Goal: Task Accomplishment & Management: Manage account settings

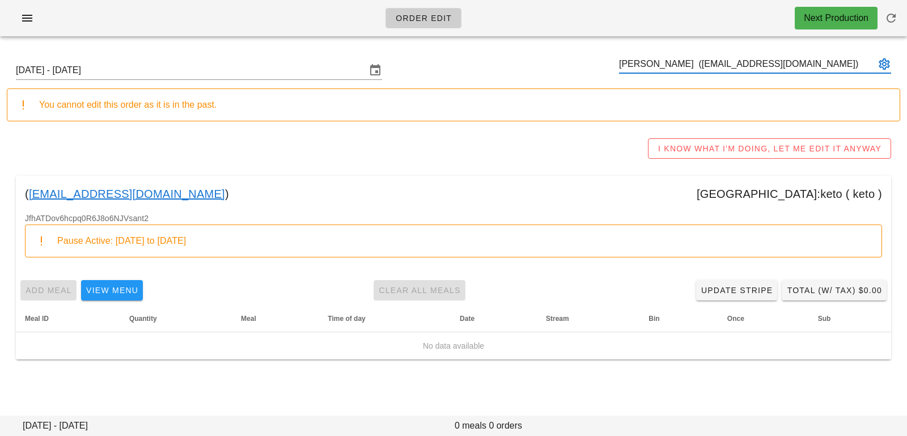
type input "Riad Rasheed (riad.rasheed@gmail.com)"
click at [203, 69] on input "Sunday October 5 - Saturday October 11" at bounding box center [191, 70] width 350 height 18
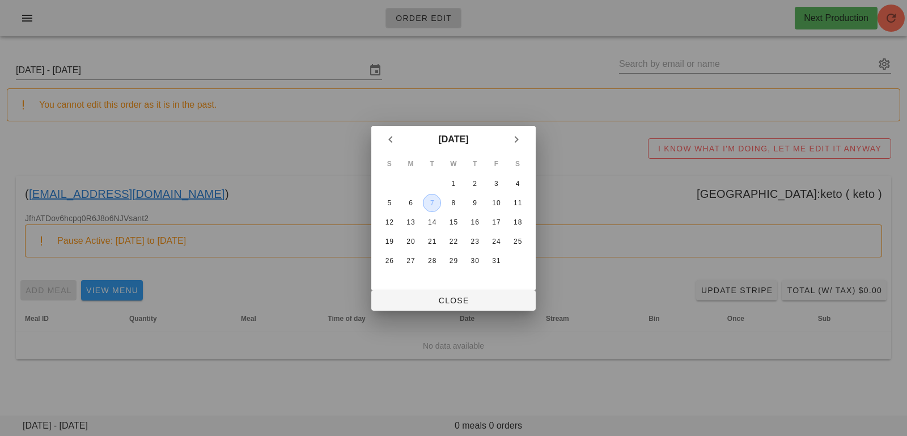
click at [434, 204] on div "7" at bounding box center [432, 203] width 17 height 8
click at [421, 298] on span "Close" at bounding box center [454, 300] width 146 height 9
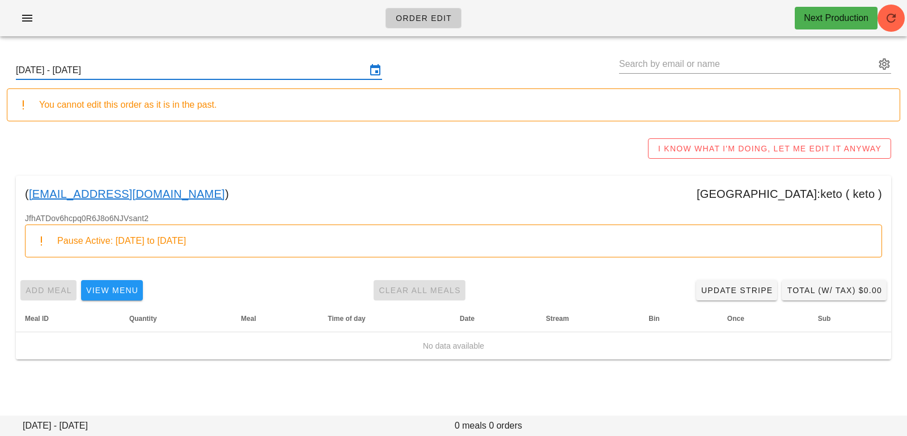
click at [311, 66] on input "Sunday October 5 - Saturday October 11" at bounding box center [191, 70] width 350 height 18
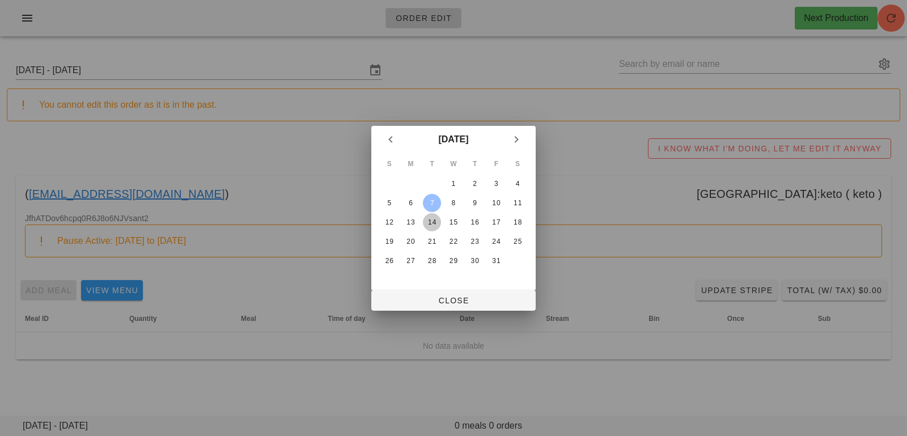
click at [428, 215] on button "14" at bounding box center [432, 222] width 18 height 18
click at [424, 301] on span "Close" at bounding box center [454, 300] width 146 height 9
type input "Sunday October 12 - Saturday October 18"
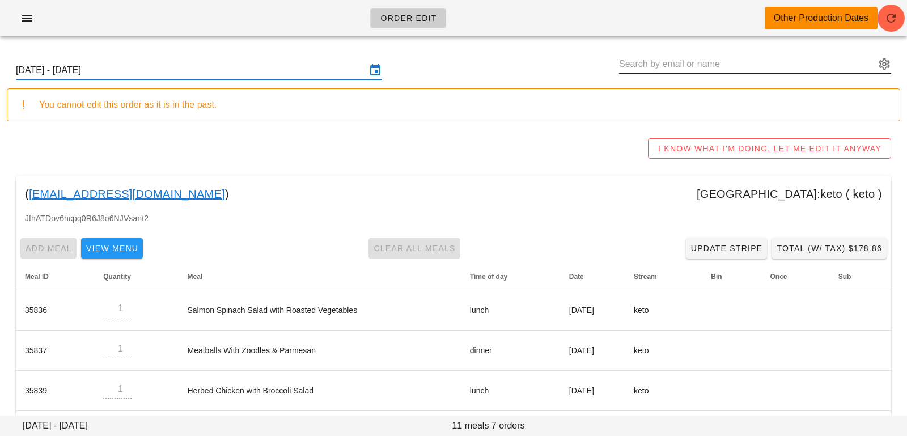
click at [654, 55] on input "text" at bounding box center [747, 64] width 256 height 18
paste input "bethany.schiedel@gmail.com"
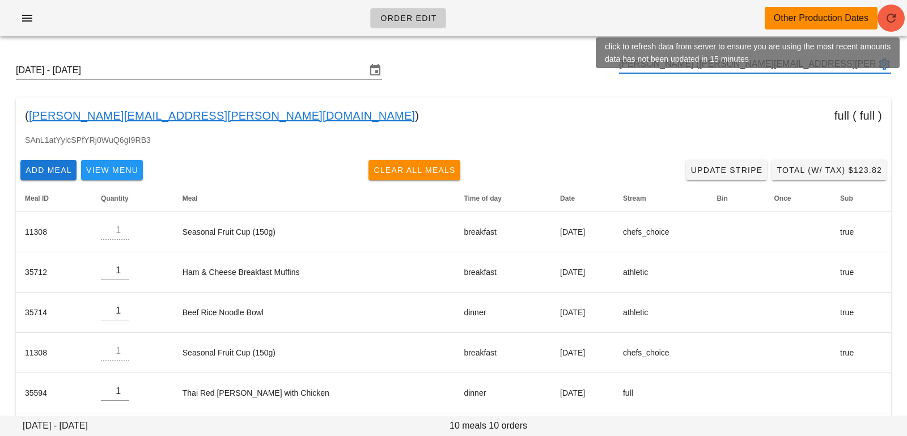
type input "bethany schiedel (bethany.schiedel@gmail.com)"
click at [902, 19] on span "button" at bounding box center [891, 18] width 27 height 14
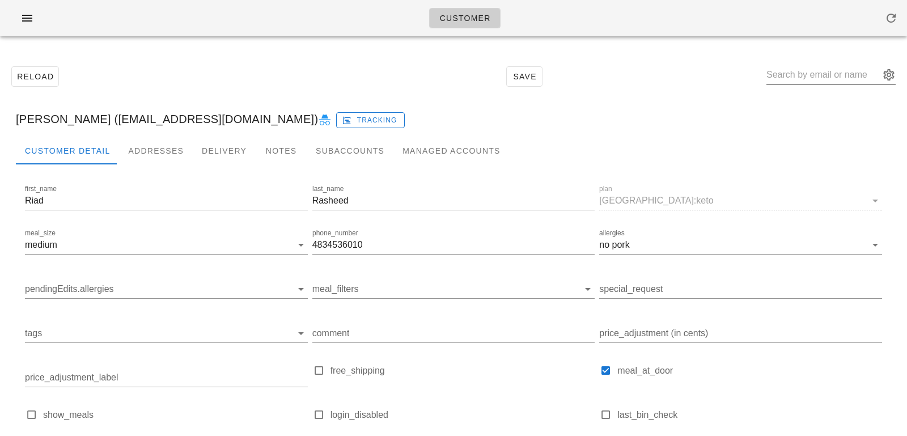
click at [802, 74] on input "text" at bounding box center [823, 75] width 113 height 18
paste input "bethany.schiedel@gmail.com"
type input "bethany.schiedel@gmail.com"
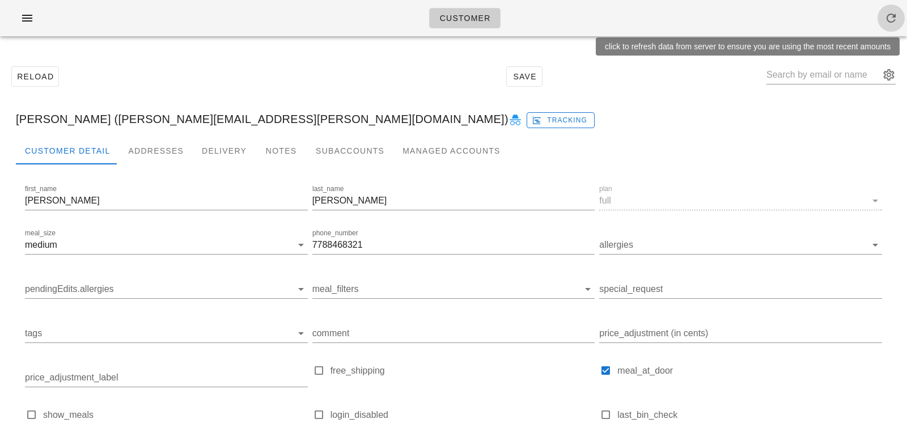
click at [902, 16] on span "button" at bounding box center [891, 18] width 27 height 14
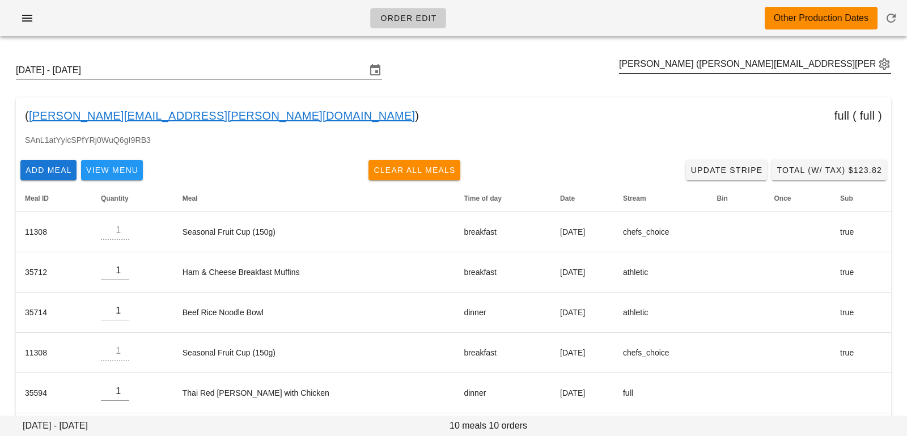
click at [881, 63] on button "appended action" at bounding box center [885, 64] width 14 height 14
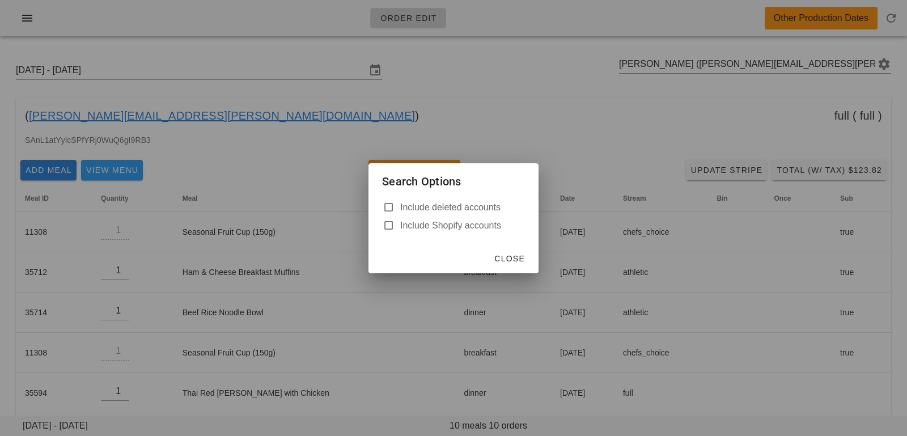
click at [463, 210] on label "Include deleted accounts" at bounding box center [462, 207] width 125 height 11
checkbox input "true"
click at [522, 265] on button "Close" at bounding box center [509, 258] width 40 height 20
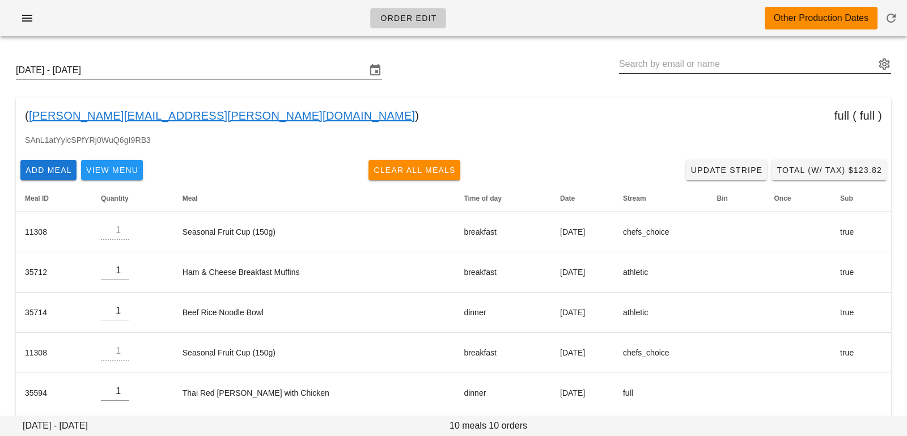
click at [649, 57] on input "text" at bounding box center [747, 64] width 256 height 18
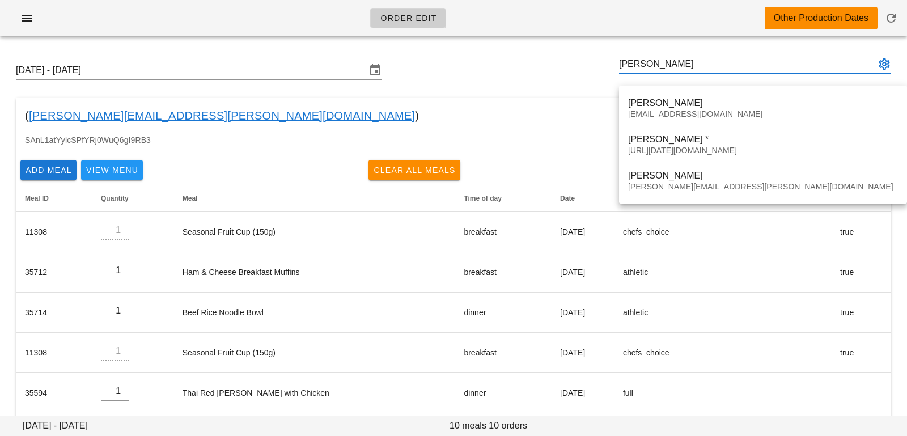
type input "bethany s"
click at [535, 106] on div "( bethany.schiedel@gmail.com ) full ( full )" at bounding box center [454, 116] width 876 height 36
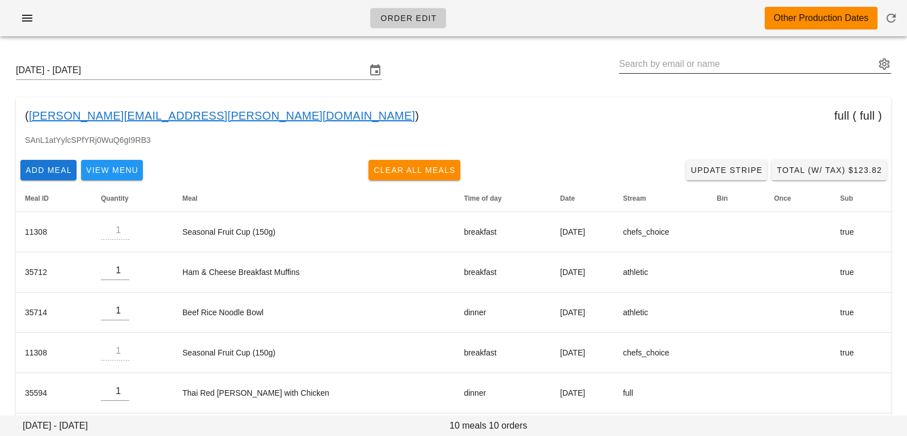
click at [683, 56] on input "text" at bounding box center [747, 64] width 256 height 18
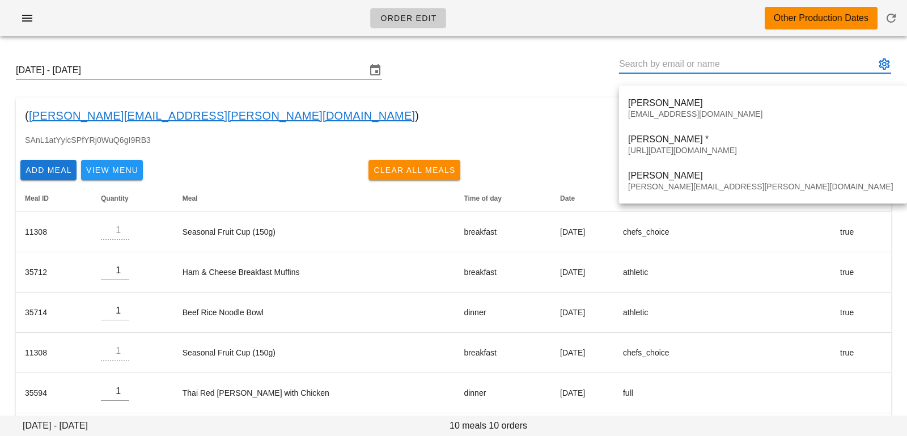
paste input "ann3xia@gmail.com"
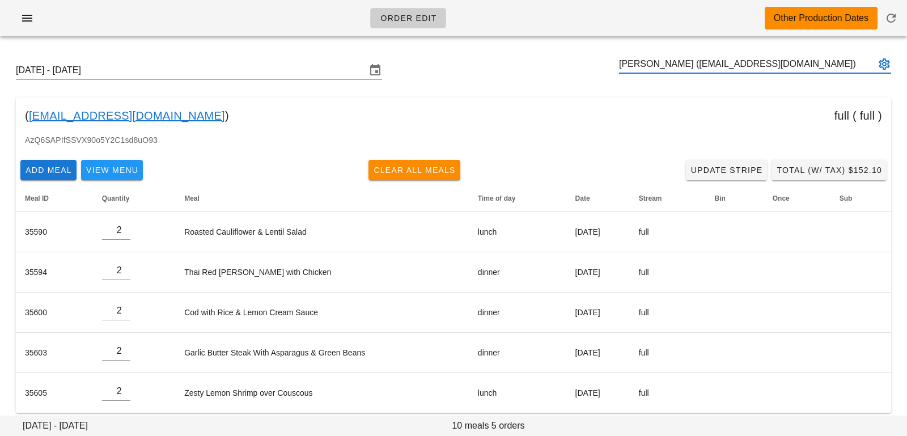
type input "Anne Xia (ann3xia@gmail.com)"
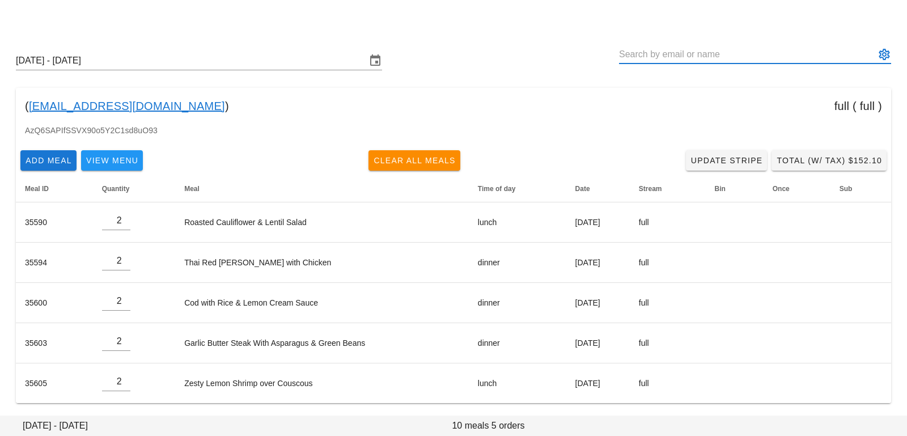
click at [886, 54] on button "appended action" at bounding box center [885, 55] width 14 height 14
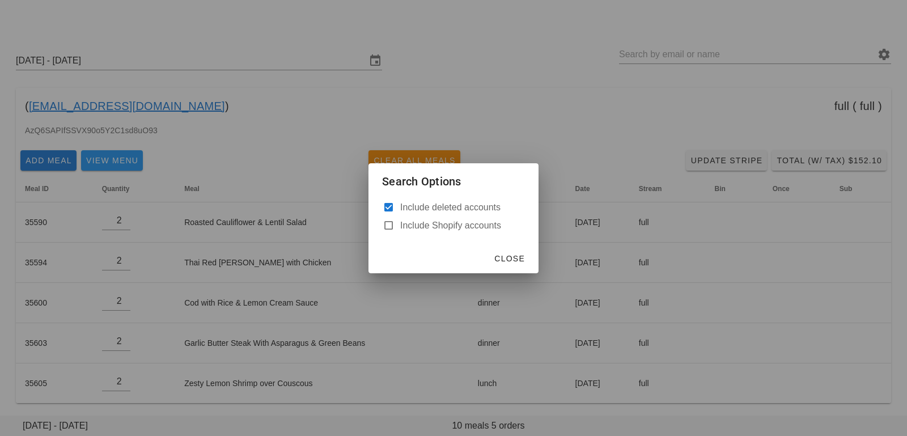
click at [542, 111] on div at bounding box center [453, 218] width 907 height 436
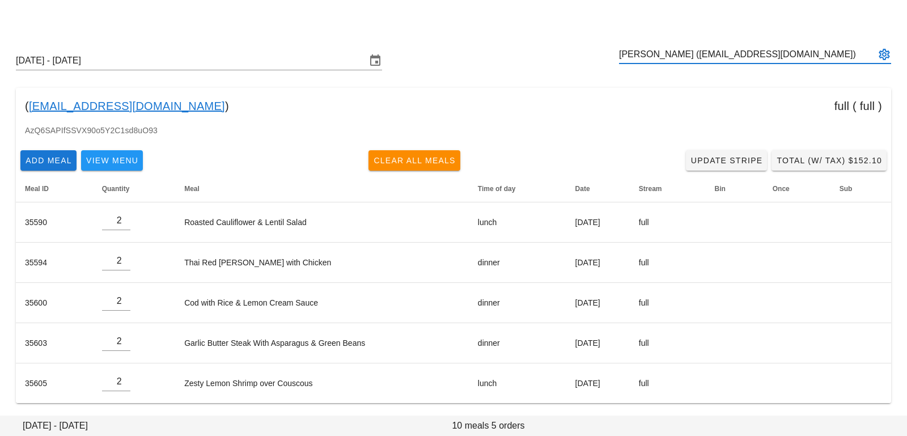
type input "Anne Xia (ann3xia@gmail.com)"
click at [670, 44] on div "Sunday October 12 - Saturday October 18" at bounding box center [454, 61] width 894 height 36
click at [668, 58] on input "text" at bounding box center [747, 54] width 256 height 18
paste input "astaszek@hotmail.com"
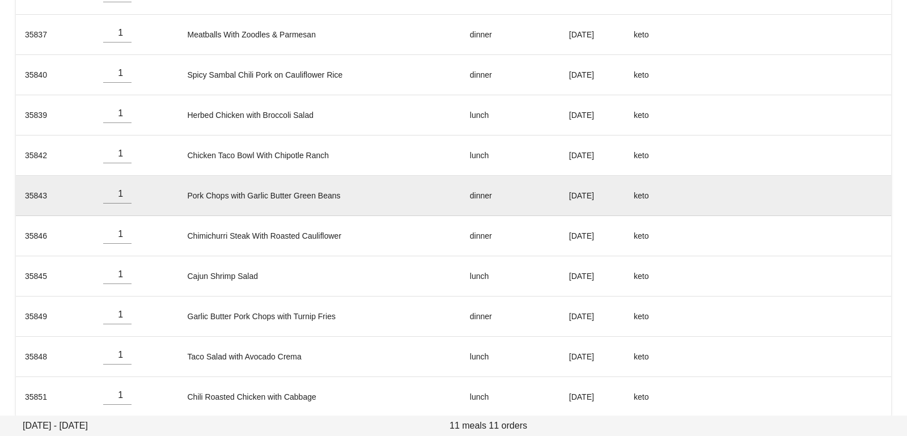
scroll to position [250, 0]
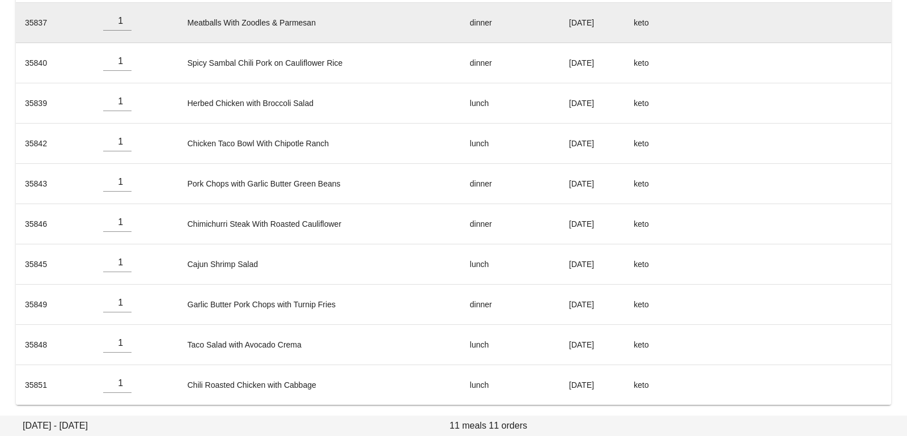
type input "Andrzej Staszek (astaszek@hotmail.com)"
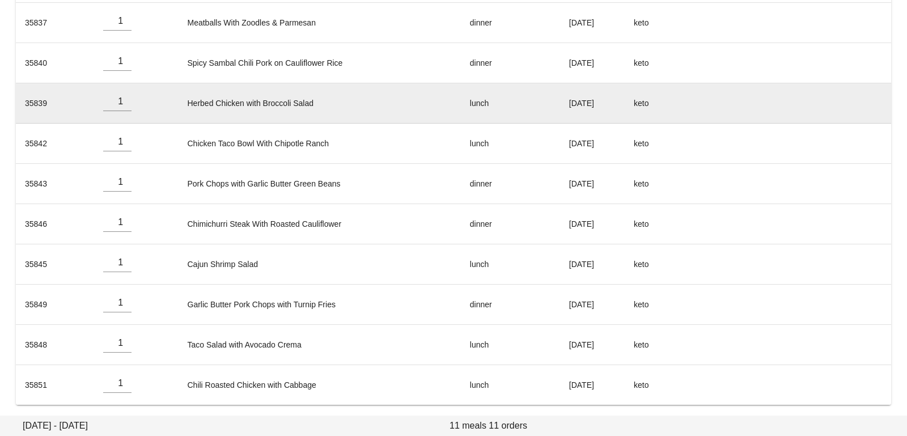
scroll to position [0, 0]
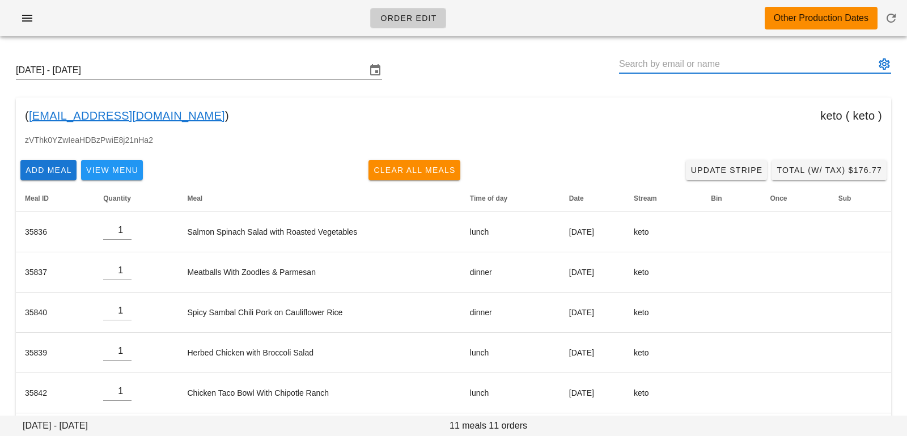
click at [884, 62] on button "appended action" at bounding box center [885, 64] width 14 height 14
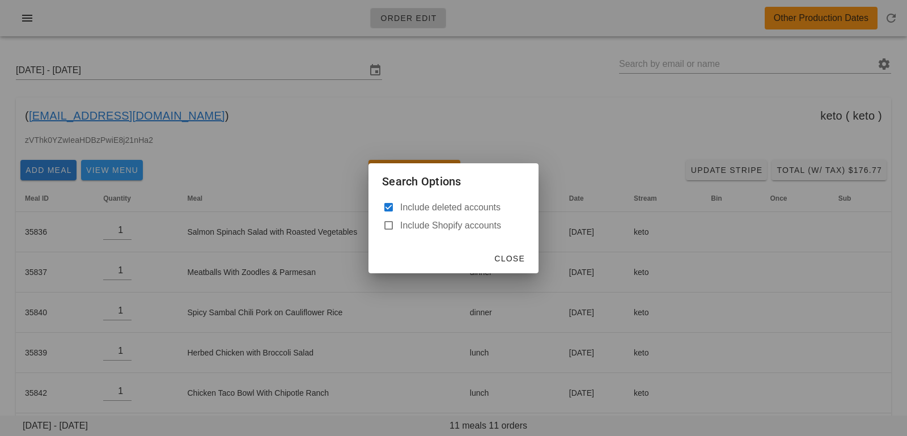
click at [623, 145] on div at bounding box center [453, 218] width 907 height 436
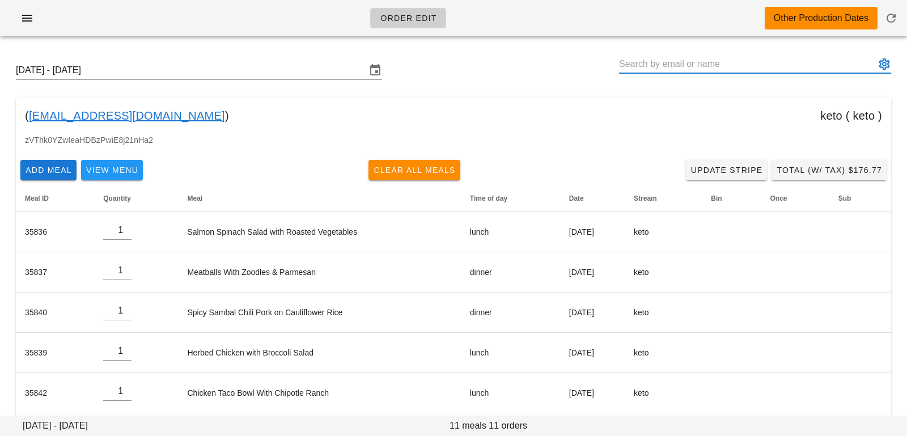
click at [653, 66] on input "text" at bounding box center [747, 64] width 256 height 18
paste input "Andrzej Staszek"
type input "[PERSON_NAME] ([EMAIL_ADDRESS][DOMAIN_NAME])"
click at [528, 82] on div "Sunday October 12 - Saturday October 18 Andrzej Staszek (astaszek@hotmail.com)" at bounding box center [454, 70] width 894 height 36
click at [650, 67] on input "text" at bounding box center [747, 64] width 256 height 18
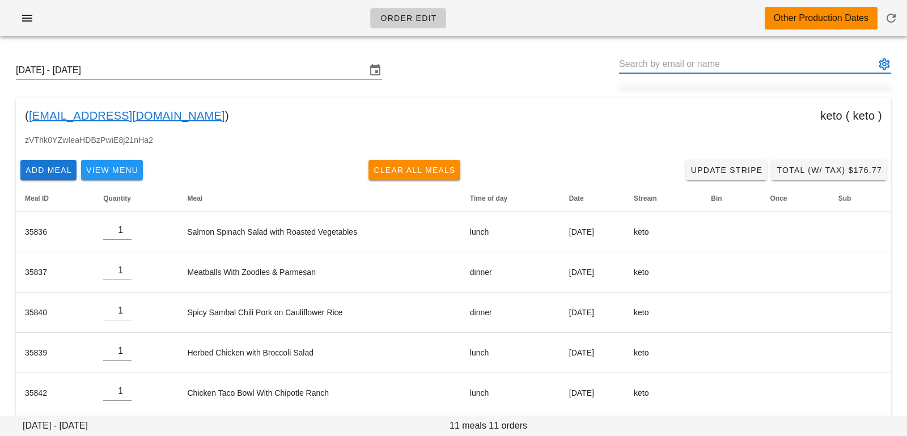
paste input "tienho0426@gmail.com"
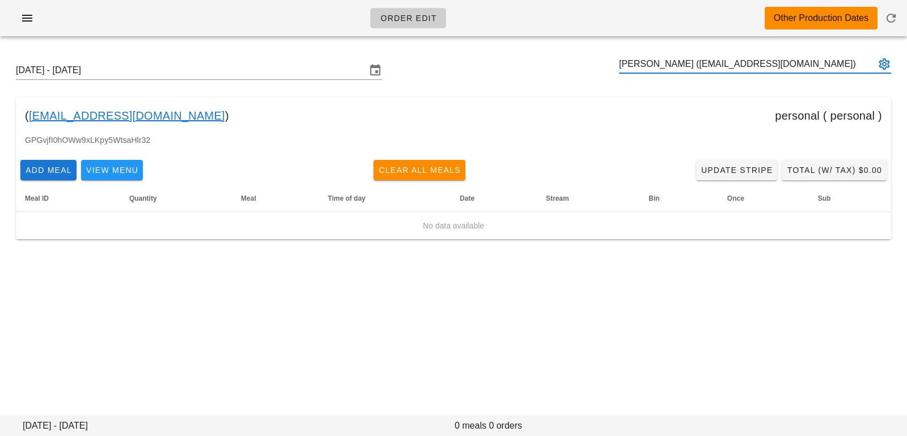
type input "Tien Ho (tienho0426@gmail.com)"
click at [885, 19] on icon "button" at bounding box center [892, 18] width 14 height 14
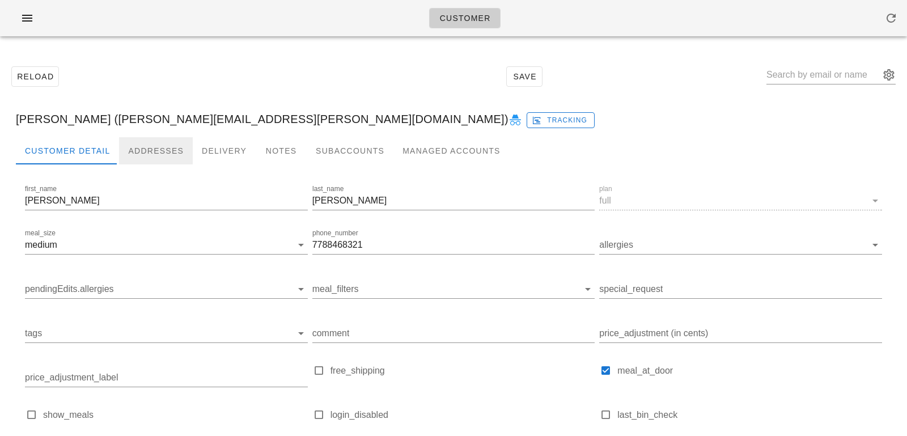
click at [166, 140] on div "Addresses" at bounding box center [156, 150] width 74 height 27
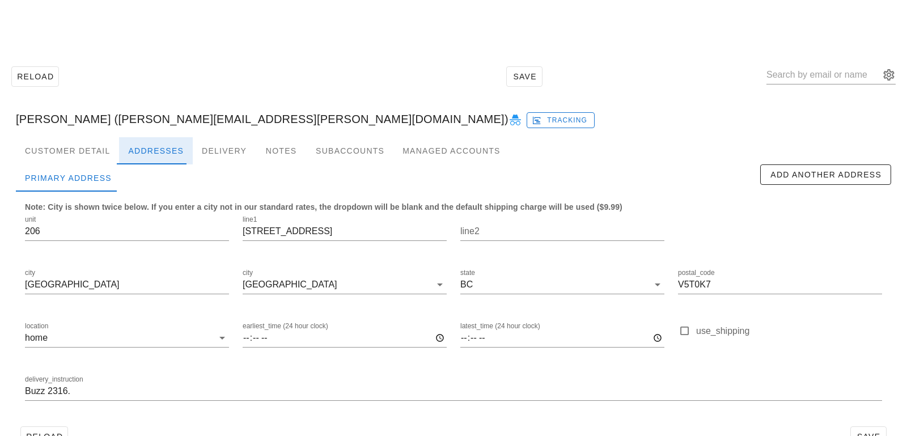
scroll to position [18, 0]
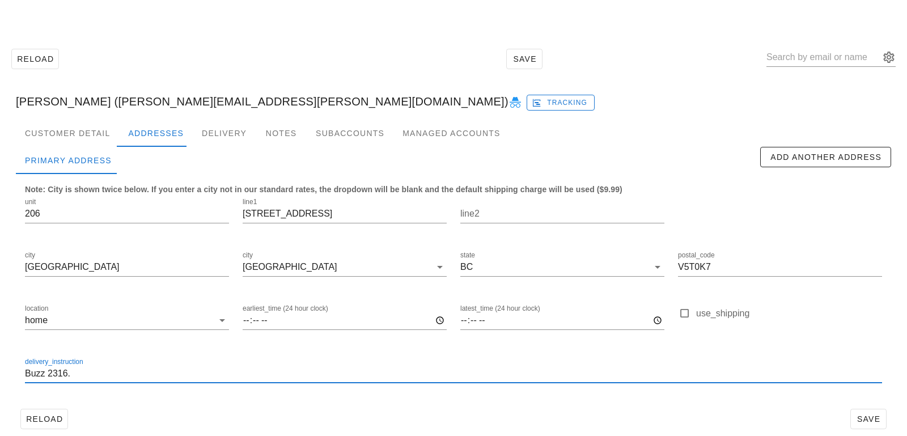
click at [26, 374] on input "Buzz 2316." at bounding box center [453, 374] width 857 height 18
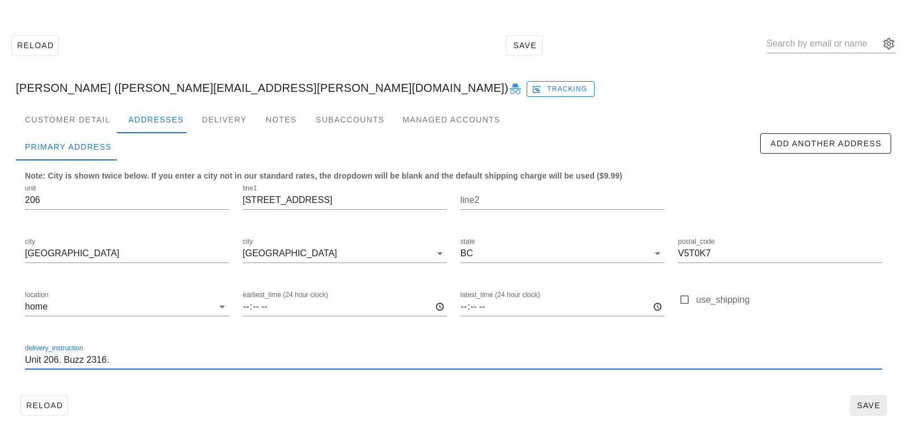
type input "Unit 206. Buzz 2316."
click at [878, 411] on button "Save" at bounding box center [869, 405] width 36 height 20
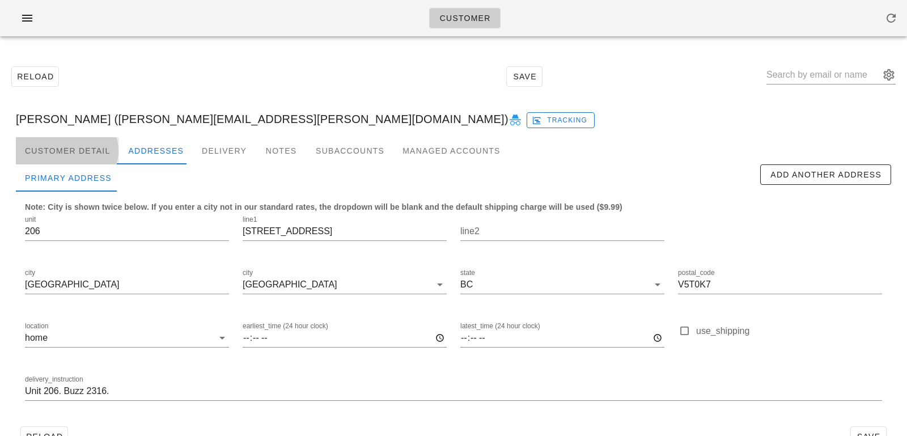
click at [79, 158] on div "Customer Detail" at bounding box center [67, 150] width 103 height 27
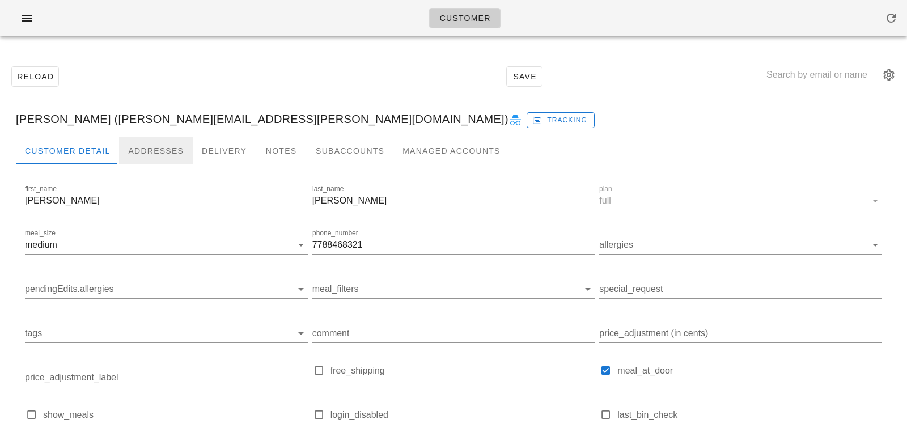
click at [150, 150] on div "Addresses" at bounding box center [156, 150] width 74 height 27
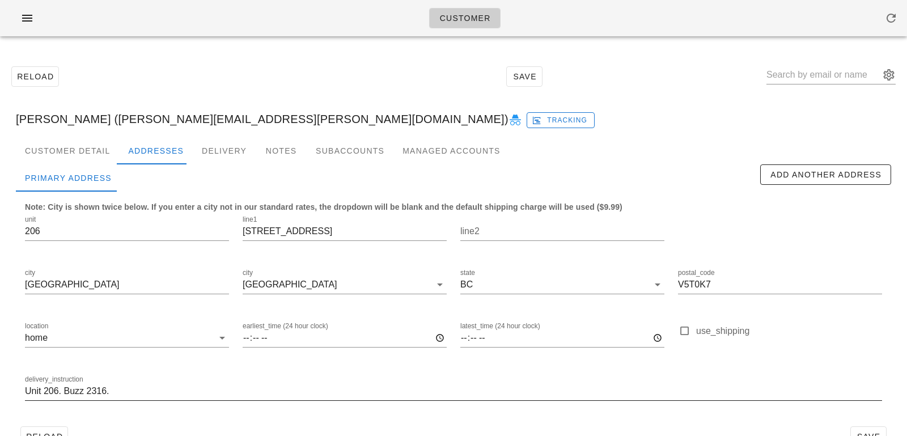
scroll to position [1, 0]
click at [872, 429] on button "Save" at bounding box center [869, 436] width 36 height 20
click at [801, 71] on input "text" at bounding box center [823, 75] width 113 height 18
paste input "ann3xia@gmail.com"
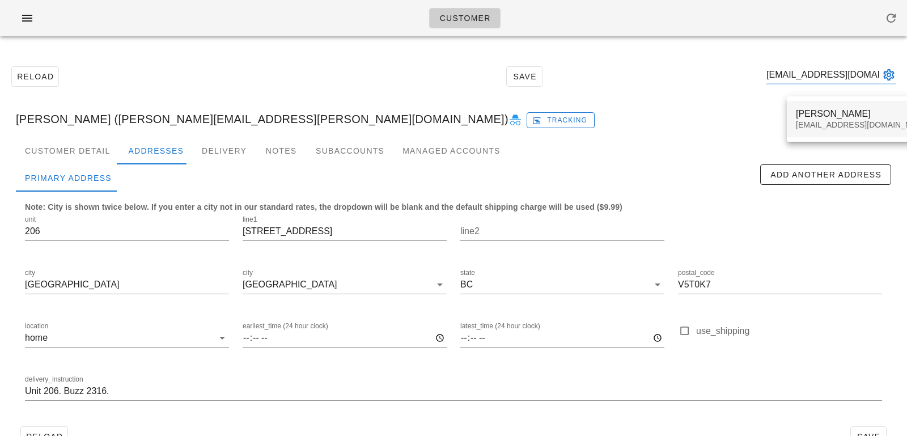
type input "ann3xia@gmail.com"
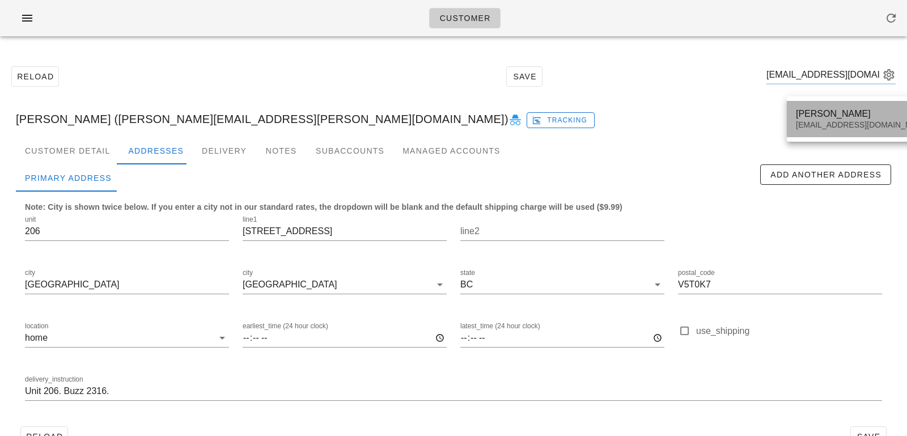
click at [863, 116] on div "Anne Xia" at bounding box center [863, 113] width 134 height 11
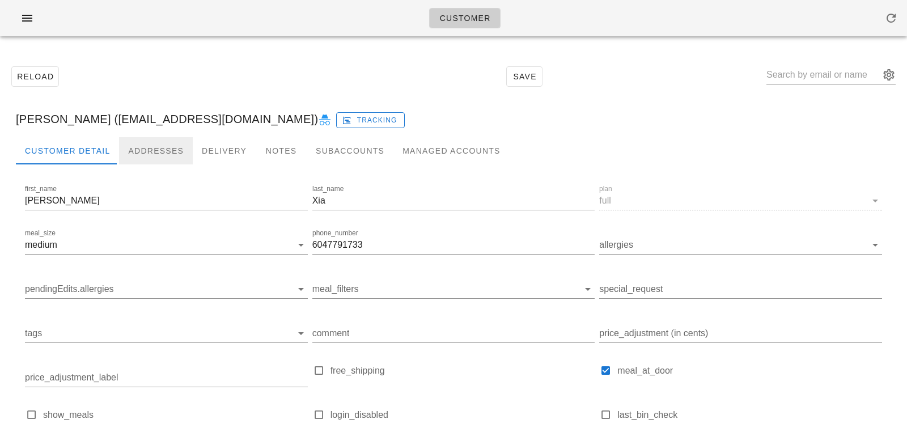
click at [174, 148] on div "Addresses" at bounding box center [156, 150] width 74 height 27
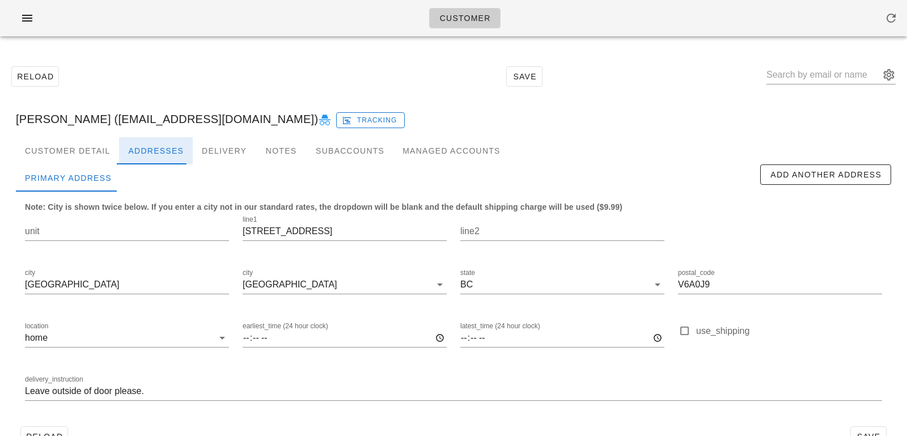
scroll to position [31, 0]
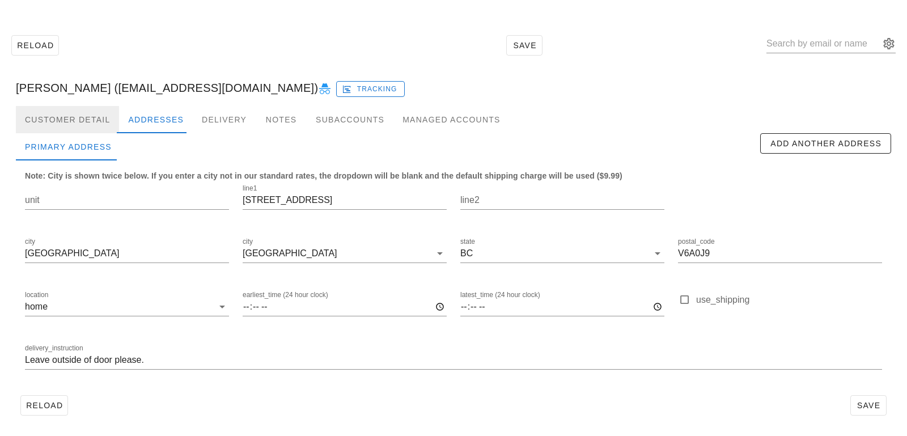
click at [84, 117] on div "Customer Detail" at bounding box center [67, 119] width 103 height 27
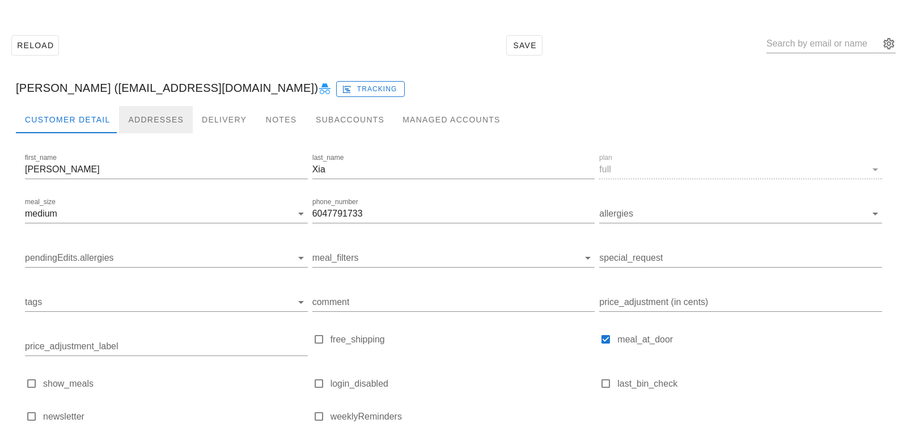
click at [152, 118] on div "Addresses" at bounding box center [156, 119] width 74 height 27
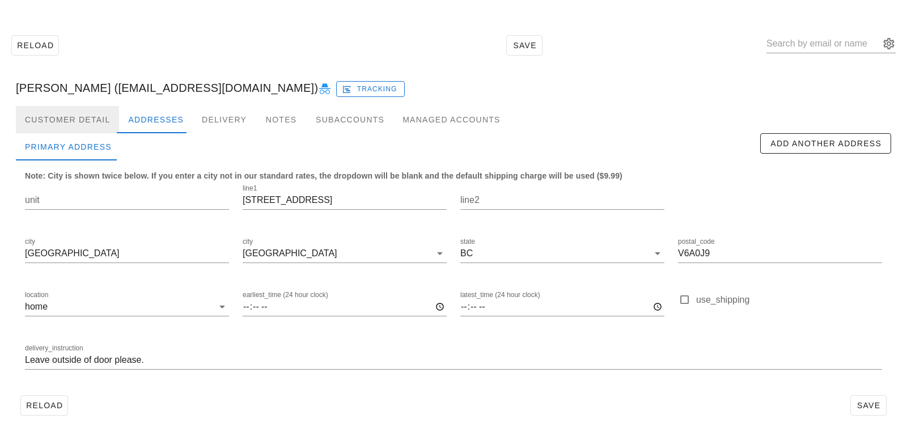
click at [67, 127] on div "Customer Detail" at bounding box center [67, 119] width 103 height 27
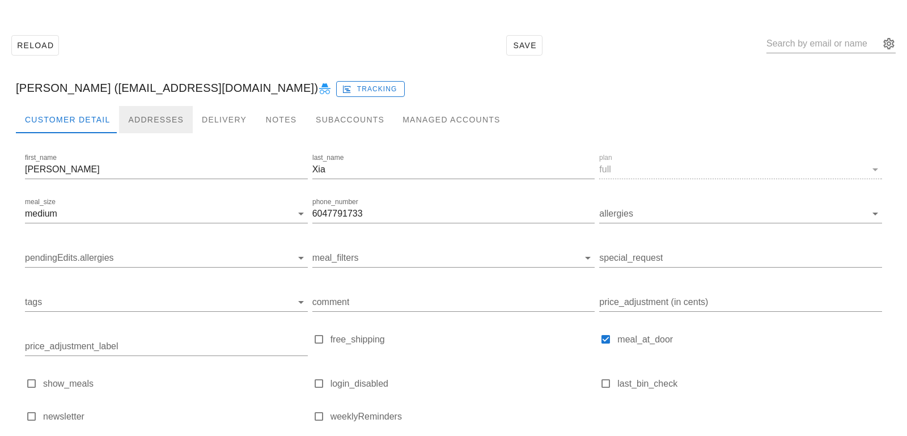
click at [124, 124] on div "Addresses" at bounding box center [156, 119] width 74 height 27
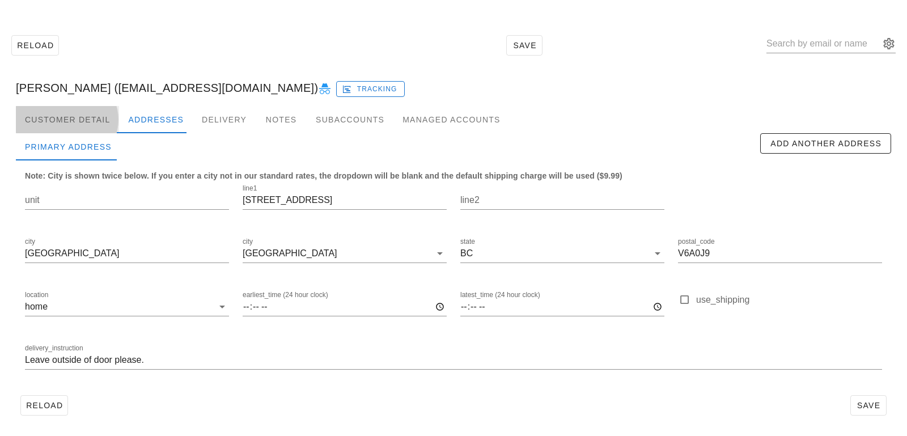
click at [102, 132] on div "Customer Detail" at bounding box center [67, 119] width 103 height 27
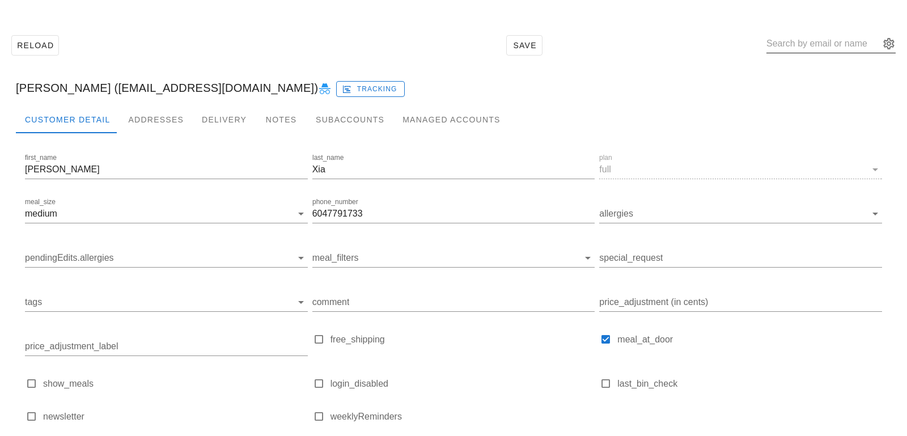
click at [820, 43] on input "text" at bounding box center [823, 44] width 113 height 18
paste input "astaszek@hotmail.com"
type input "astaszek@hotmail.com"
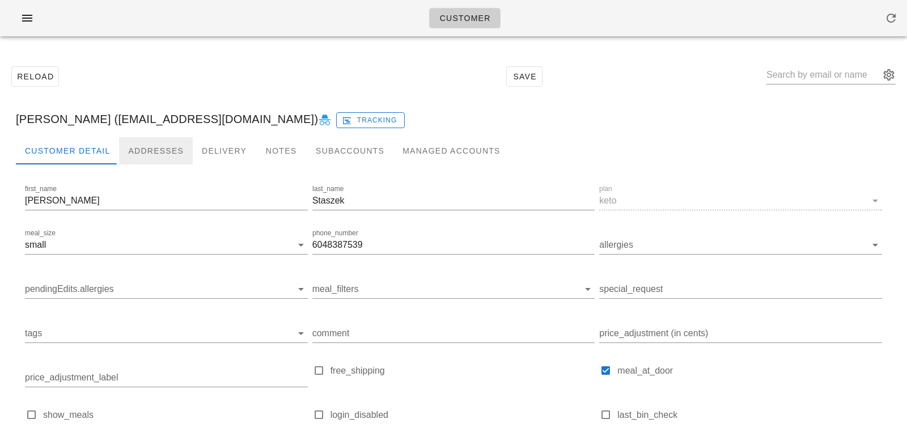
click at [146, 150] on div "Addresses" at bounding box center [156, 150] width 74 height 27
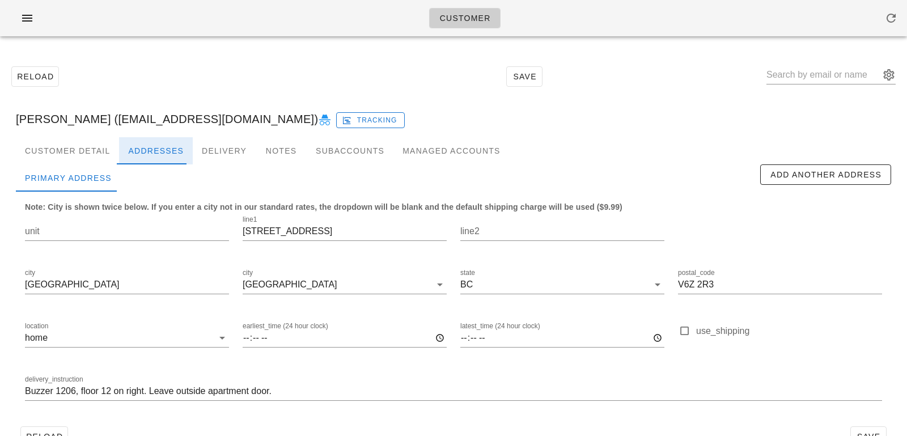
scroll to position [31, 0]
click at [350, 231] on input "[STREET_ADDRESS]" at bounding box center [345, 231] width 204 height 18
drag, startPoint x: 267, startPoint y: 231, endPoint x: 207, endPoint y: 231, distance: 60.1
click at [207, 231] on div "unit line1 [STREET_ADDRESS] state [GEOGRAPHIC_DATA] postal_code V6Z 2R3 locatio…" at bounding box center [453, 312] width 871 height 213
type input "[STREET_ADDRESS]"
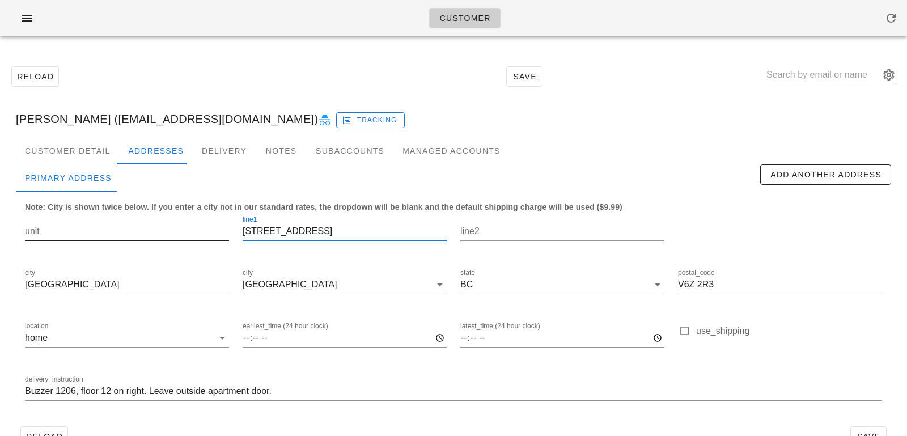
click at [184, 238] on input "unit" at bounding box center [127, 231] width 204 height 18
paste input "1206-"
type input "1206"
click at [23, 391] on div "delivery_instruction Buzzer 1206, floor 12 on right. Leave outside apartment do…" at bounding box center [453, 392] width 871 height 53
click at [27, 392] on input "Buzzer 1206, floor 12 on right. Leave outside apartment door." at bounding box center [453, 391] width 857 height 18
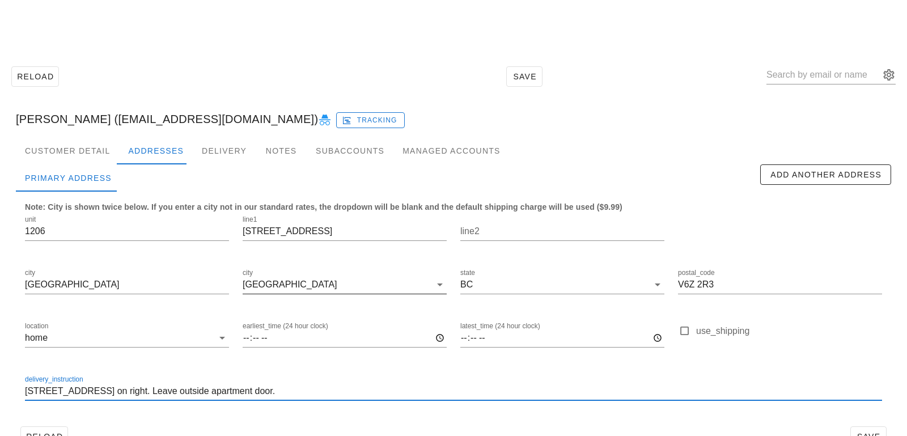
scroll to position [31, 0]
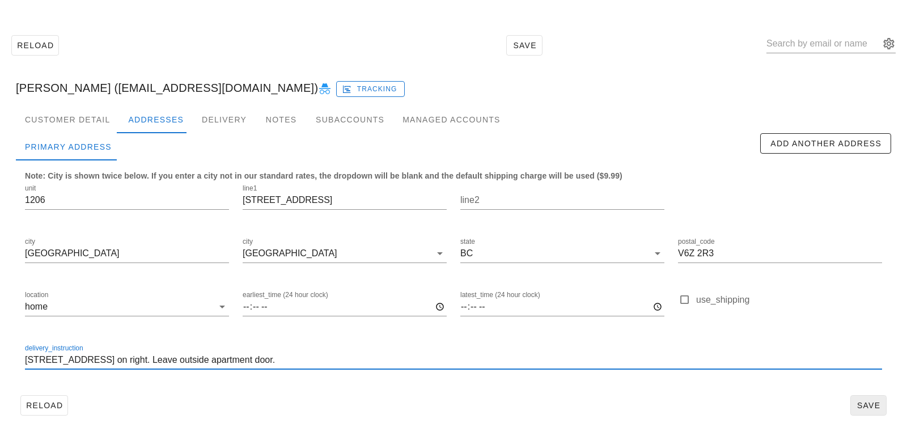
type input "Unit 1206, Buzzer 1206, floor 12 on right. Leave outside apartment door."
click at [874, 401] on span "Save" at bounding box center [869, 405] width 26 height 9
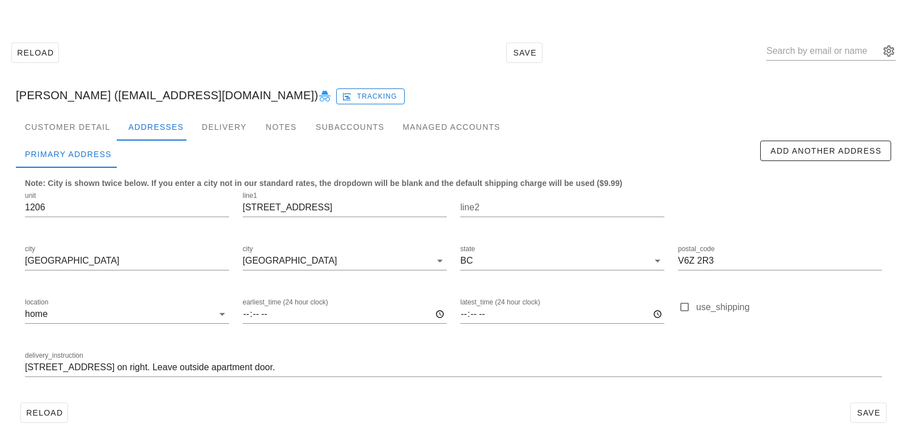
scroll to position [31, 0]
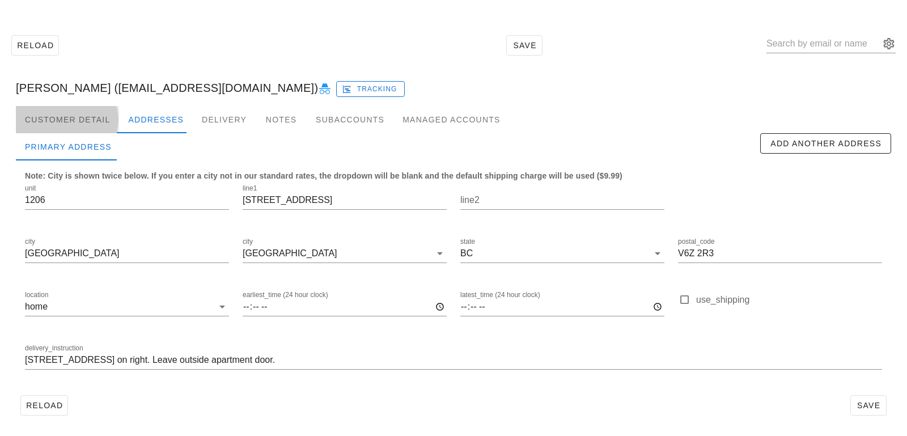
click at [108, 125] on div "Customer Detail" at bounding box center [67, 119] width 103 height 27
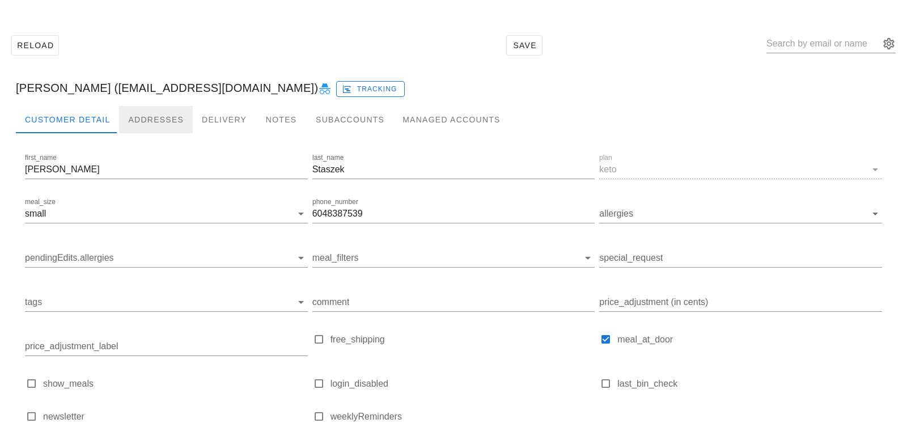
click at [162, 125] on div "Addresses" at bounding box center [156, 119] width 74 height 27
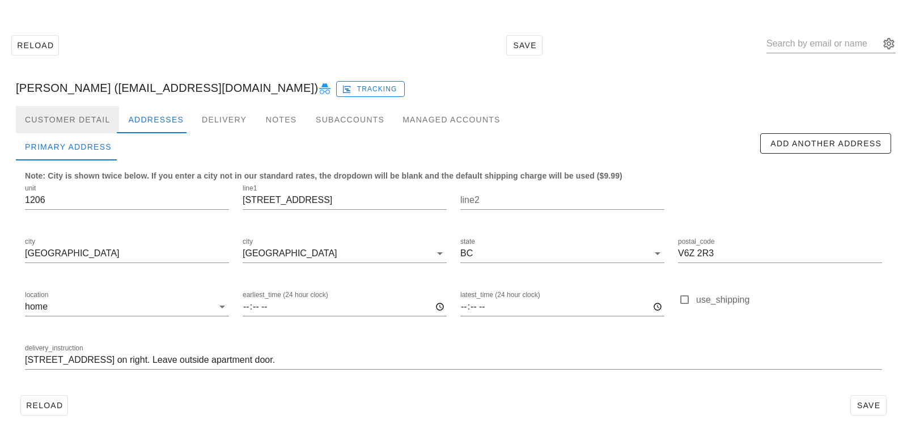
click at [90, 116] on div "Customer Detail" at bounding box center [67, 119] width 103 height 27
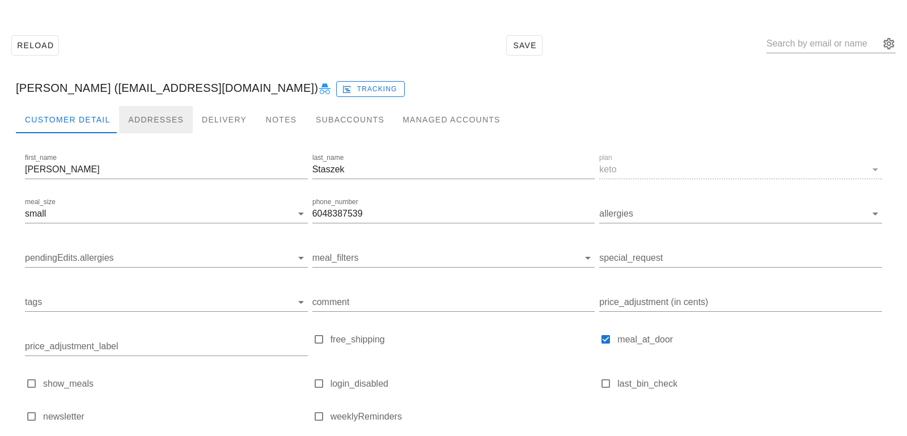
click at [153, 116] on div "Addresses" at bounding box center [156, 119] width 74 height 27
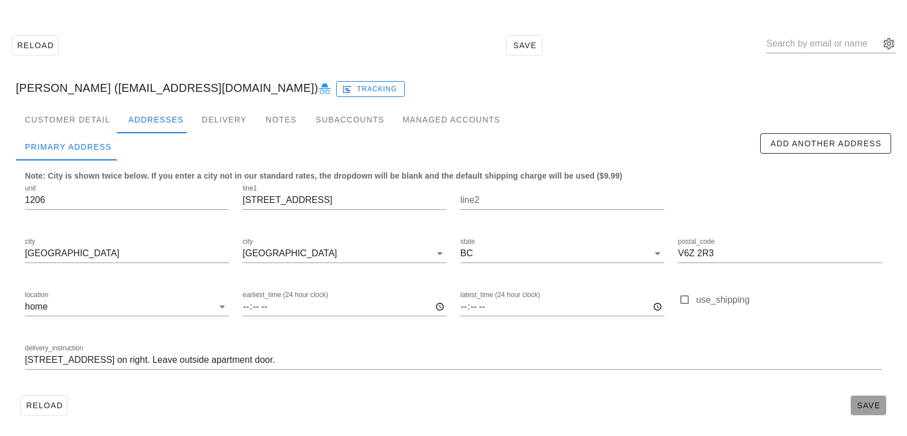
click at [863, 412] on button "Save" at bounding box center [869, 405] width 36 height 20
click at [98, 130] on div "Customer Detail" at bounding box center [67, 119] width 103 height 27
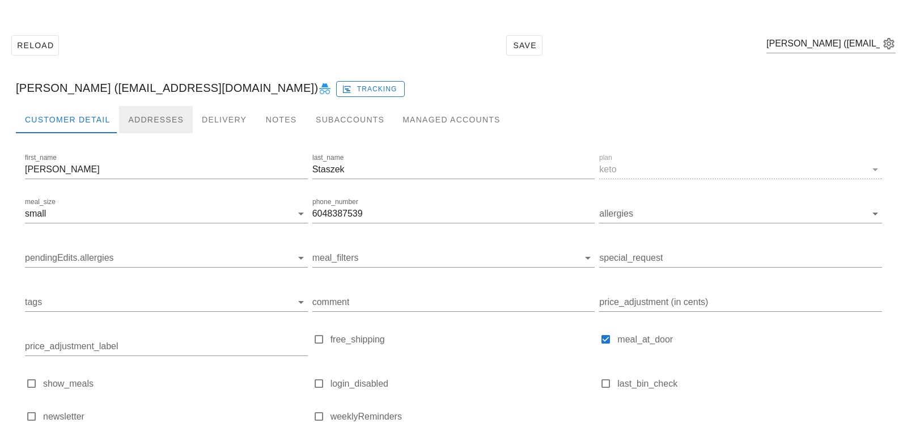
click at [147, 130] on div "Addresses" at bounding box center [156, 119] width 74 height 27
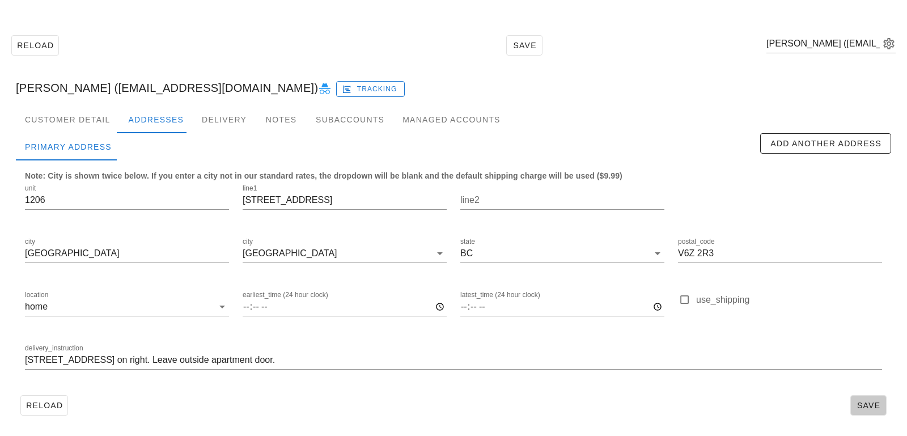
click at [862, 404] on span "Save" at bounding box center [869, 405] width 26 height 9
click at [98, 119] on div "Customer Detail" at bounding box center [67, 119] width 103 height 27
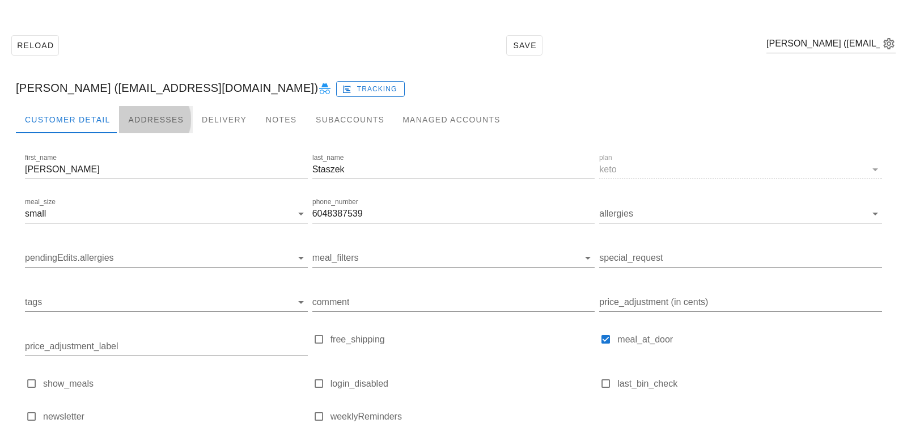
click at [143, 119] on div "Addresses" at bounding box center [156, 119] width 74 height 27
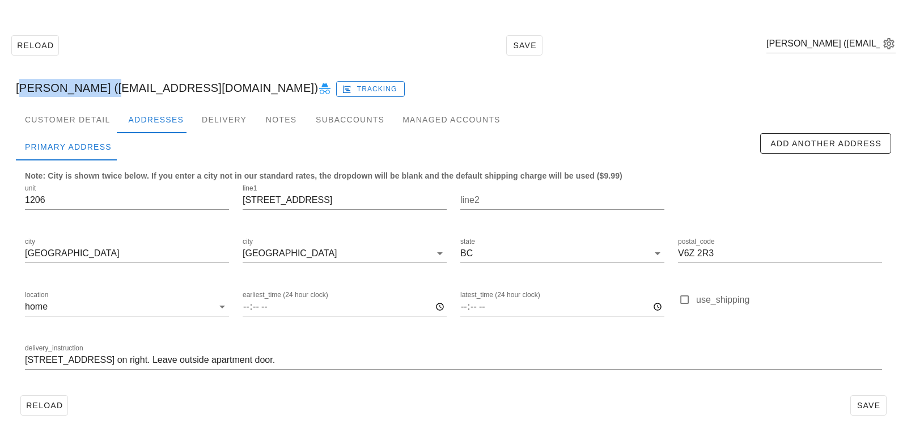
drag, startPoint x: 99, startPoint y: 87, endPoint x: 0, endPoint y: 95, distance: 99.0
click at [0, 95] on div "Reload Save Andrzej Staszek (astaszek@hotmail.com) Andrzej Staszek (astaszek@ho…" at bounding box center [453, 225] width 907 height 422
copy div "Andrzej Staszek"
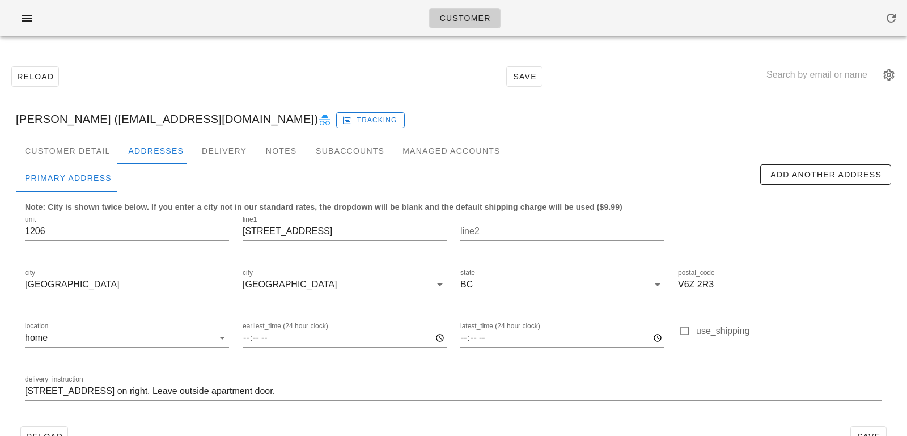
click at [825, 74] on input "text" at bounding box center [823, 75] width 113 height 18
paste input "kenneth.h.wong@hotmail.com"
type input "kenneth.h.wong@hotmail.com"
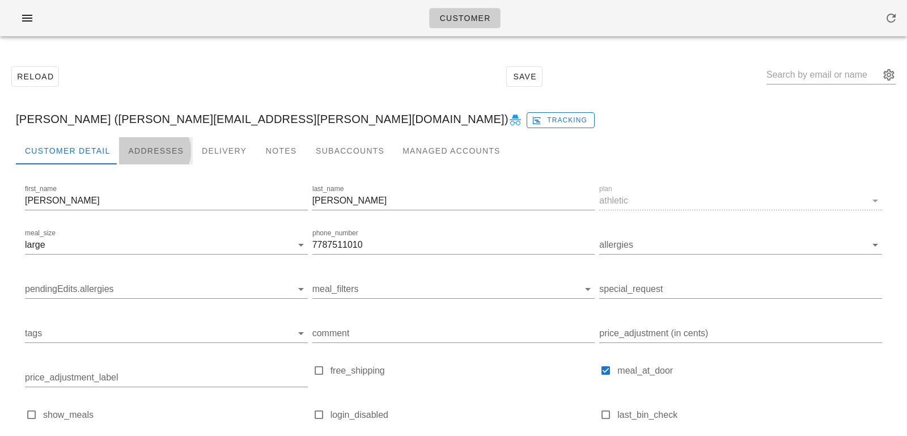
click at [148, 155] on div "Addresses" at bounding box center [156, 150] width 74 height 27
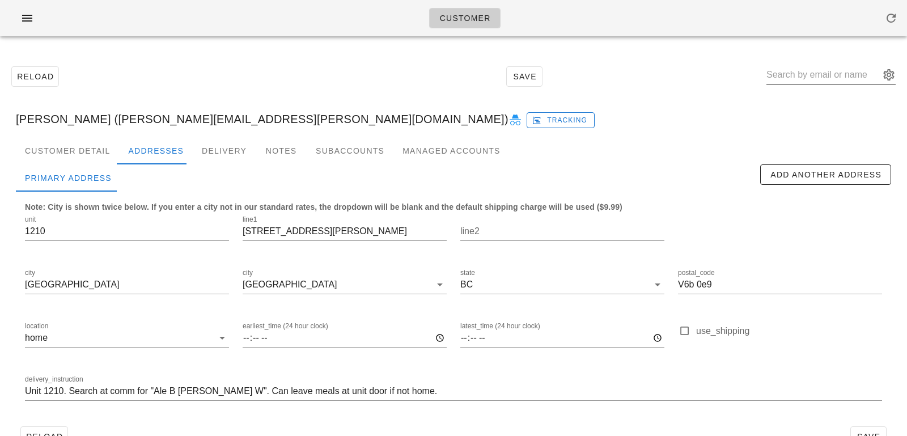
click at [791, 79] on input "text" at bounding box center [823, 75] width 113 height 18
paste input "tienho0426@gmail.com"
type input "tienho0426@gmail.com"
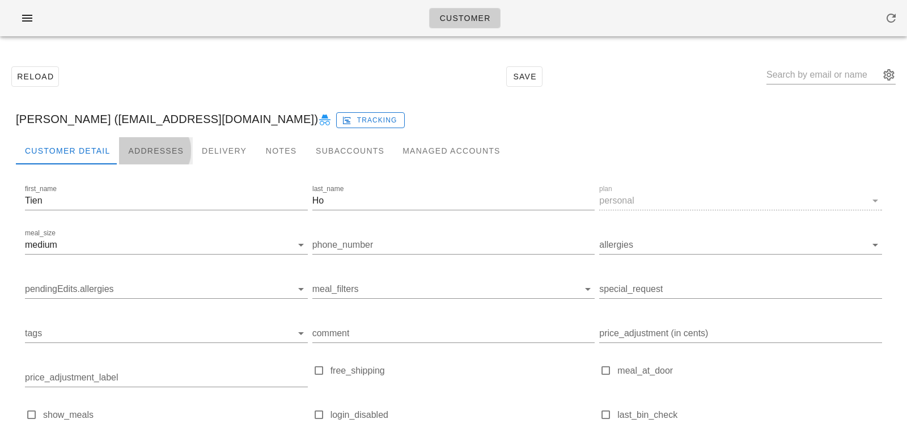
click at [166, 147] on div "Addresses" at bounding box center [156, 150] width 74 height 27
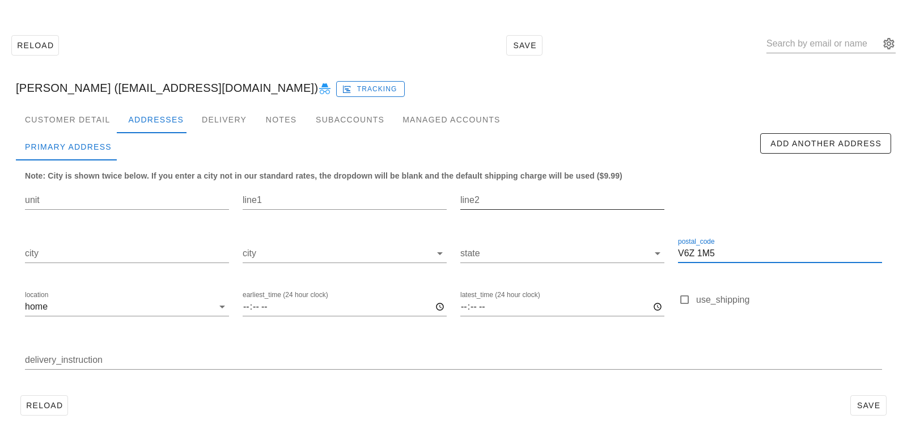
drag, startPoint x: 733, startPoint y: 258, endPoint x: 532, endPoint y: 198, distance: 209.4
click at [532, 198] on div "unit line1 line2 city city state postal_code V6Z 1M5 location home earliest_tim…" at bounding box center [453, 281] width 871 height 213
click at [78, 119] on div "Customer Detail" at bounding box center [67, 119] width 103 height 27
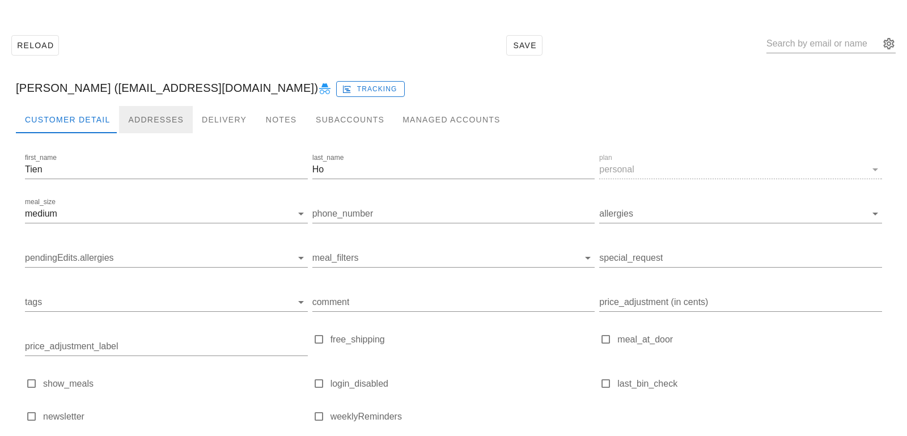
click at [137, 128] on div "Addresses" at bounding box center [156, 119] width 74 height 27
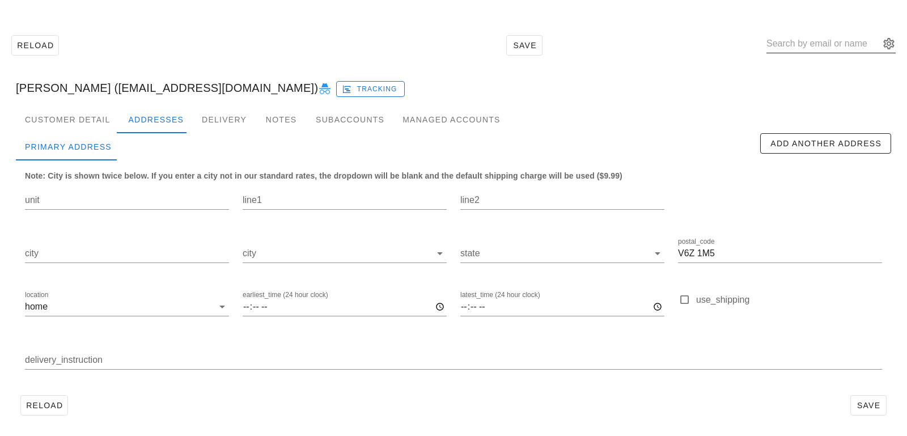
click at [807, 48] on input "text" at bounding box center [823, 44] width 113 height 18
paste input "jenny639@gmail.com"
type input "jenny639@gmail.com"
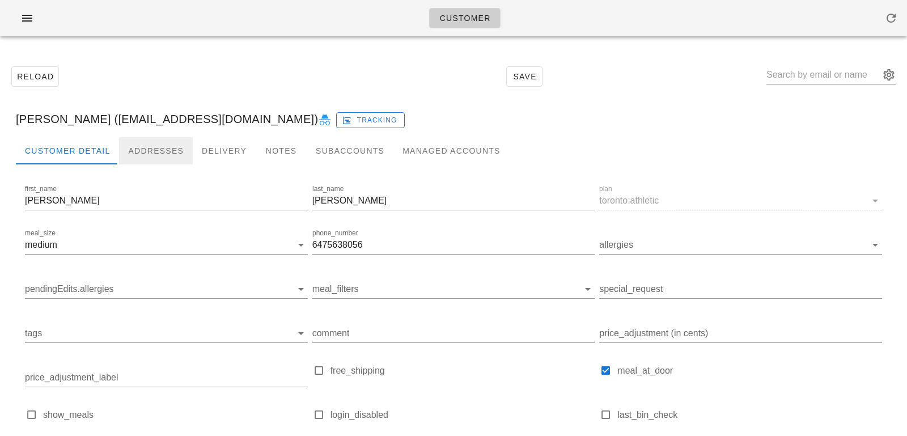
click at [157, 152] on div "Addresses" at bounding box center [156, 150] width 74 height 27
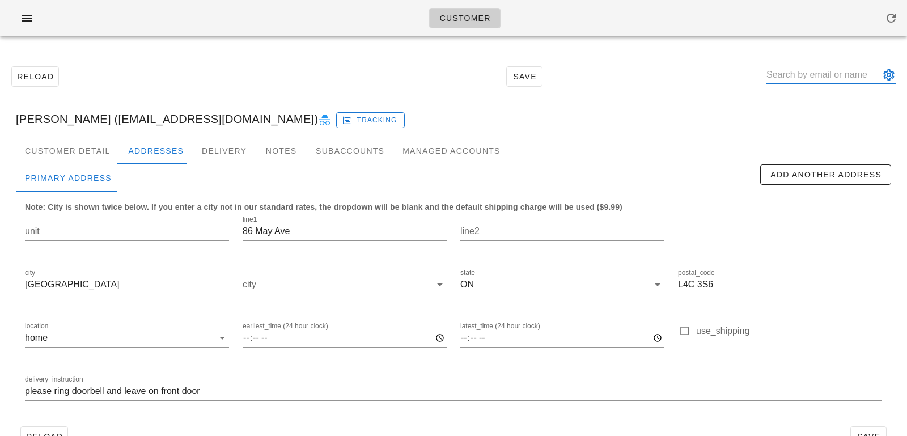
click at [829, 70] on input "text" at bounding box center [823, 75] width 113 height 18
paste input "simi.pm94@gmail.com"
type input "simi.pm94@gmail.com"
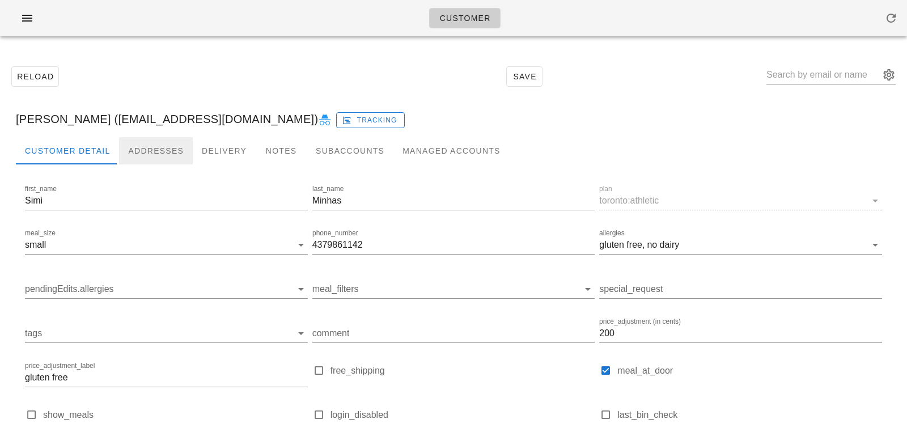
click at [166, 147] on div "Addresses" at bounding box center [156, 150] width 74 height 27
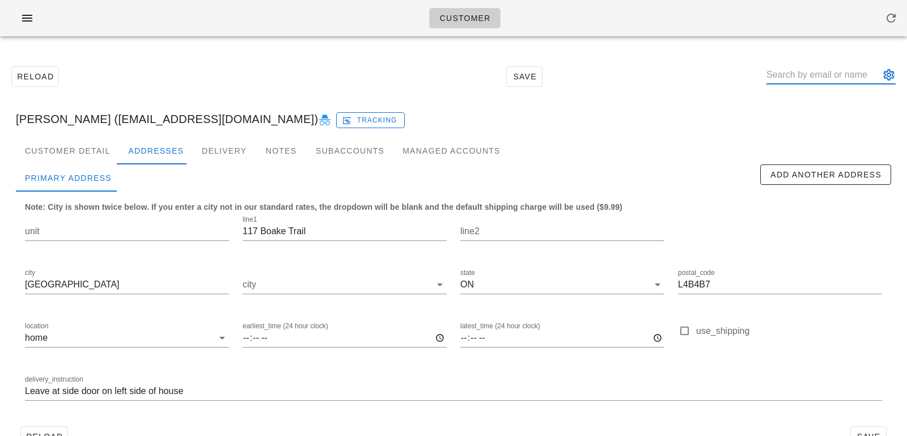
click at [809, 78] on input "text" at bounding box center [823, 75] width 113 height 18
paste input "jenny639@gmail.com"
type input "jenny639@gmail.com"
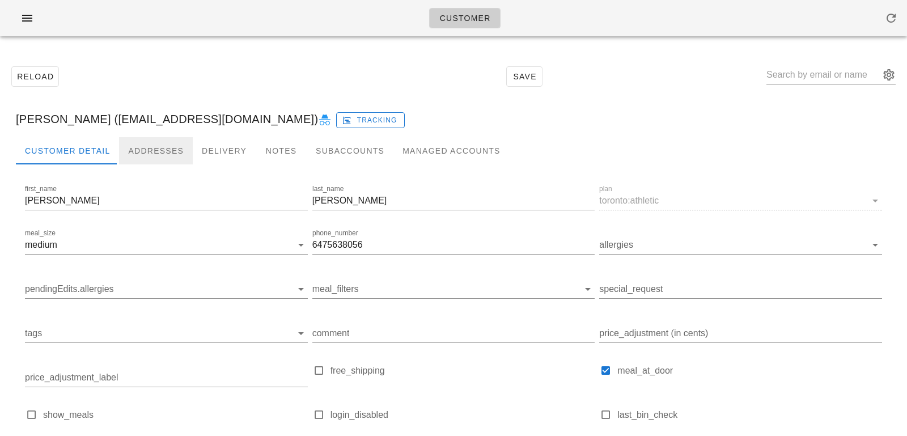
click at [158, 159] on div "Addresses" at bounding box center [156, 150] width 74 height 27
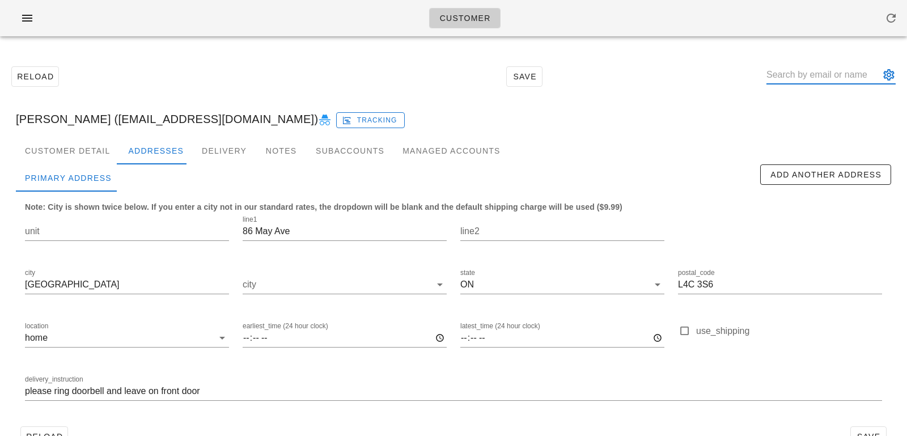
click at [810, 83] on input "text" at bounding box center [823, 75] width 113 height 18
paste input "jenny639@gmail.com"
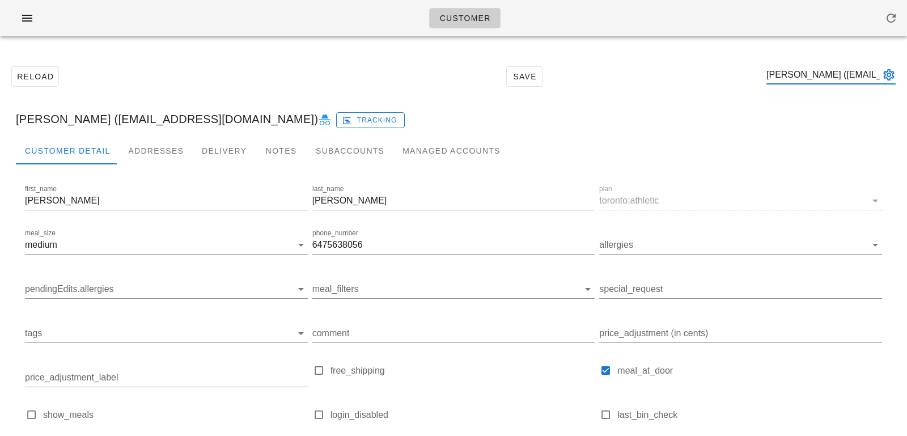
type input "Jennifer Zheng (jenny639@gmail.com)"
click at [165, 151] on div "Addresses" at bounding box center [156, 150] width 74 height 27
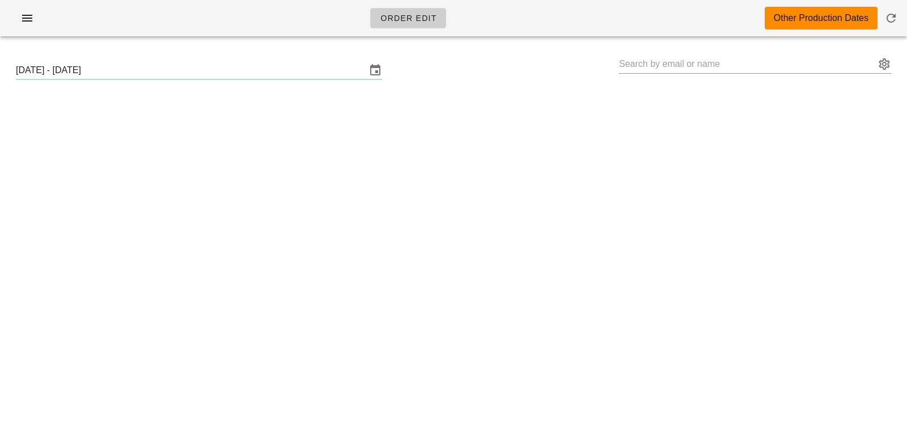
type input "[PERSON_NAME] ([EMAIL_ADDRESS][DOMAIN_NAME])"
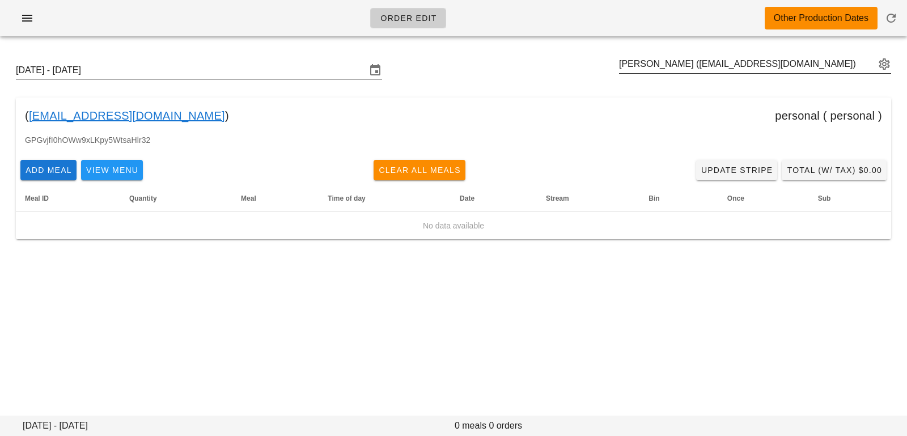
click at [878, 64] on button "appended action" at bounding box center [885, 64] width 14 height 14
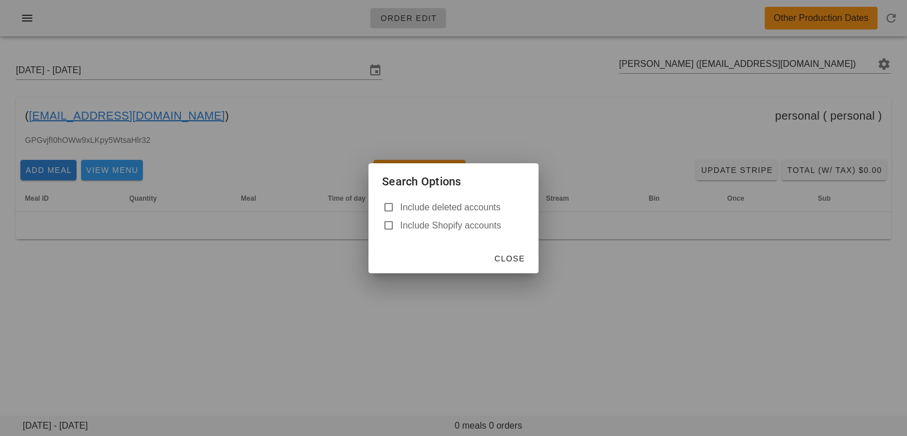
click at [471, 204] on label "Include deleted accounts" at bounding box center [462, 207] width 125 height 11
checkbox input "true"
click at [509, 255] on span "Close" at bounding box center [509, 258] width 31 height 9
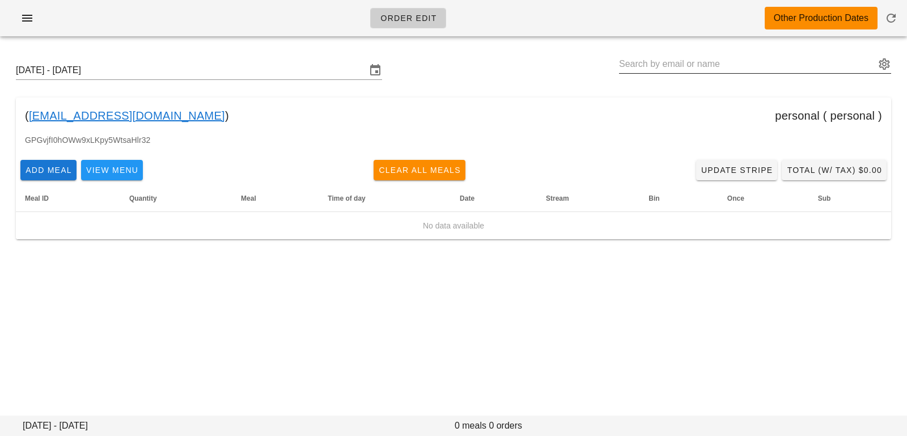
click at [662, 70] on input "text" at bounding box center [747, 64] width 256 height 18
click at [640, 73] on div "[PERSON_NAME] ([EMAIL_ADDRESS][DOMAIN_NAME])" at bounding box center [755, 64] width 272 height 18
paste input "[EMAIL_ADDRESS][DOMAIN_NAME]"
drag, startPoint x: 845, startPoint y: 63, endPoint x: 591, endPoint y: 52, distance: 253.7
click at [593, 52] on div "Sunday October 12 - Saturday October 18 Tien Ho (tienho0426@gmail.com)jenny639@…" at bounding box center [454, 70] width 894 height 36
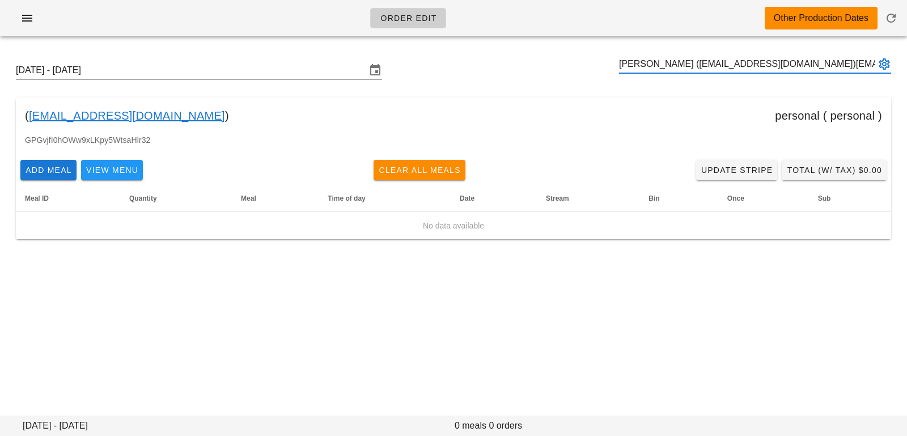
paste input "text"
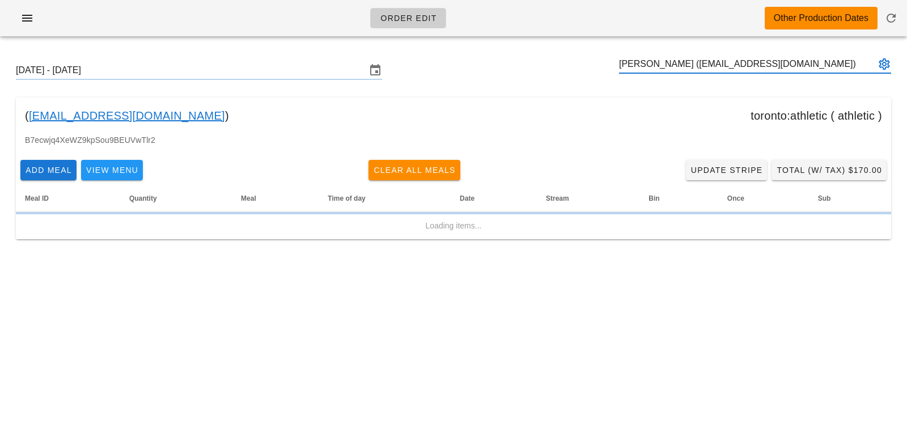
type input "[PERSON_NAME] ([EMAIL_ADDRESS][DOMAIN_NAME])"
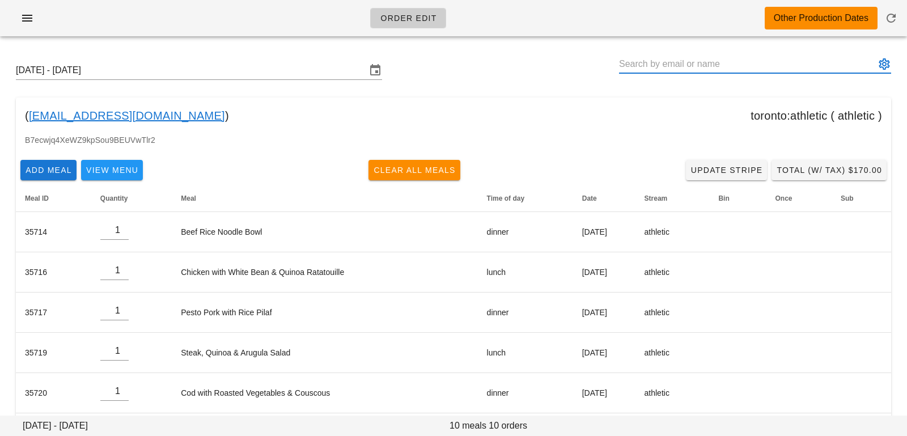
click at [883, 68] on button "appended action" at bounding box center [885, 64] width 14 height 14
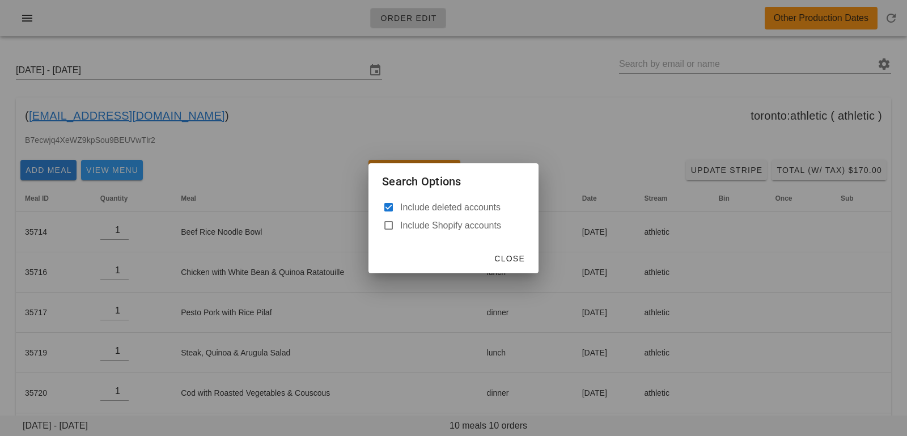
click at [637, 84] on div at bounding box center [453, 218] width 907 height 436
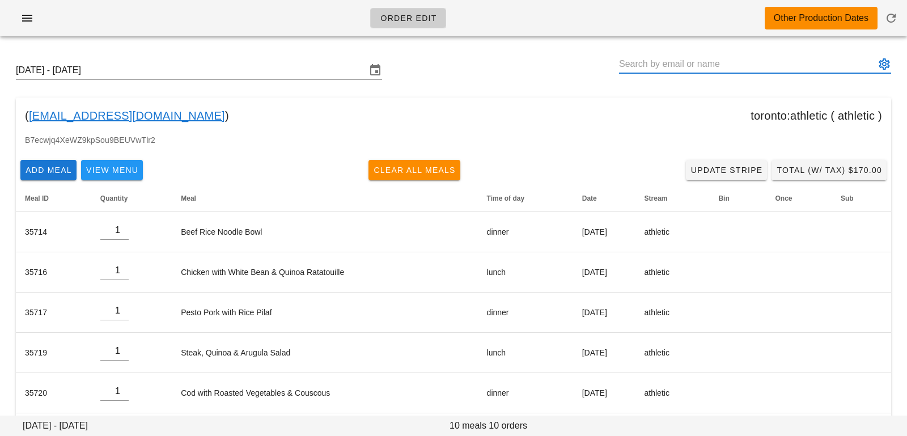
click at [652, 67] on input "text" at bounding box center [747, 64] width 256 height 18
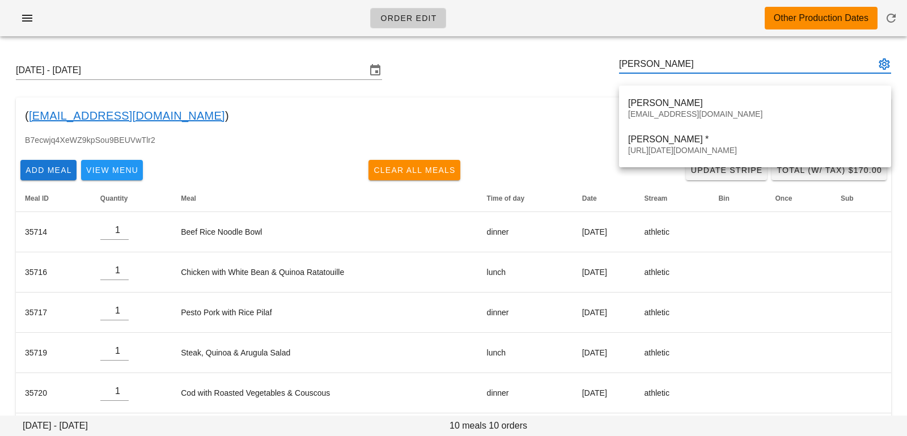
type input "jennifer z"
click at [509, 87] on div "Sunday October 12 - Saturday October 18 jennifer z" at bounding box center [454, 70] width 894 height 36
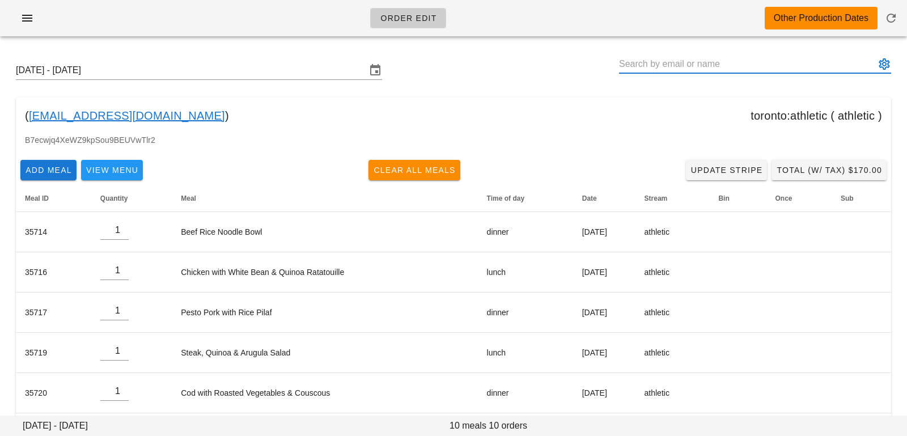
click at [667, 64] on input "text" at bounding box center [747, 64] width 256 height 18
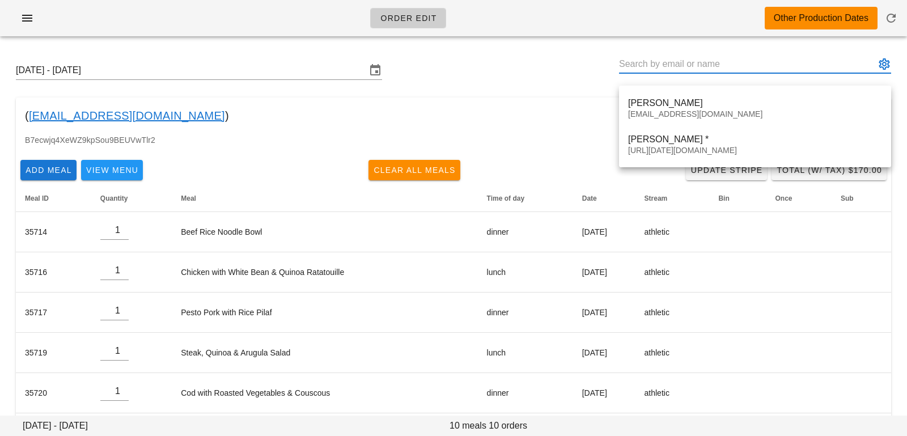
paste input "[EMAIL_ADDRESS][DOMAIN_NAME]"
type input "[PERSON_NAME] ([EMAIL_ADDRESS][DOMAIN_NAME])"
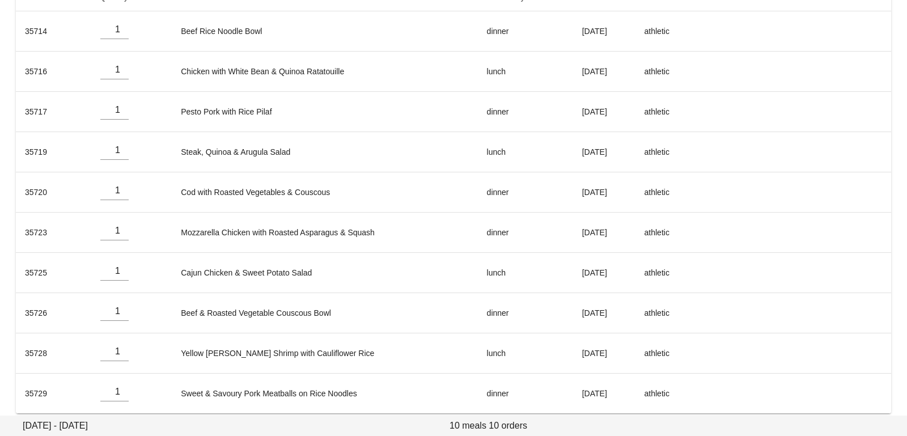
scroll to position [210, 0]
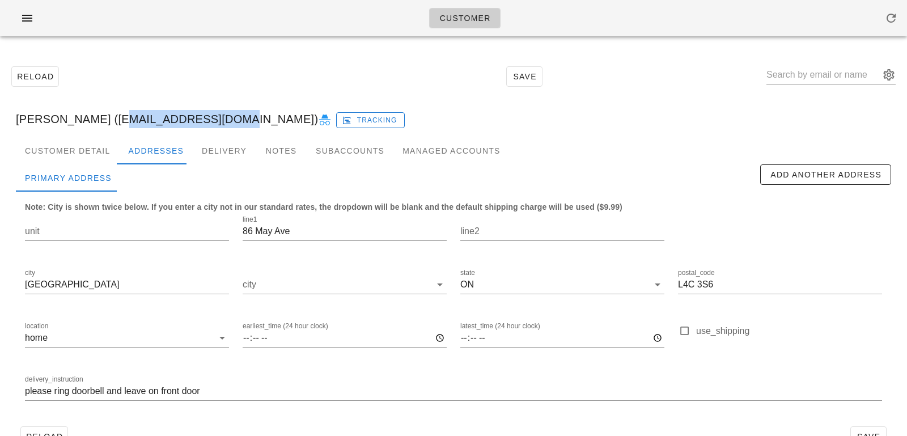
drag, startPoint x: 100, startPoint y: 115, endPoint x: 210, endPoint y: 115, distance: 110.0
click at [210, 115] on div "[PERSON_NAME] ([EMAIL_ADDRESS][DOMAIN_NAME]) Tracking" at bounding box center [454, 119] width 894 height 36
copy div "[EMAIL_ADDRESS][DOMAIN_NAME]"
click at [96, 141] on div "Customer Detail" at bounding box center [67, 150] width 103 height 27
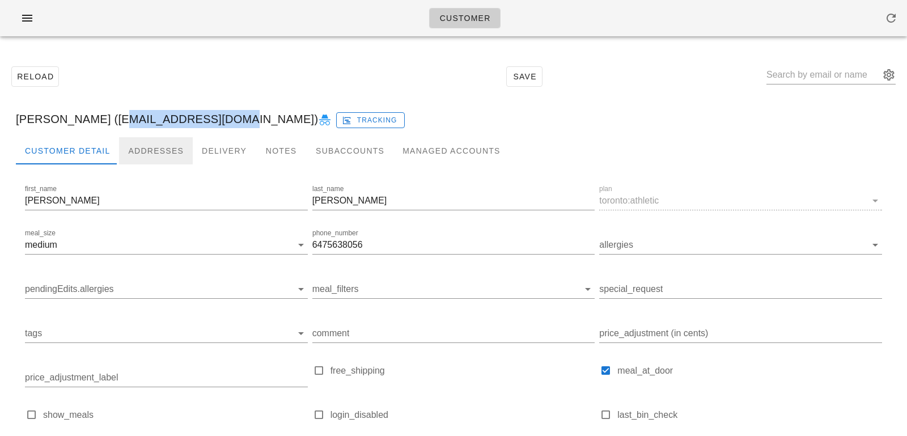
click at [138, 152] on div "Addresses" at bounding box center [156, 150] width 74 height 27
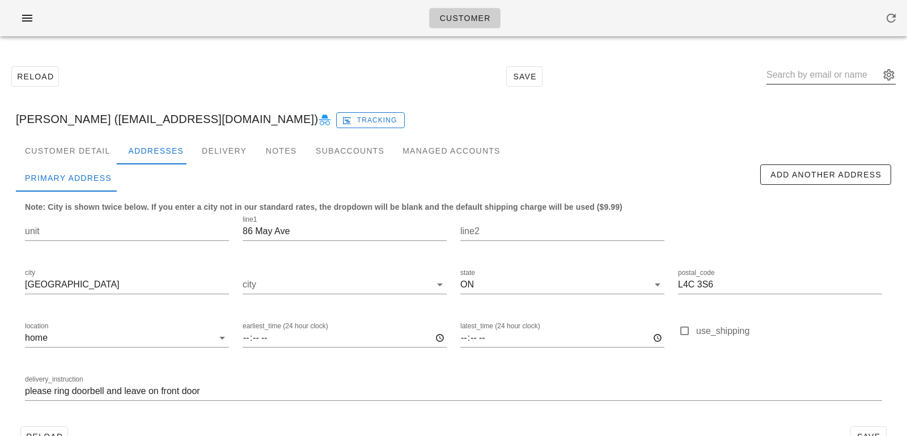
click at [842, 71] on input "text" at bounding box center [823, 75] width 113 height 18
paste input "[EMAIL_ADDRESS][DOMAIN_NAME]"
type input "[EMAIL_ADDRESS][DOMAIN_NAME]"
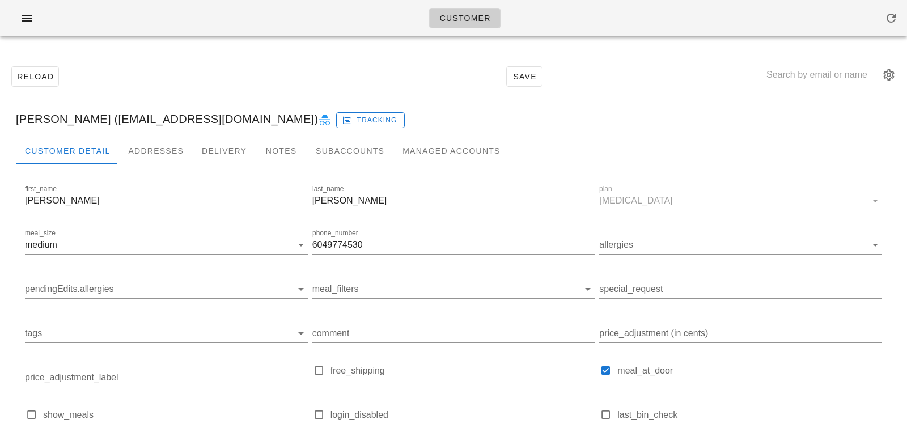
click at [152, 129] on div "[PERSON_NAME] ([EMAIL_ADDRESS][DOMAIN_NAME]) Tracking" at bounding box center [454, 119] width 894 height 36
click at [152, 146] on div "Addresses" at bounding box center [156, 150] width 74 height 27
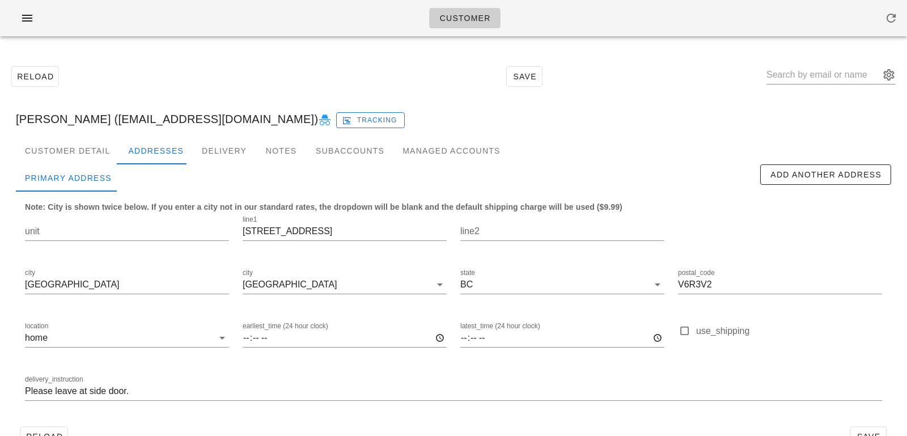
scroll to position [31, 0]
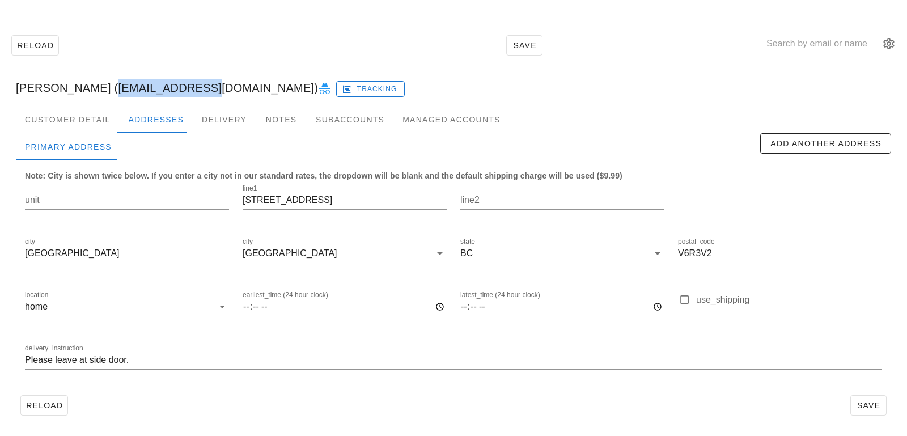
drag, startPoint x: 92, startPoint y: 90, endPoint x: 170, endPoint y: 87, distance: 77.7
click at [170, 87] on div "[PERSON_NAME] ([EMAIL_ADDRESS][DOMAIN_NAME]) Tracking" at bounding box center [454, 88] width 894 height 36
click at [172, 87] on div "[PERSON_NAME] ([EMAIL_ADDRESS][DOMAIN_NAME]) Tracking" at bounding box center [454, 88] width 894 height 36
drag, startPoint x: 172, startPoint y: 87, endPoint x: 94, endPoint y: 84, distance: 78.3
click at [94, 84] on div "[PERSON_NAME] ([EMAIL_ADDRESS][DOMAIN_NAME]) Tracking" at bounding box center [454, 88] width 894 height 36
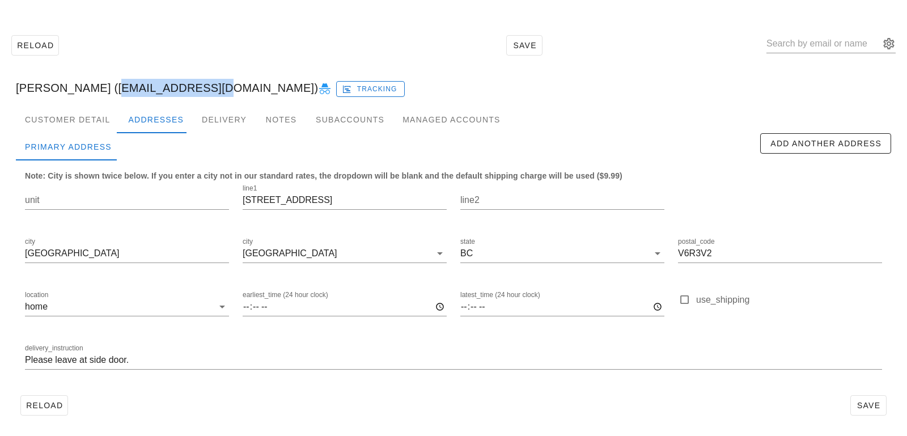
copy div "[EMAIL_ADDRESS][DOMAIN_NAME])"
click at [810, 43] on input "text" at bounding box center [823, 44] width 113 height 18
paste input "[PERSON_NAME][EMAIL_ADDRESS][DOMAIN_NAME]"
type input "[PERSON_NAME][EMAIL_ADDRESS][DOMAIN_NAME]"
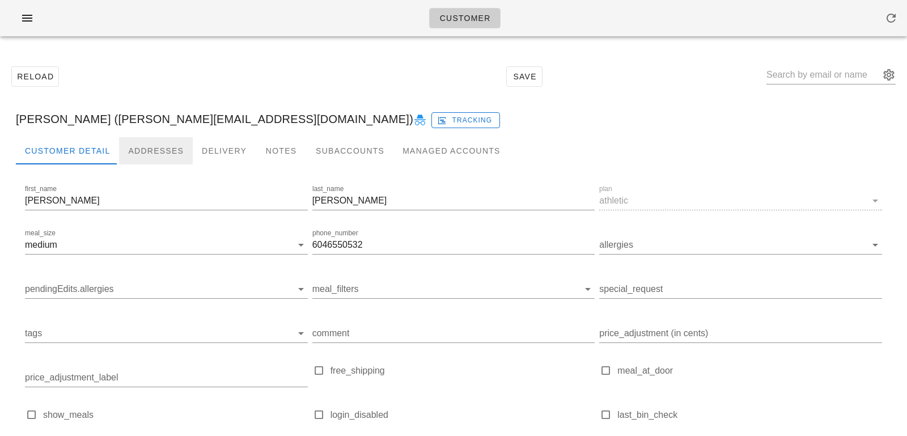
click at [163, 147] on div "Addresses" at bounding box center [156, 150] width 74 height 27
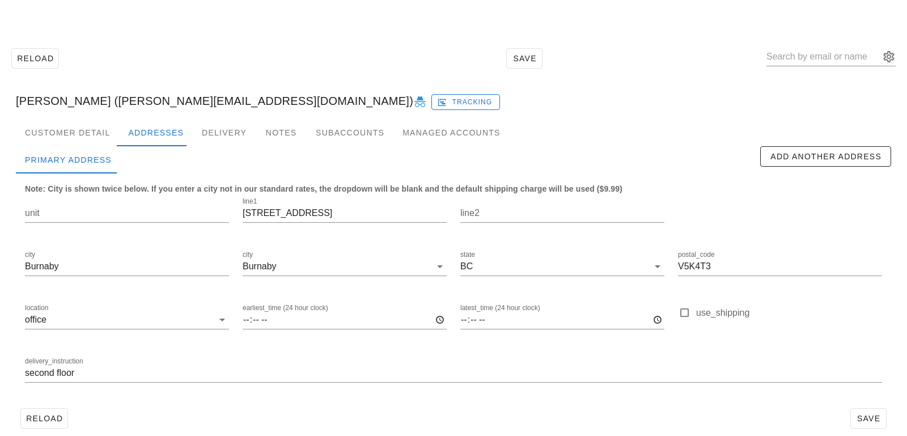
scroll to position [31, 0]
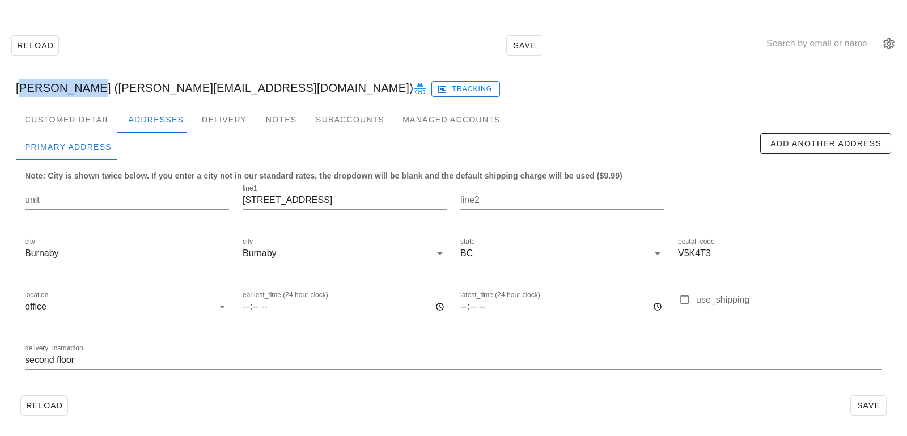
drag, startPoint x: 81, startPoint y: 88, endPoint x: 10, endPoint y: 85, distance: 71.5
click at [10, 85] on div "john murphy (john@tinomechnanical.com) Tracking" at bounding box center [454, 88] width 894 height 36
copy div "john murphy"
click at [847, 48] on input "text" at bounding box center [823, 44] width 113 height 18
paste input "david@sitings.ca"
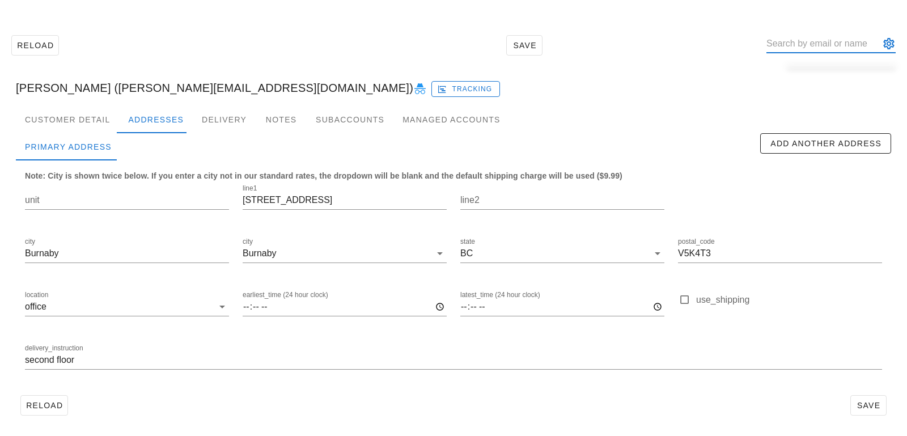
type input "david@sitings.ca"
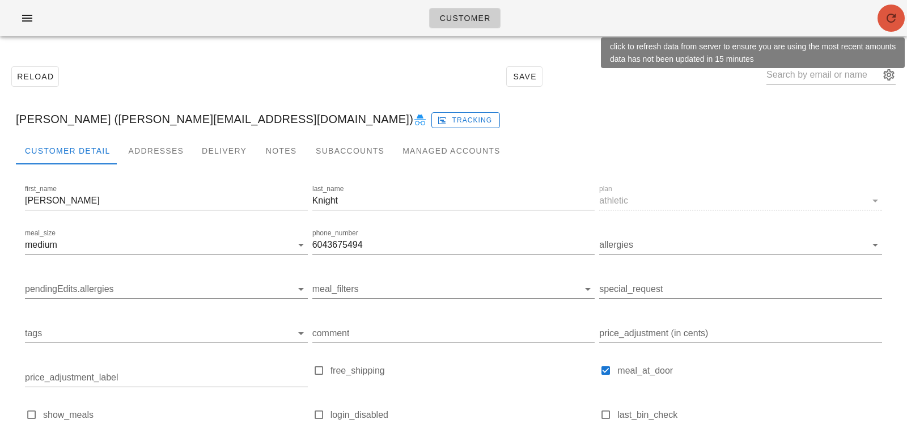
click at [893, 16] on icon "button" at bounding box center [892, 18] width 14 height 14
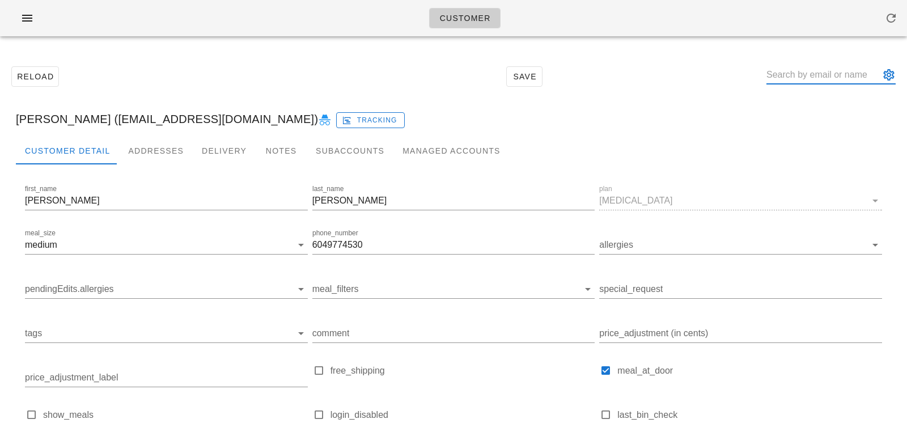
click at [824, 73] on input "text" at bounding box center [823, 75] width 113 height 18
paste input "[EMAIL_ADDRESS][DOMAIN_NAME]"
type input "[EMAIL_ADDRESS][DOMAIN_NAME]"
click at [153, 158] on div "Addresses" at bounding box center [156, 150] width 74 height 27
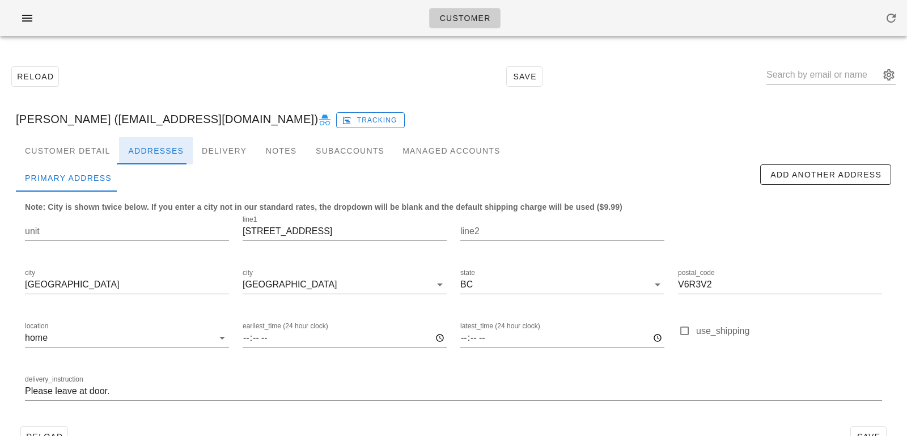
scroll to position [31, 0]
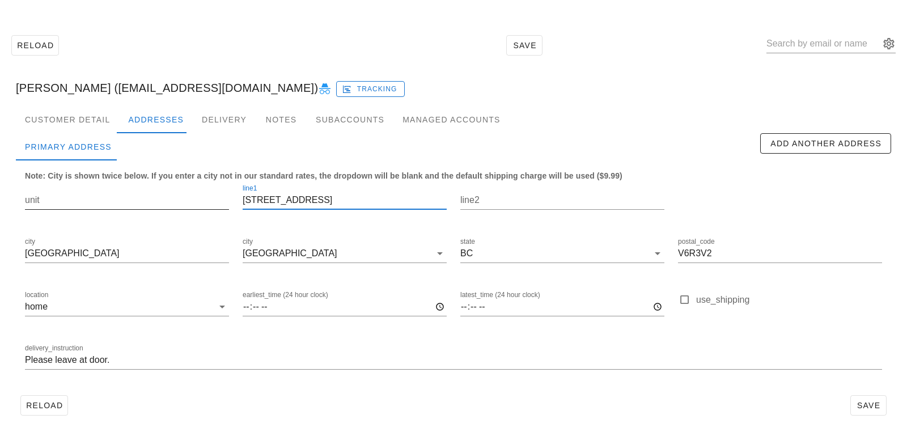
drag, startPoint x: 330, startPoint y: 198, endPoint x: 187, endPoint y: 189, distance: 143.2
click at [187, 189] on div "unit line1 [STREET_ADDRESS] state [GEOGRAPHIC_DATA] postal_code V6R3V2 location…" at bounding box center [453, 281] width 871 height 213
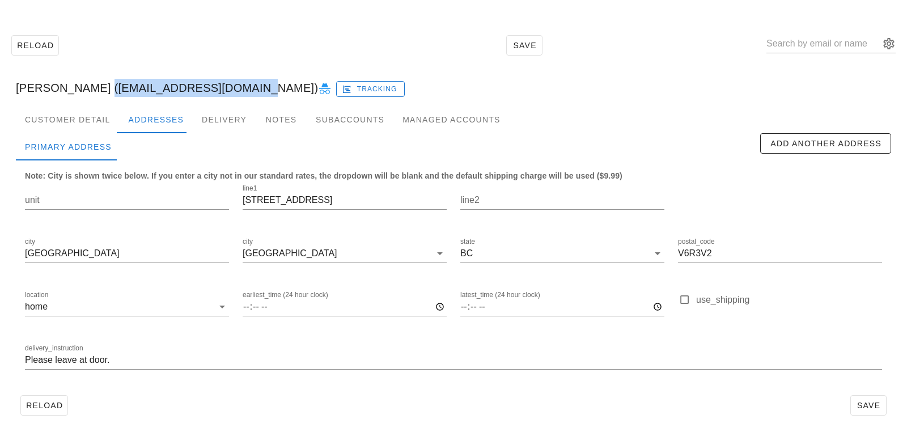
drag, startPoint x: 82, startPoint y: 87, endPoint x: 218, endPoint y: 85, distance: 136.1
click at [218, 85] on div "Kayla Gallo (kaylagallo12@hotmail.com) Tracking" at bounding box center [454, 88] width 894 height 36
copy div "kaylagallo12@hotmail.com"
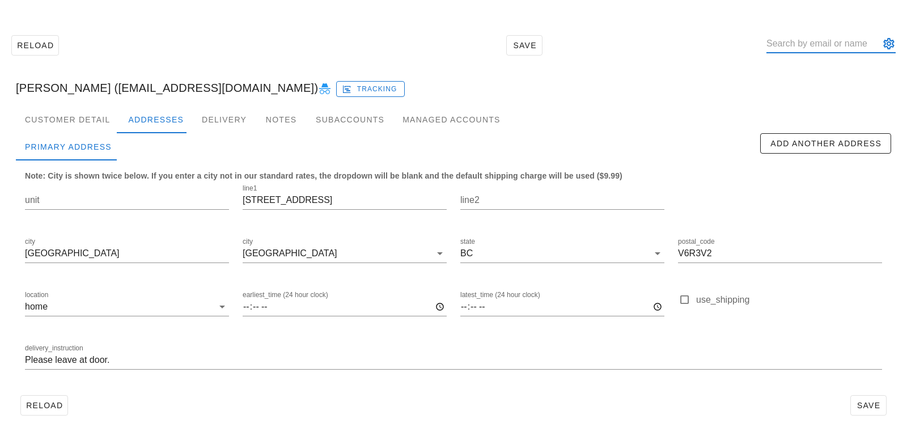
click at [817, 48] on input "text" at bounding box center [823, 44] width 113 height 18
paste input "piero@tinomechanical.com"
type input "piero@tinomechanical.com"
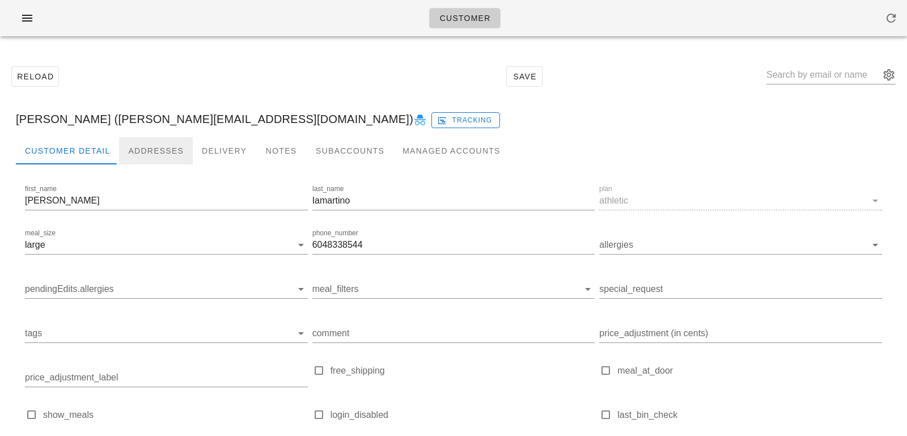
click at [157, 158] on div "Addresses" at bounding box center [156, 150] width 74 height 27
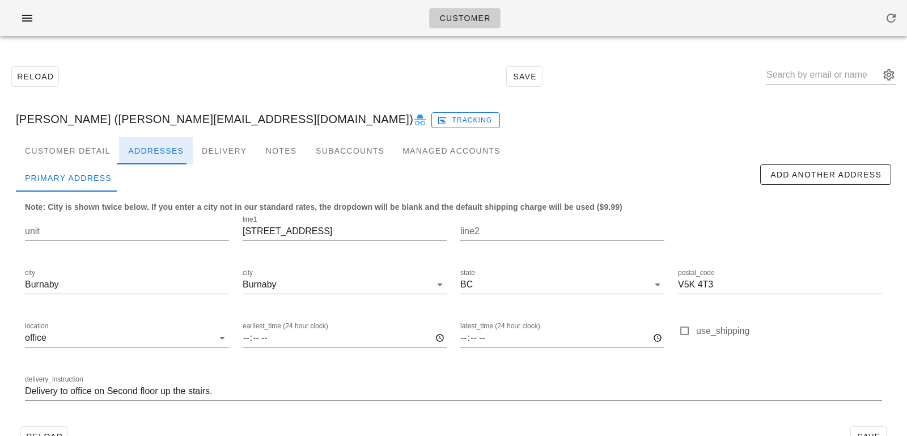
scroll to position [31, 0]
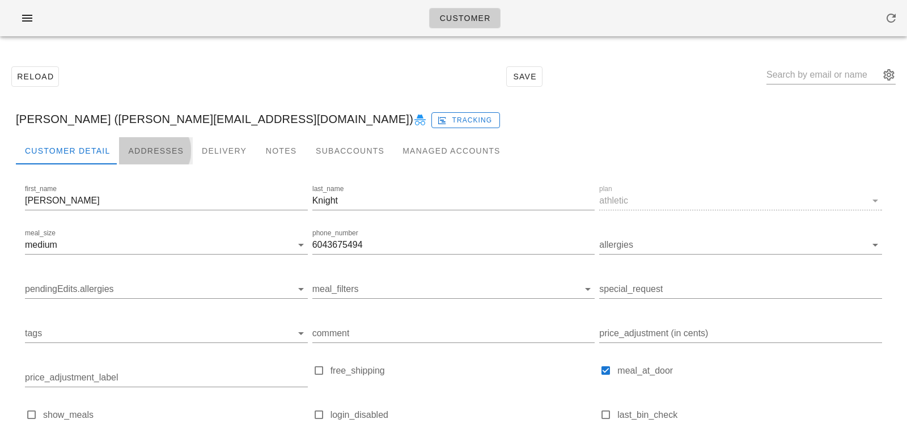
click at [154, 152] on div "Addresses" at bounding box center [156, 150] width 74 height 27
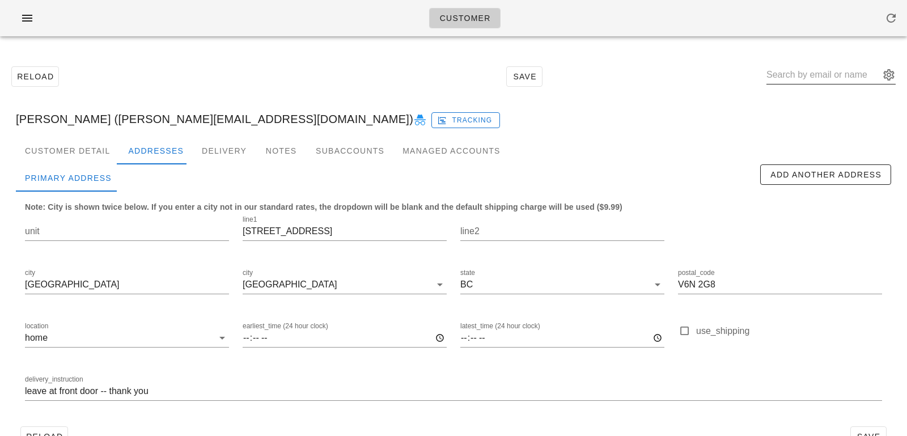
click at [805, 83] on input "text" at bounding box center [823, 75] width 113 height 18
click at [825, 75] on input "text" at bounding box center [823, 75] width 113 height 18
paste input "jenny639@gmail.com"
type input "[EMAIL_ADDRESS][DOMAIN_NAME]"
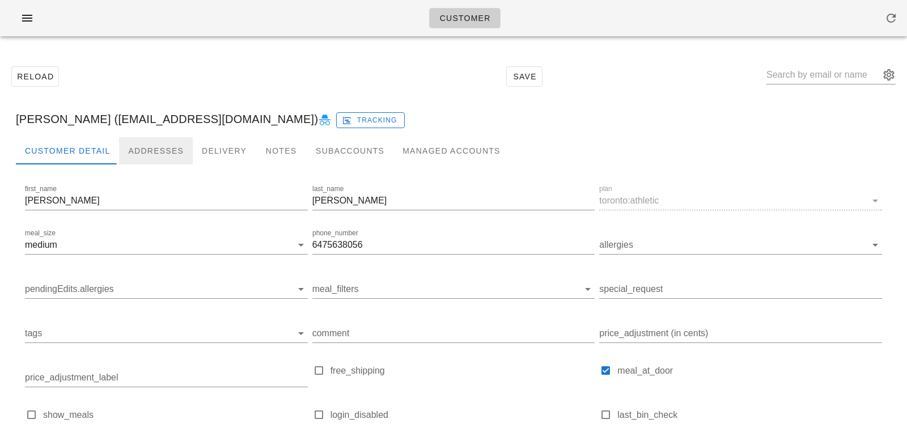
click at [149, 150] on div "Addresses" at bounding box center [156, 150] width 74 height 27
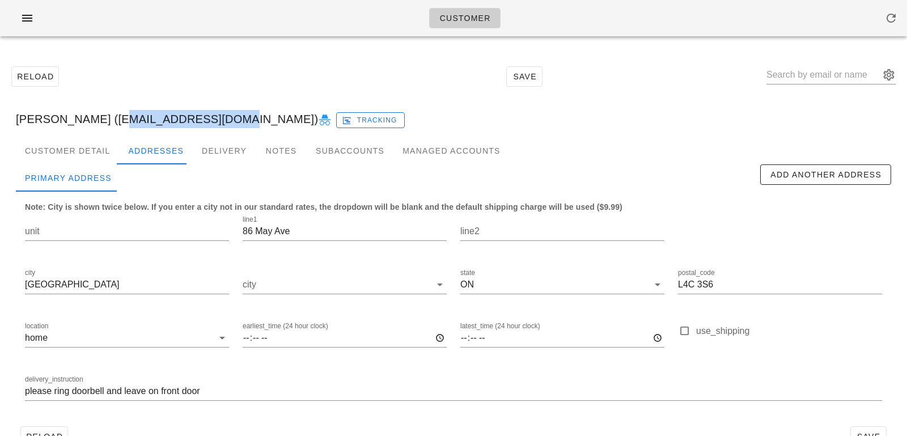
drag, startPoint x: 101, startPoint y: 122, endPoint x: 209, endPoint y: 116, distance: 108.5
click at [210, 117] on div "Jennifer Zheng (jenny639@gmail.com) Tracking" at bounding box center [454, 119] width 894 height 36
copy div "jenny639@gmail.com"
click at [92, 157] on div "Customer Detail" at bounding box center [67, 150] width 103 height 27
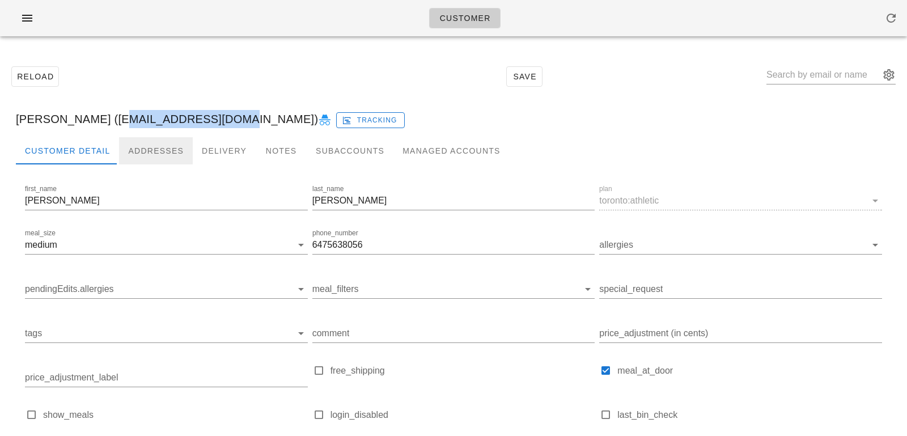
click at [136, 155] on div "Addresses" at bounding box center [156, 150] width 74 height 27
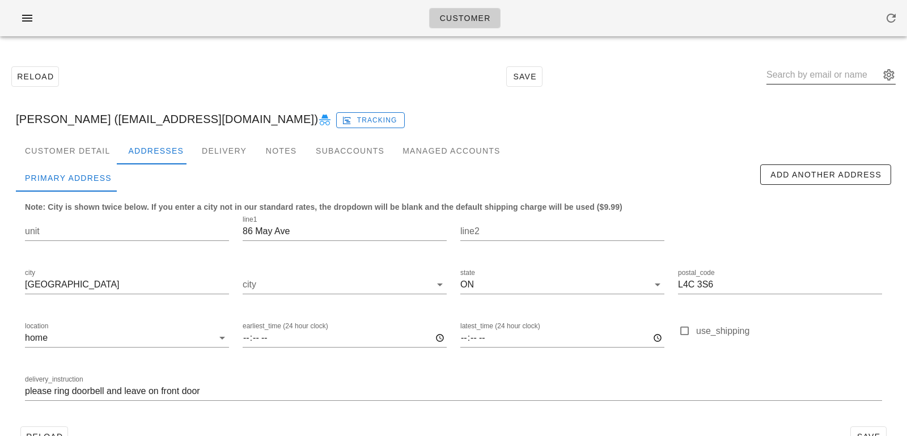
click at [830, 80] on input "text" at bounding box center [823, 75] width 113 height 18
paste input "livramento85@gmail.com"
type input "livramento85@gmail.com"
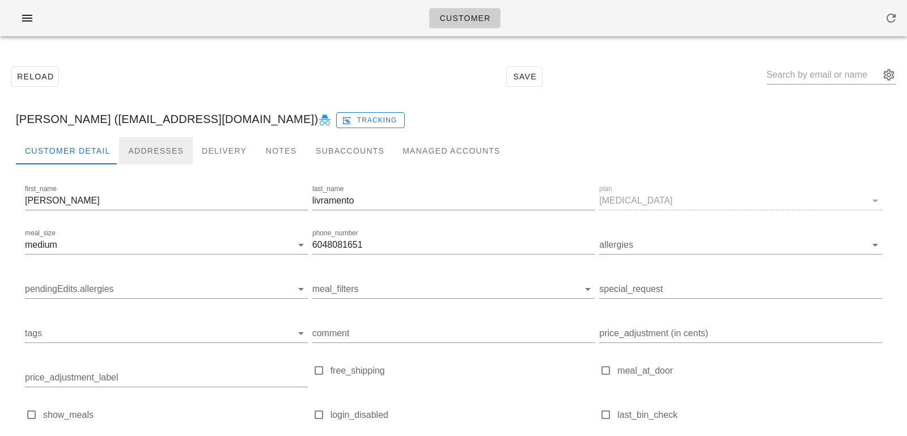
click at [149, 157] on div "Addresses" at bounding box center [156, 150] width 74 height 27
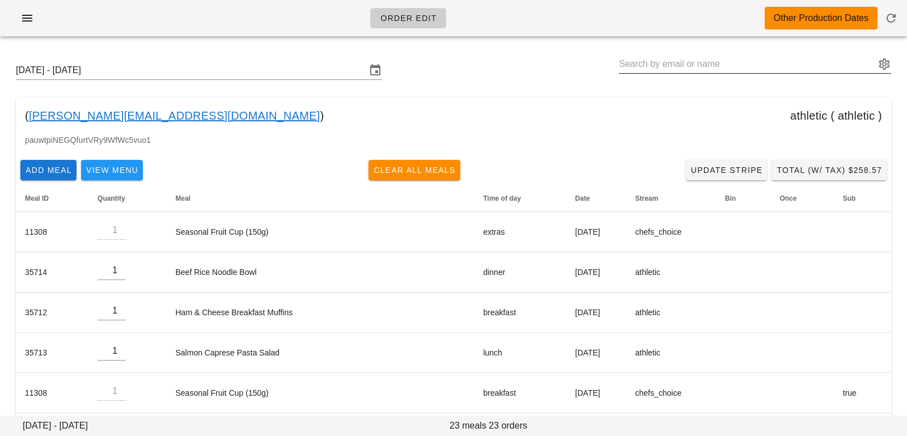
click at [619, 56] on input "text" at bounding box center [747, 64] width 256 height 18
paste input "jenny639@gmail.com"
type input "[PERSON_NAME] ([EMAIL_ADDRESS][DOMAIN_NAME])"
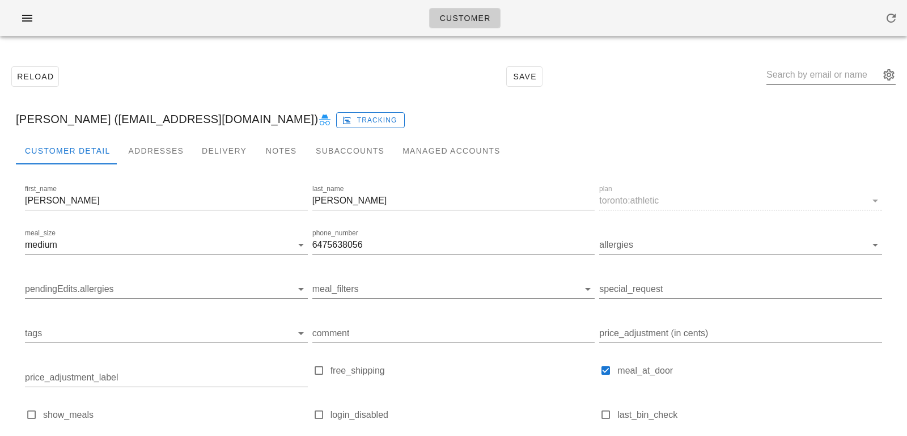
click at [802, 79] on input "text" at bounding box center [823, 75] width 113 height 18
paste input "[EMAIL_ADDRESS][DOMAIN_NAME]"
type input "[EMAIL_ADDRESS][DOMAIN_NAME]"
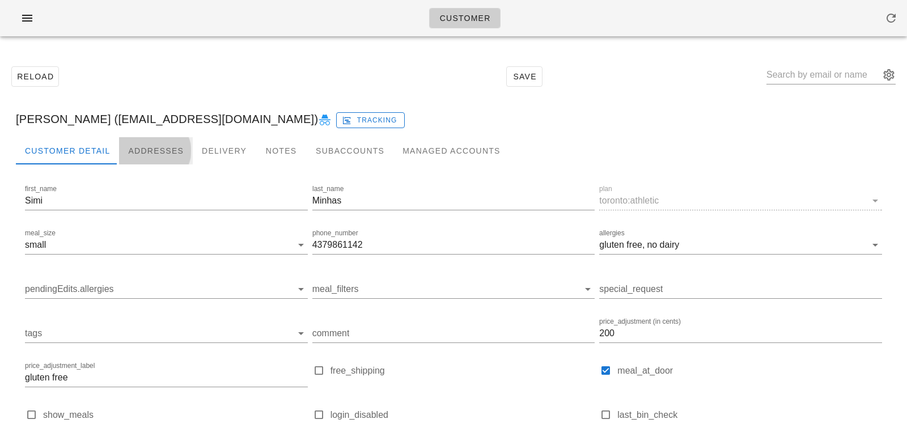
click at [151, 156] on div "Addresses" at bounding box center [156, 150] width 74 height 27
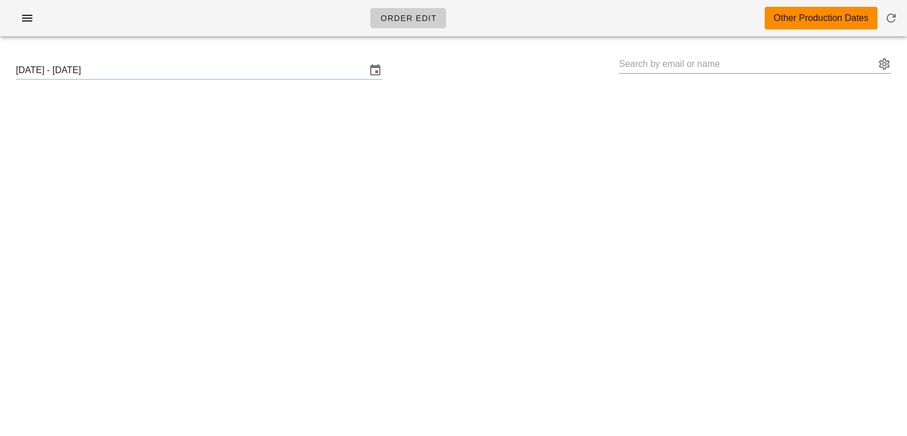
type input "[PERSON_NAME] ([EMAIL_ADDRESS][DOMAIN_NAME])"
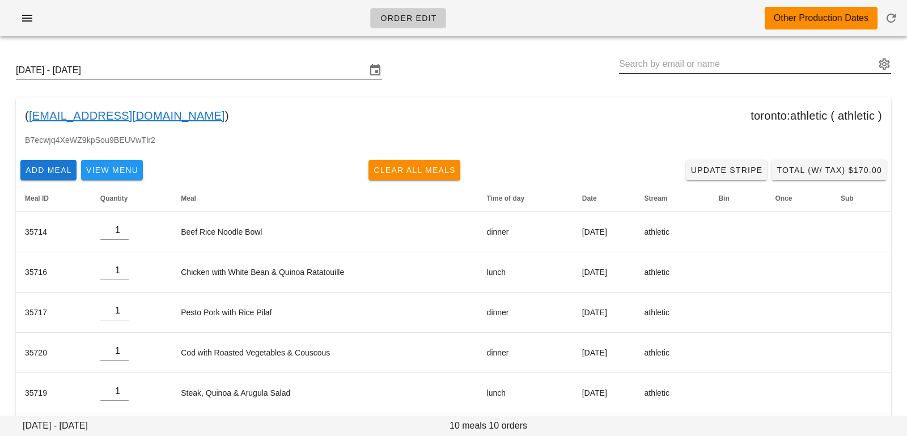
click at [799, 57] on input "text" at bounding box center [747, 64] width 256 height 18
paste input "[EMAIL_ADDRESS][DOMAIN_NAME]"
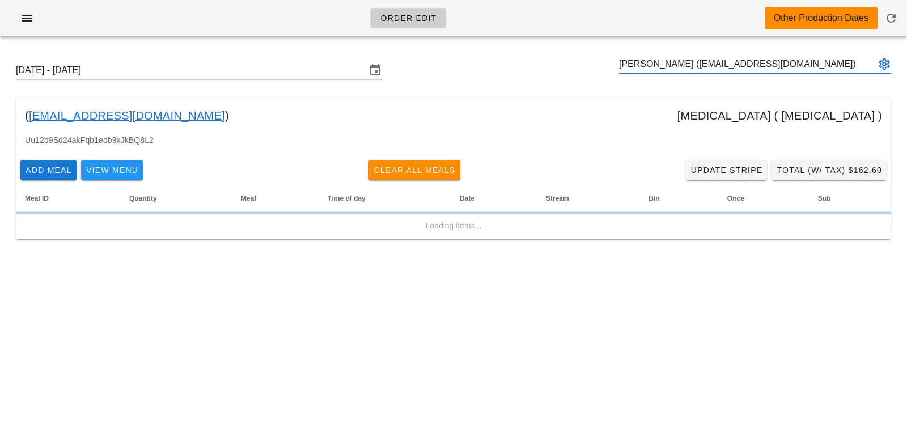
type input "[PERSON_NAME] ([EMAIL_ADDRESS][DOMAIN_NAME])"
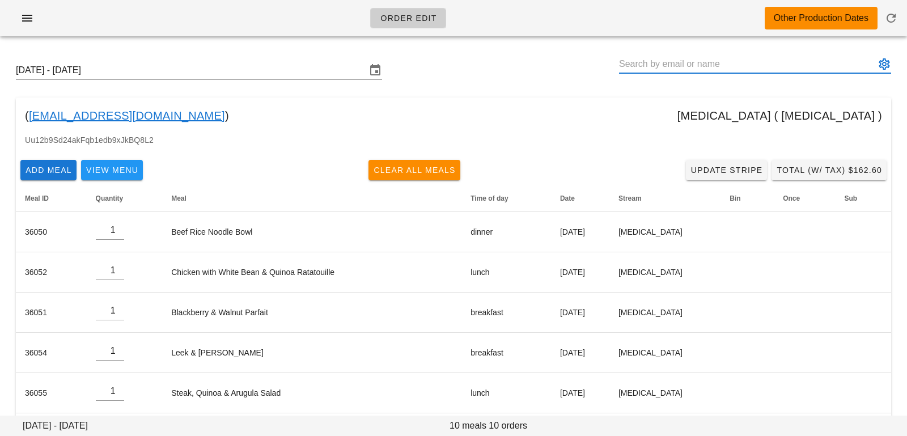
click at [886, 62] on button "appended action" at bounding box center [885, 64] width 14 height 14
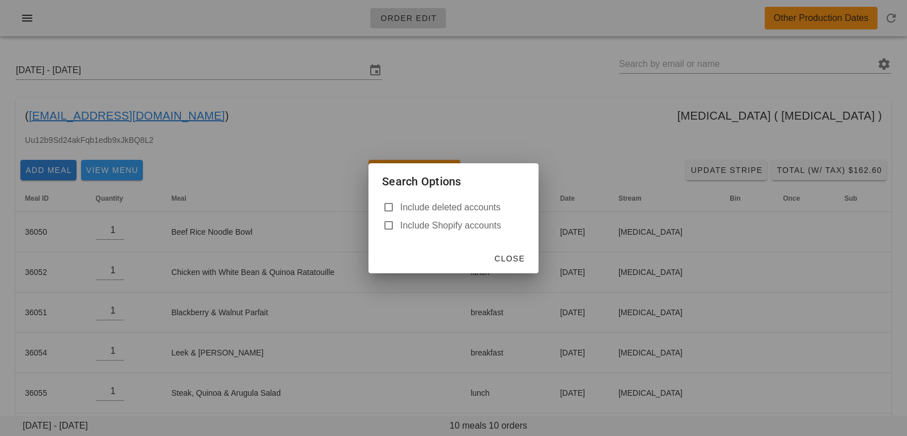
click at [471, 206] on label "Include deleted accounts" at bounding box center [462, 207] width 125 height 11
checkbox input "true"
click at [513, 260] on span "Close" at bounding box center [509, 258] width 31 height 9
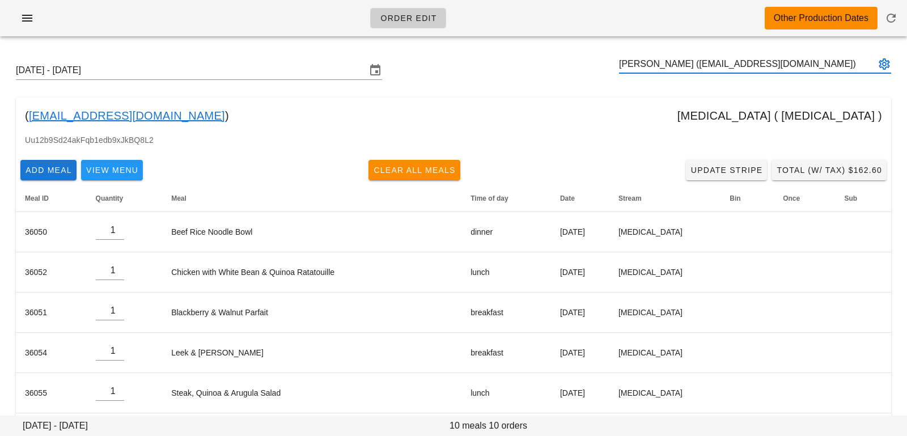
type input "[PERSON_NAME] ([EMAIL_ADDRESS][DOMAIN_NAME])"
paste input "n.heiberg@hotmail.com"
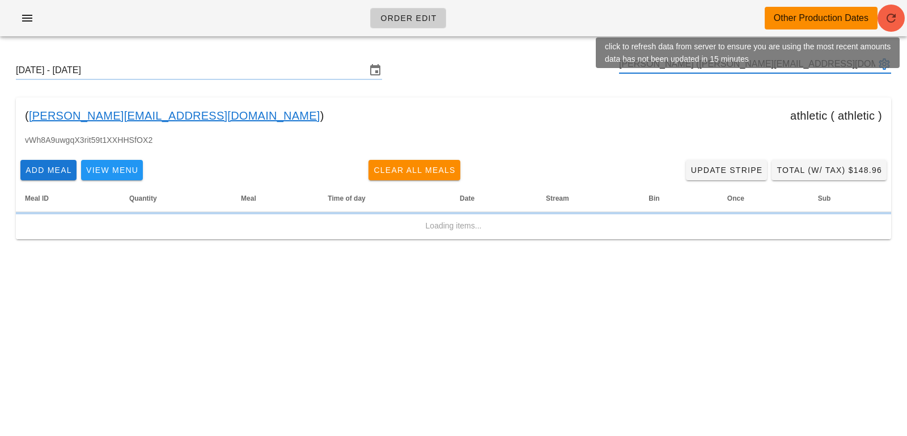
type input "Nathalie Heiberg-Harrison (n.heiberg@hotmail.com)"
click at [900, 20] on span "button" at bounding box center [891, 18] width 27 height 14
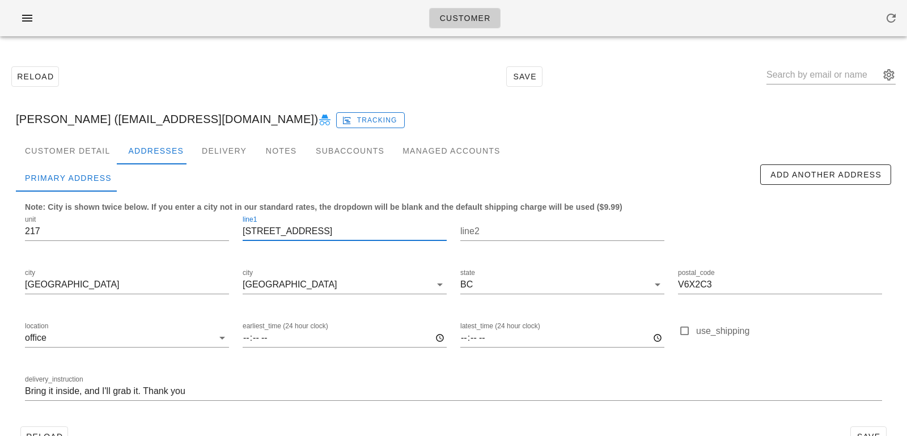
click at [313, 234] on input "[STREET_ADDRESS]" at bounding box center [345, 231] width 204 height 18
type input "[STREET_ADDRESS]"
drag, startPoint x: 53, startPoint y: 230, endPoint x: 0, endPoint y: 217, distance: 54.3
click at [0, 217] on div "Reload Save [PERSON_NAME] ([EMAIL_ADDRESS][DOMAIN_NAME]) Tracking Customer Deta…" at bounding box center [453, 256] width 907 height 422
click at [26, 391] on input "Bring it inside, and I'll grab it. Thank you" at bounding box center [453, 391] width 857 height 18
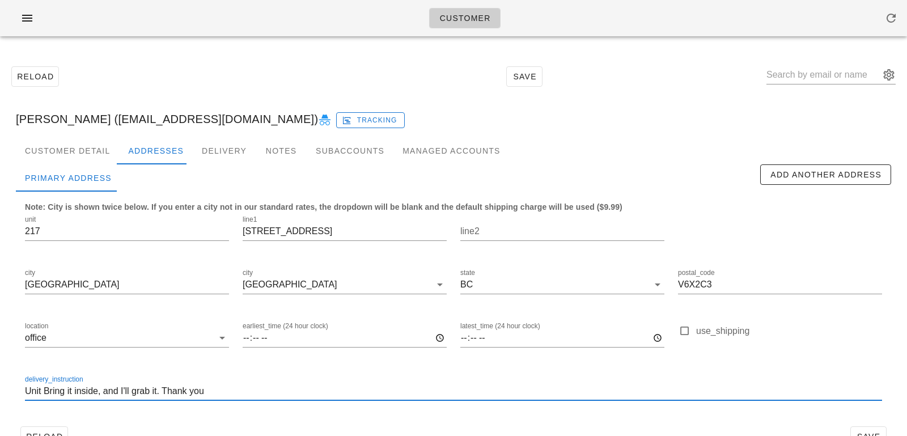
paste input "217"
type input "Unit 217. Bring it inside, and I'll grab it. Thank you"
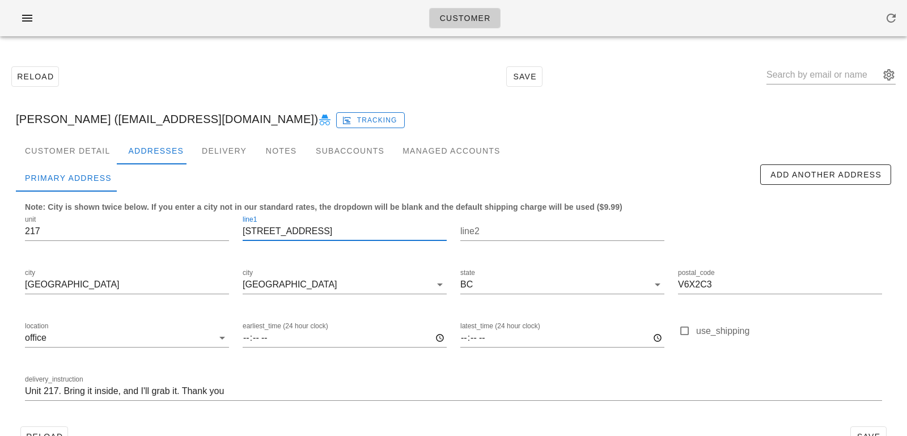
drag, startPoint x: 343, startPoint y: 228, endPoint x: 120, endPoint y: 193, distance: 226.1
click at [120, 193] on div "Note: City is shown twice below. If you enter a city not in our standard rates,…" at bounding box center [454, 307] width 876 height 230
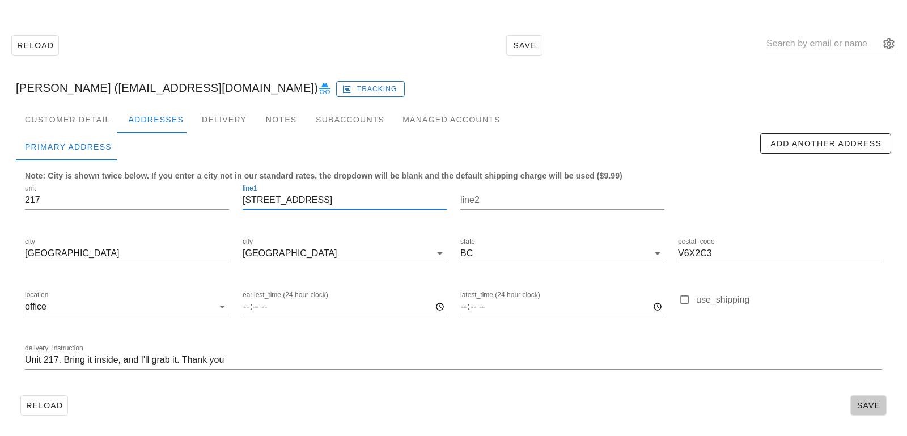
click at [862, 405] on span "Save" at bounding box center [869, 405] width 26 height 9
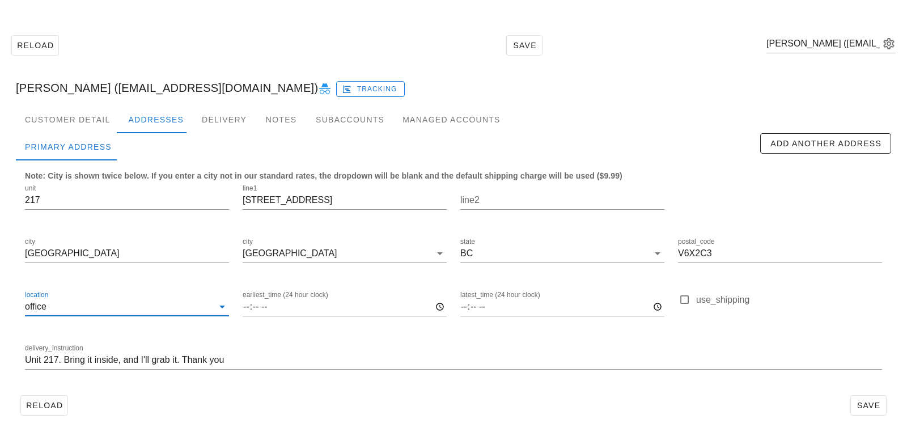
click at [105, 307] on input "location" at bounding box center [131, 307] width 164 height 18
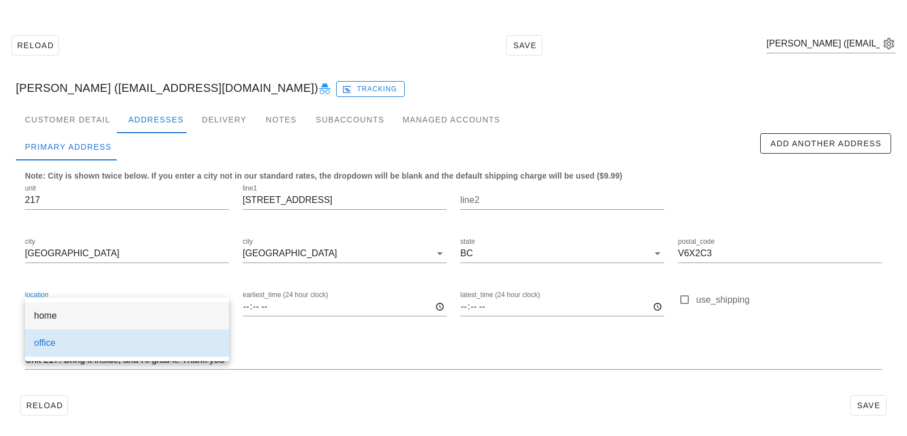
click at [107, 314] on div "home" at bounding box center [127, 315] width 186 height 11
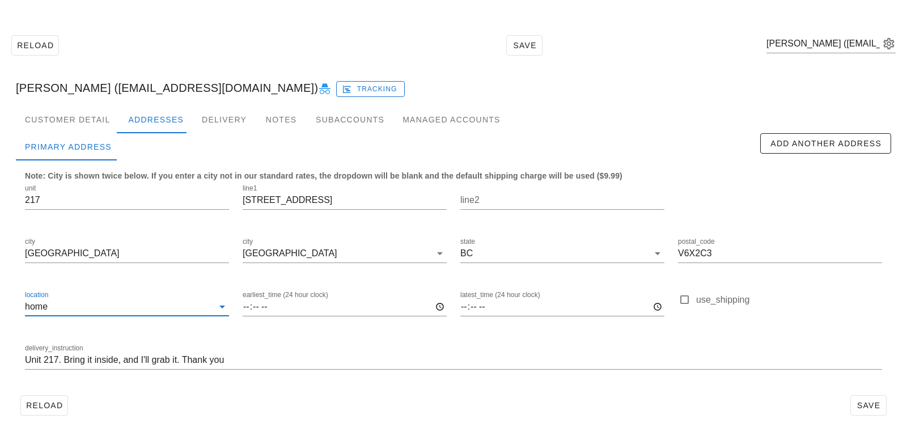
click at [130, 409] on div "Reload Save" at bounding box center [454, 405] width 876 height 29
click at [856, 403] on span "Save" at bounding box center [869, 405] width 26 height 9
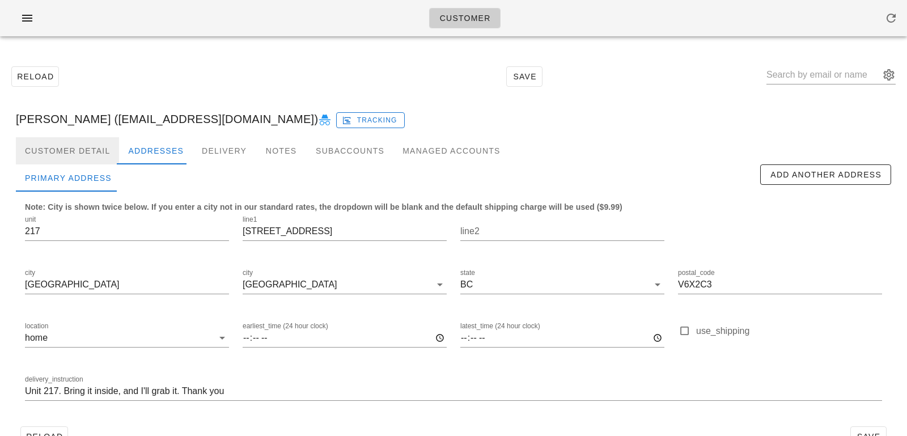
click at [92, 154] on div "Customer Detail" at bounding box center [67, 150] width 103 height 27
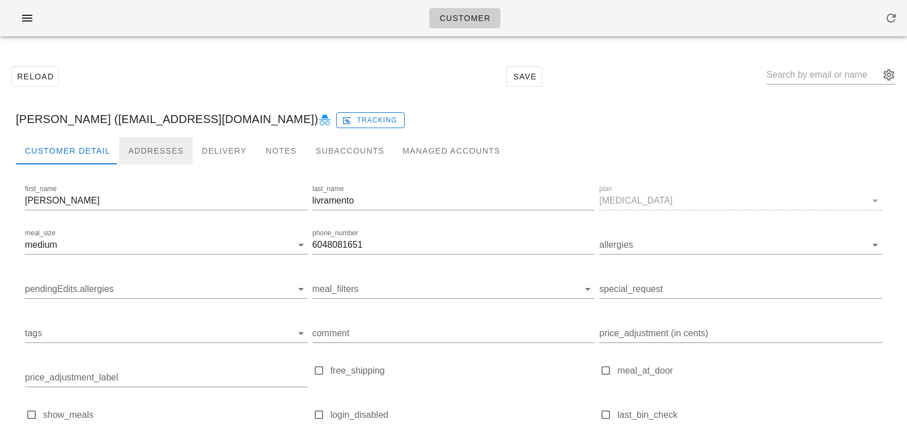
click at [166, 142] on div "Addresses" at bounding box center [156, 150] width 74 height 27
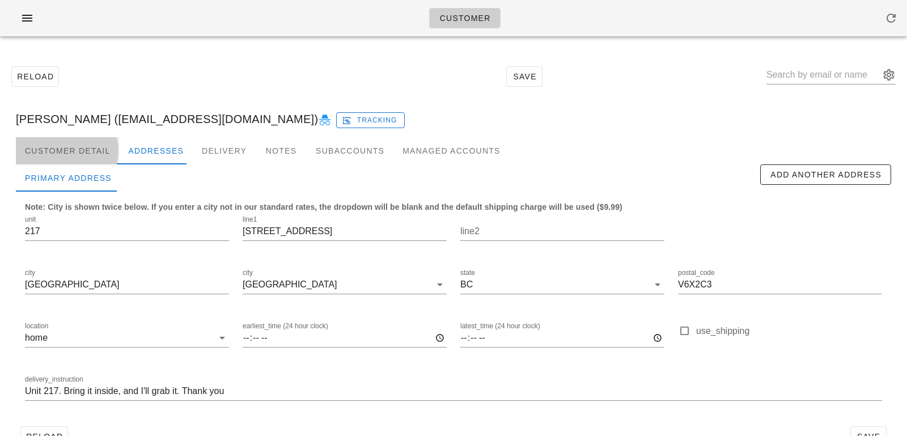
click at [96, 139] on div "Customer Detail" at bounding box center [67, 150] width 103 height 27
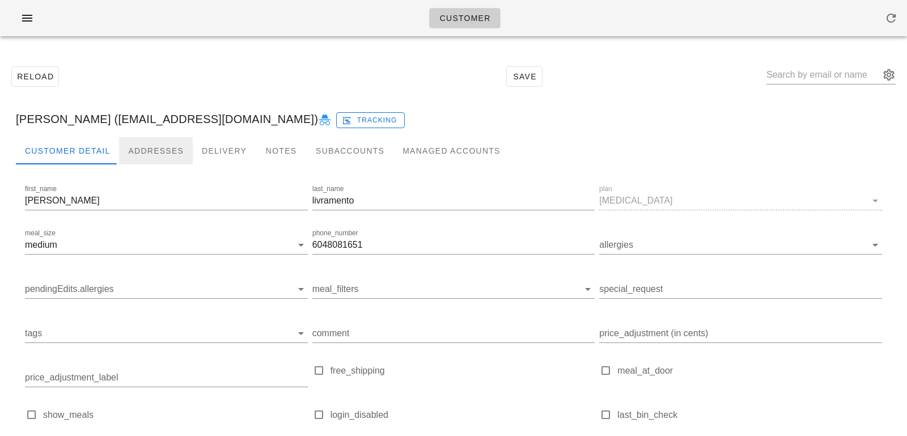
click at [144, 149] on div "Addresses" at bounding box center [156, 150] width 74 height 27
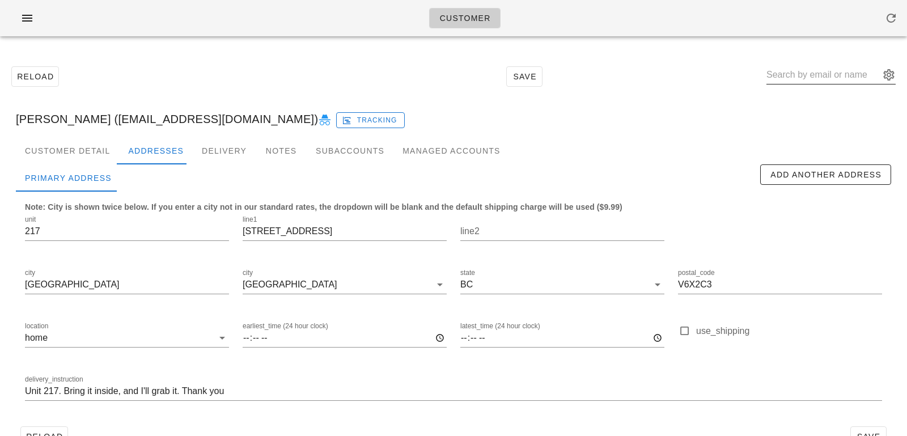
click at [818, 71] on input "text" at bounding box center [823, 75] width 113 height 18
paste input "[PERSON_NAME][EMAIL_ADDRESS][DOMAIN_NAME]"
type input "[PERSON_NAME][EMAIL_ADDRESS][DOMAIN_NAME]"
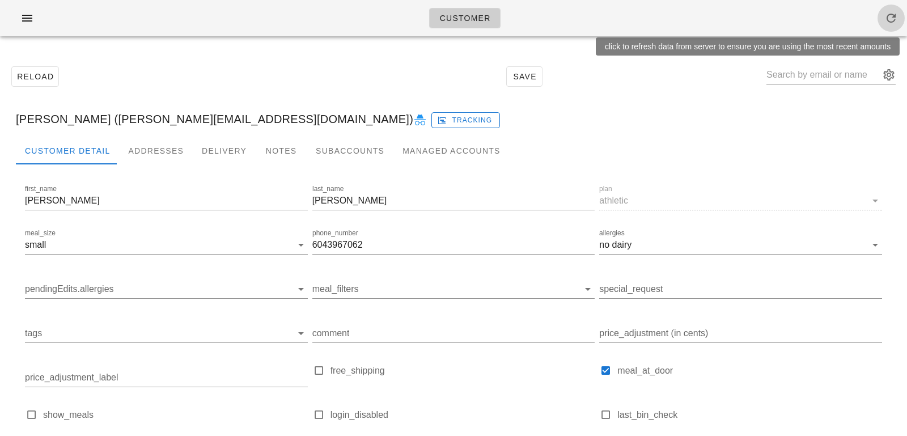
click at [889, 19] on icon "button" at bounding box center [892, 18] width 14 height 14
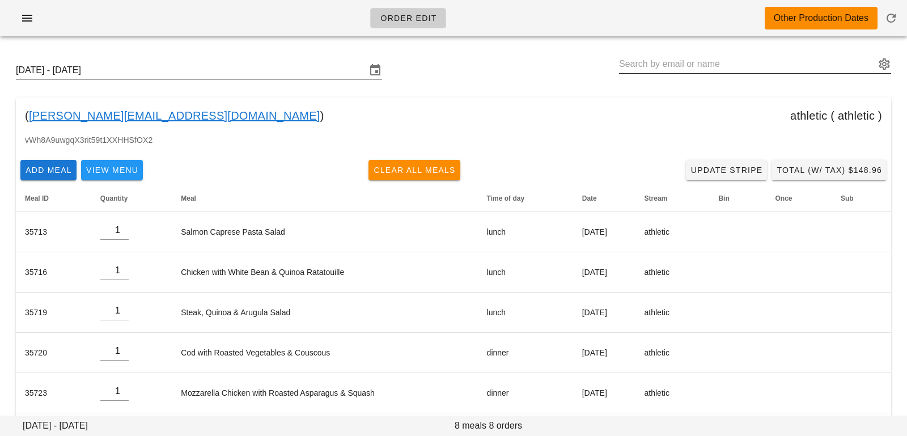
click at [661, 63] on input "text" at bounding box center [747, 64] width 256 height 18
paste input "[PERSON_NAME][EMAIL_ADDRESS][DOMAIN_NAME]"
type input "[PERSON_NAME] ([PERSON_NAME][EMAIL_ADDRESS][DOMAIN_NAME])"
click at [872, 65] on input "text" at bounding box center [747, 64] width 256 height 18
click at [887, 63] on button "appended action" at bounding box center [885, 64] width 14 height 14
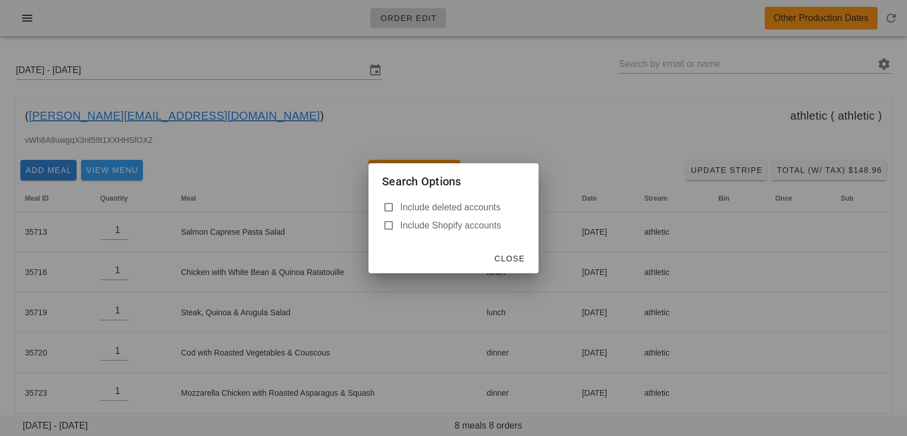
click at [429, 199] on div "Include deleted accounts" at bounding box center [453, 206] width 143 height 16
click at [426, 208] on label "Include deleted accounts" at bounding box center [462, 207] width 125 height 11
checkbox input "true"
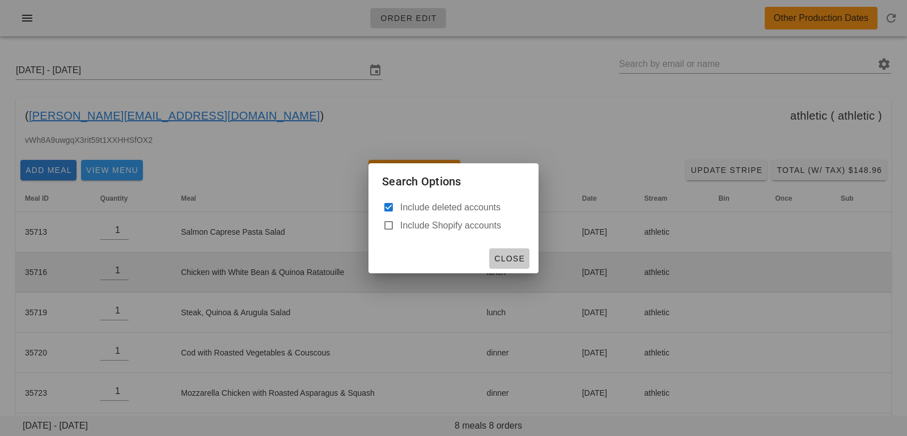
click at [514, 256] on span "Close" at bounding box center [509, 258] width 31 height 9
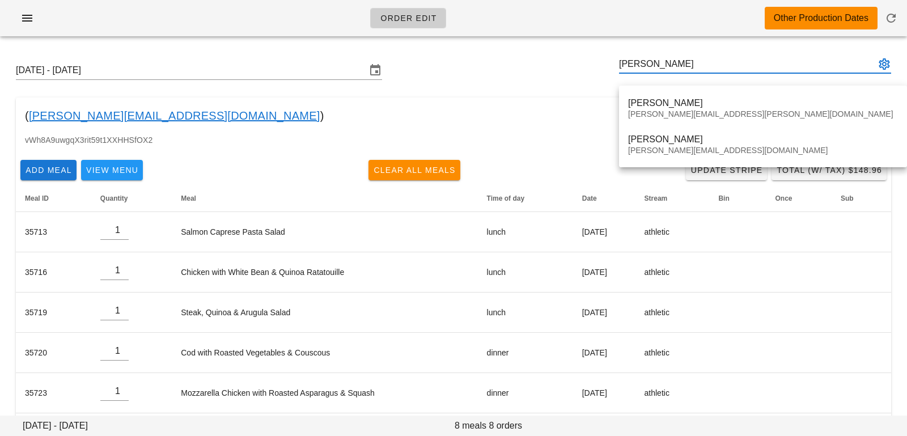
type input "nathalie"
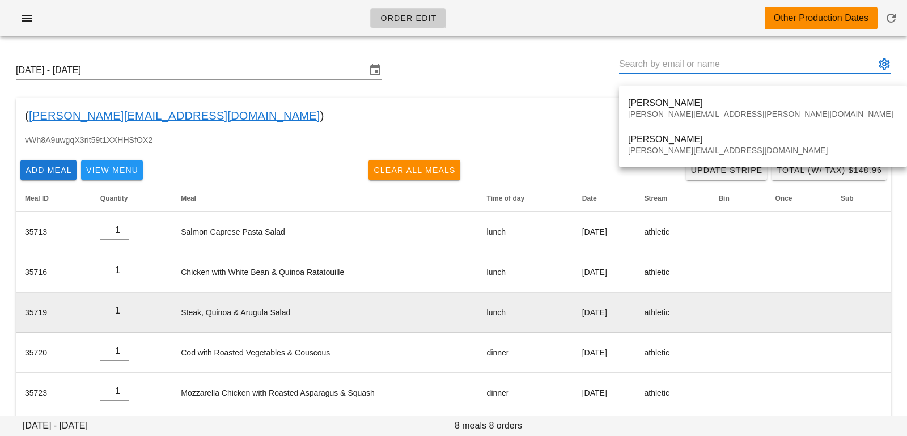
click at [277, 308] on td "Steak, Quinoa & Arugula Salad" at bounding box center [325, 313] width 306 height 40
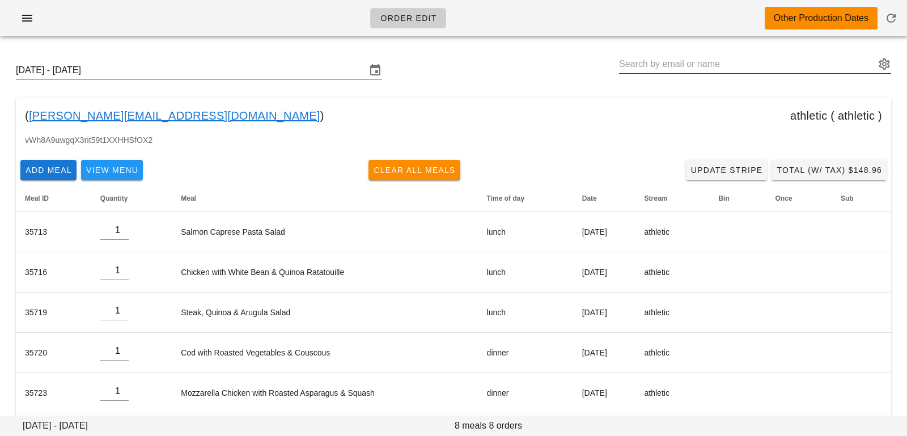
click at [712, 65] on input "text" at bounding box center [747, 64] width 256 height 18
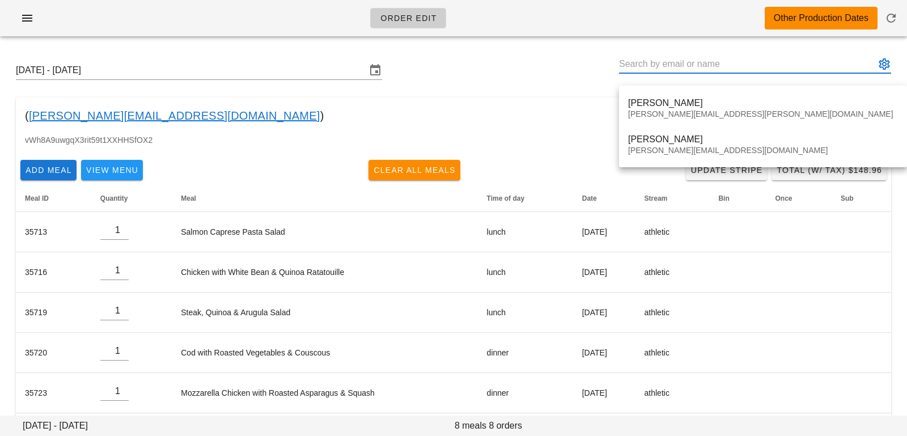
paste input "henrymarcel1539@gmail.com"
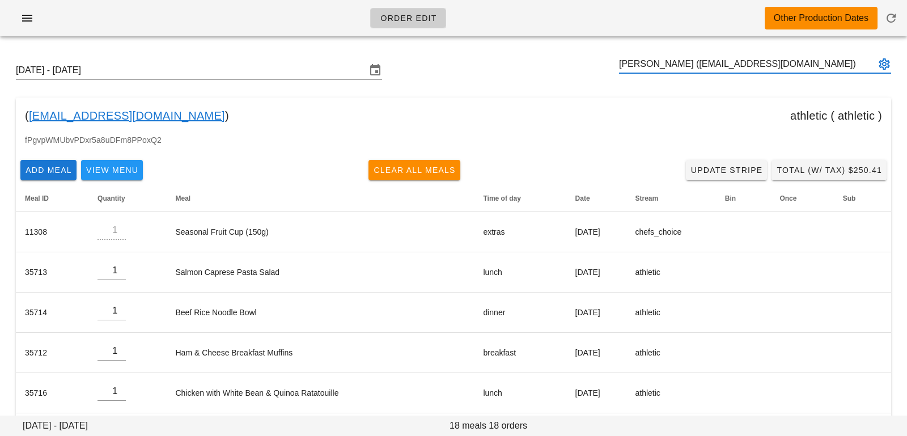
click at [886, 69] on button "appended action" at bounding box center [885, 64] width 14 height 14
type input "[PERSON_NAME] ([EMAIL_ADDRESS][DOMAIN_NAME])"
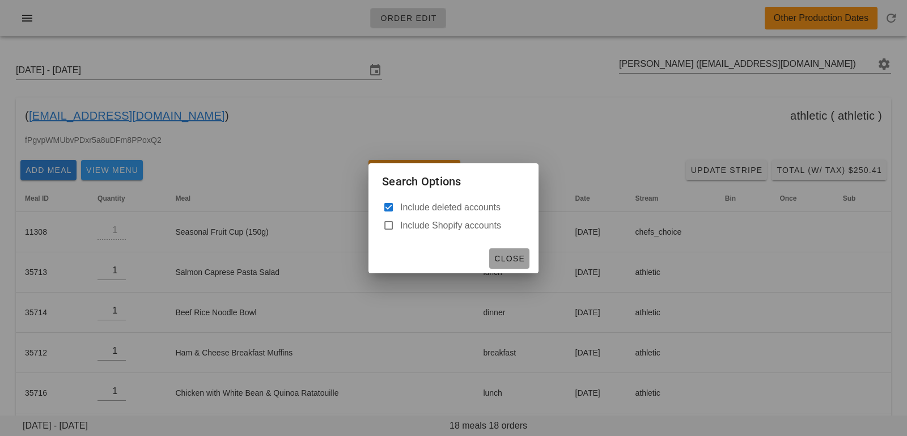
click at [510, 251] on button "Close" at bounding box center [509, 258] width 40 height 20
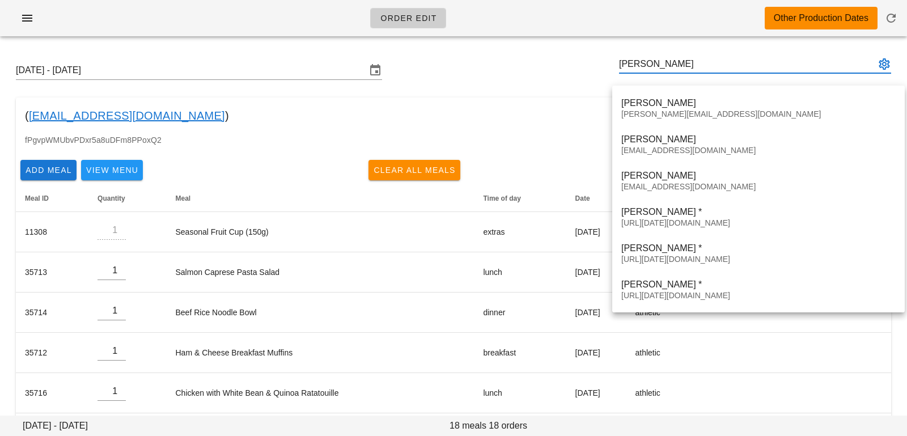
type input "henry b"
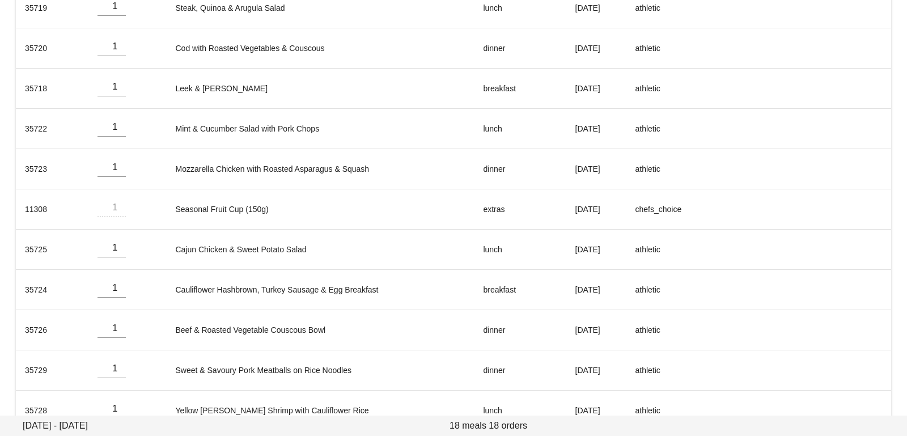
scroll to position [529, 0]
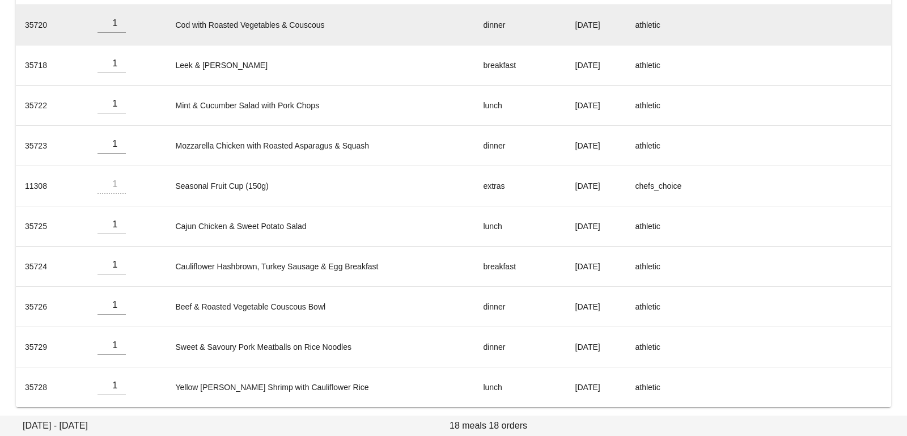
type input "[PERSON_NAME] ([EMAIL_ADDRESS][DOMAIN_NAME])"
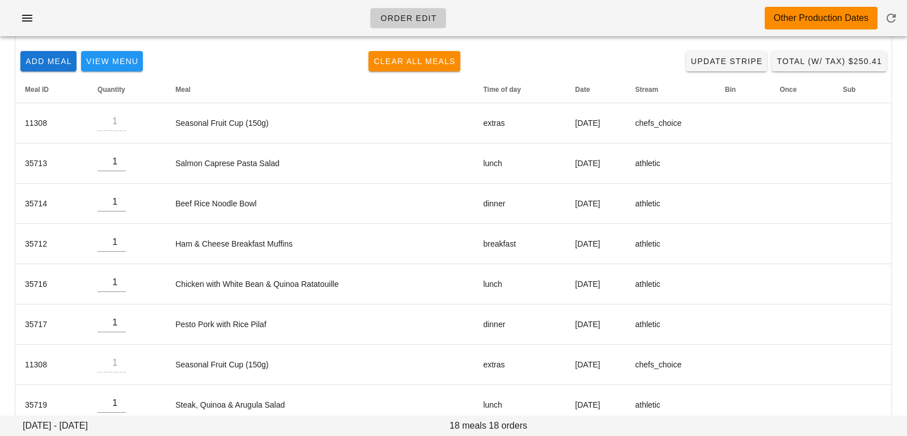
scroll to position [0, 0]
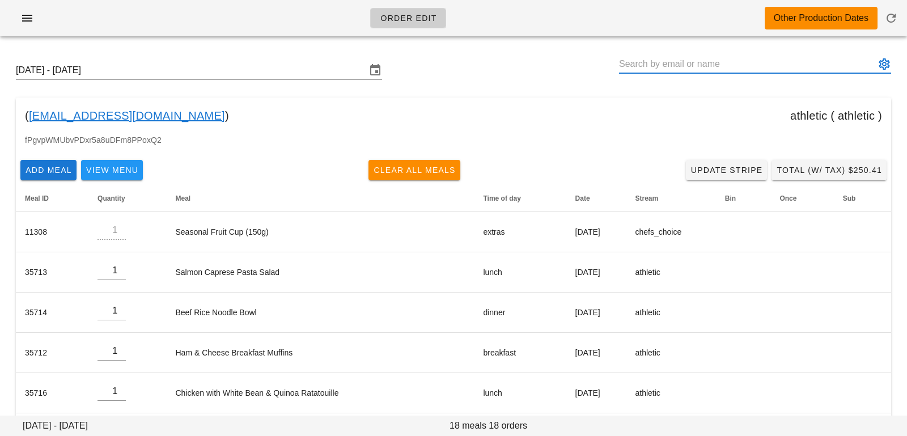
click at [657, 69] on input "text" at bounding box center [747, 64] width 256 height 18
paste input "[EMAIL_ADDRESS][DOMAIN_NAME]"
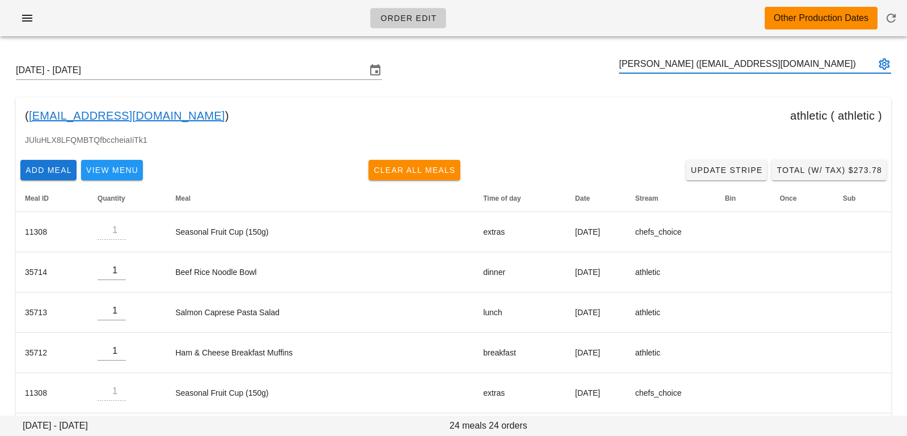
click at [887, 69] on button "appended action" at bounding box center [885, 64] width 14 height 14
type input "[PERSON_NAME] ([EMAIL_ADDRESS][DOMAIN_NAME])"
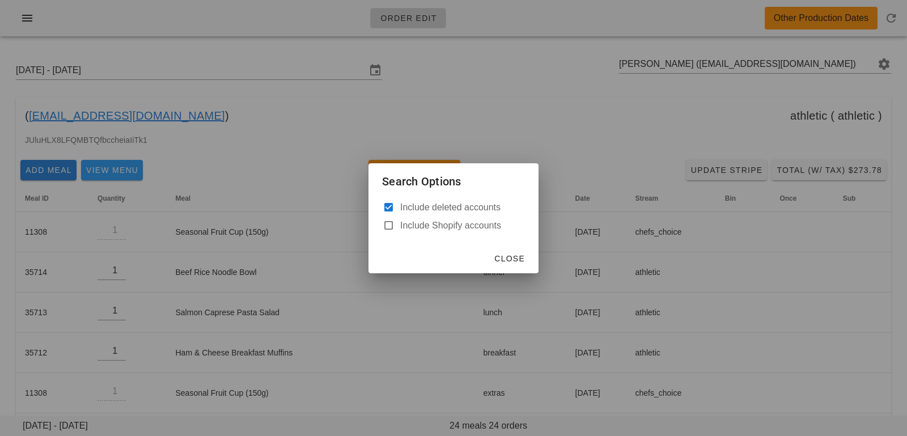
click at [662, 142] on div at bounding box center [453, 218] width 907 height 436
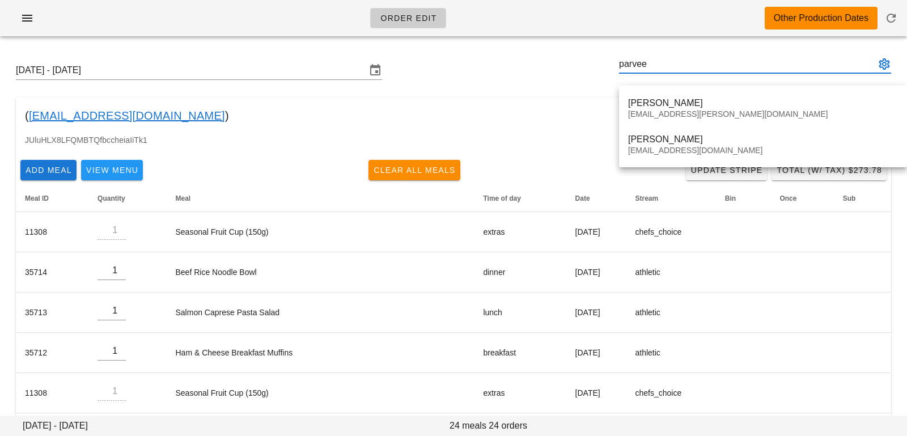
type input "parvee"
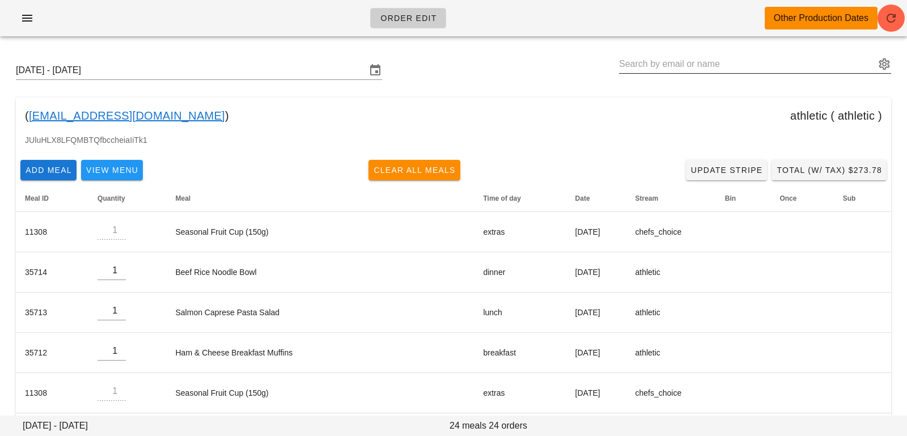
click at [745, 67] on input "text" at bounding box center [747, 64] width 256 height 18
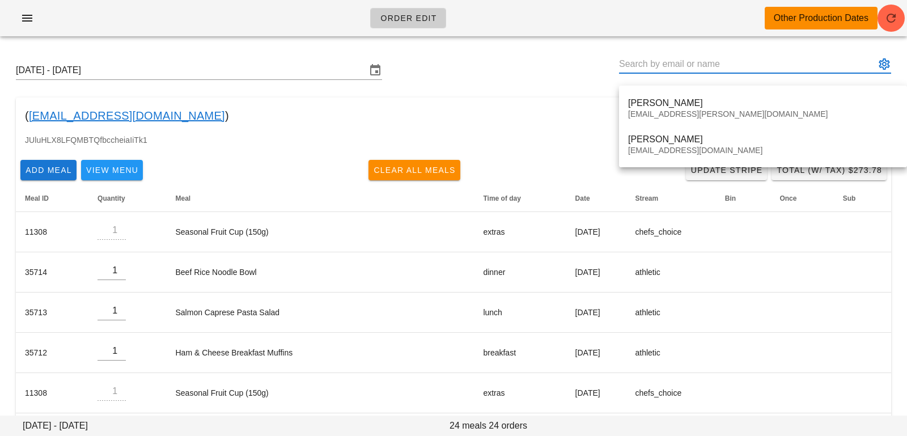
paste input "[EMAIL_ADDRESS][DOMAIN_NAME]"
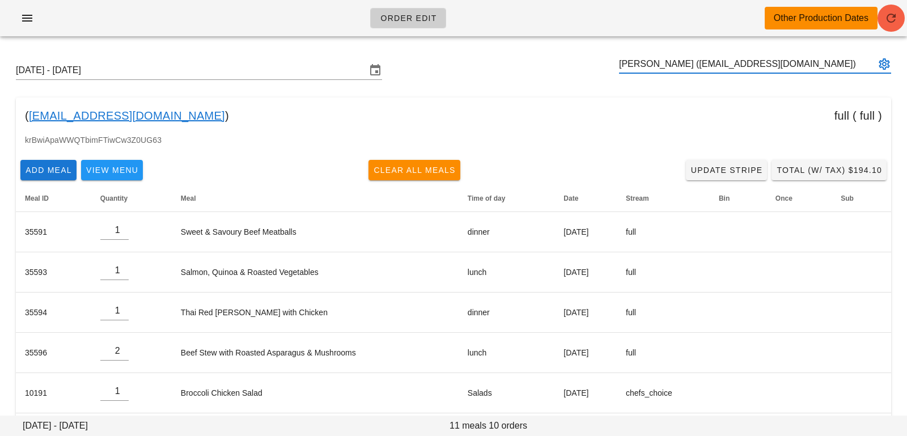
type input "[PERSON_NAME] ([EMAIL_ADDRESS][DOMAIN_NAME])"
click at [889, 27] on button "button" at bounding box center [891, 18] width 27 height 27
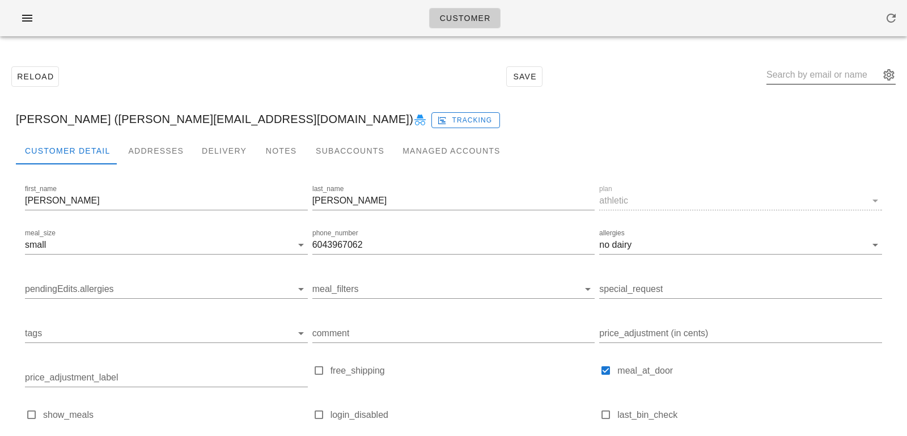
click at [788, 79] on input "text" at bounding box center [823, 75] width 113 height 18
paste input "[PERSON_NAME][EMAIL_ADDRESS][DOMAIN_NAME]"
type input "[PERSON_NAME] ([PERSON_NAME][EMAIL_ADDRESS][DOMAIN_NAME])"
click at [163, 155] on div "Addresses" at bounding box center [156, 150] width 74 height 27
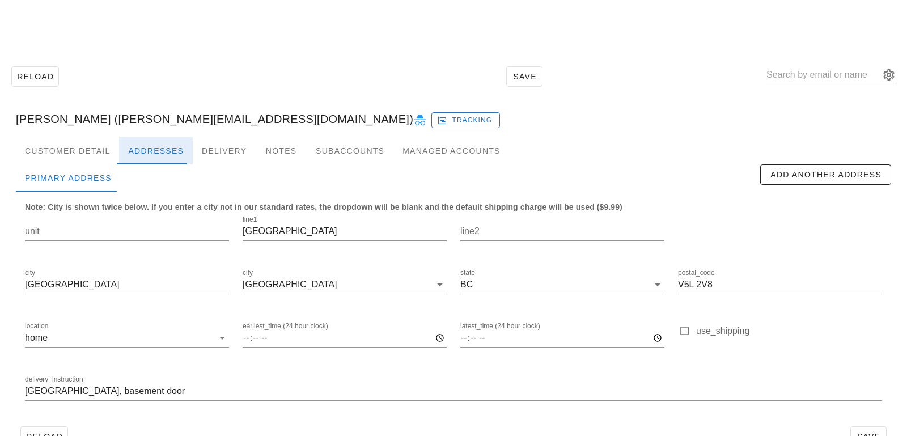
scroll to position [31, 0]
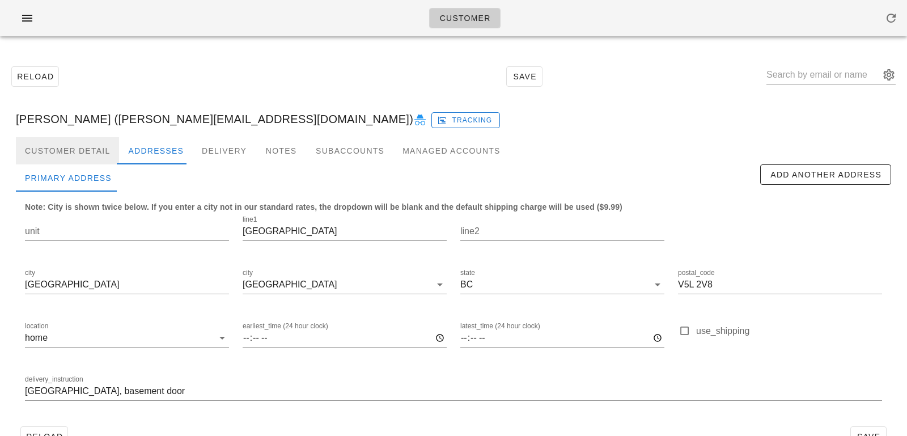
click at [90, 156] on div "Customer Detail" at bounding box center [67, 150] width 103 height 27
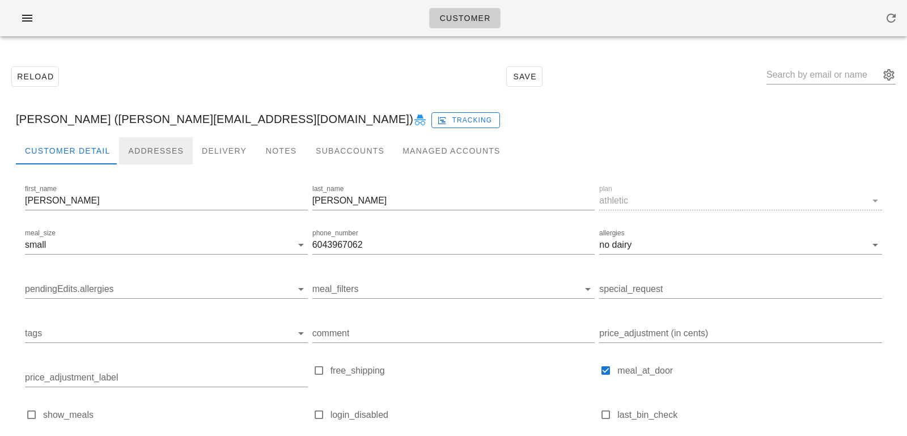
click at [143, 153] on div "Addresses" at bounding box center [156, 150] width 74 height 27
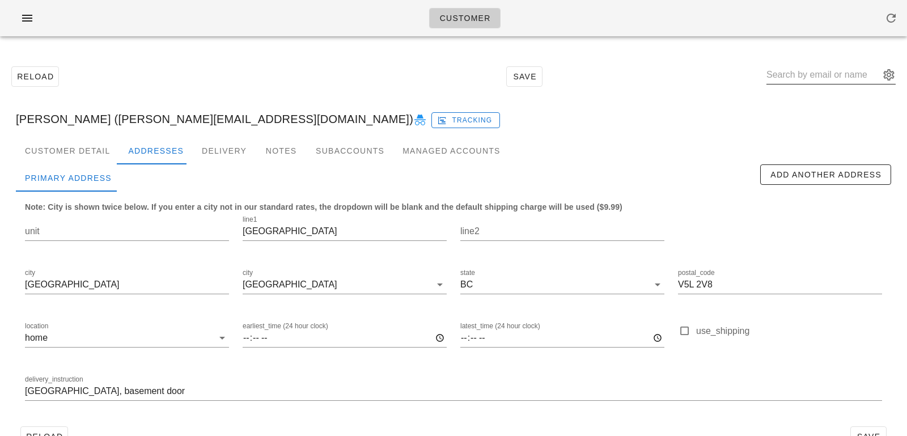
click at [800, 78] on input "text" at bounding box center [823, 75] width 113 height 18
paste input "henrymarcel1539@gmail.com"
type input "henrymarcel1539@gmail.com"
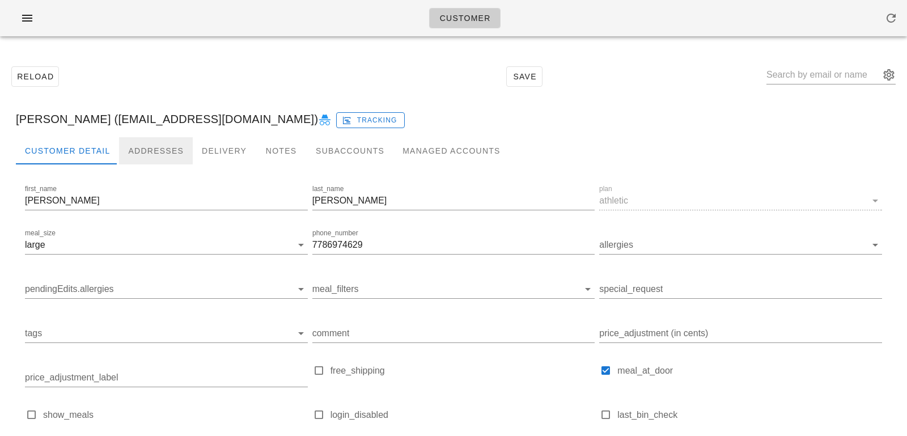
click at [163, 147] on div "Addresses" at bounding box center [156, 150] width 74 height 27
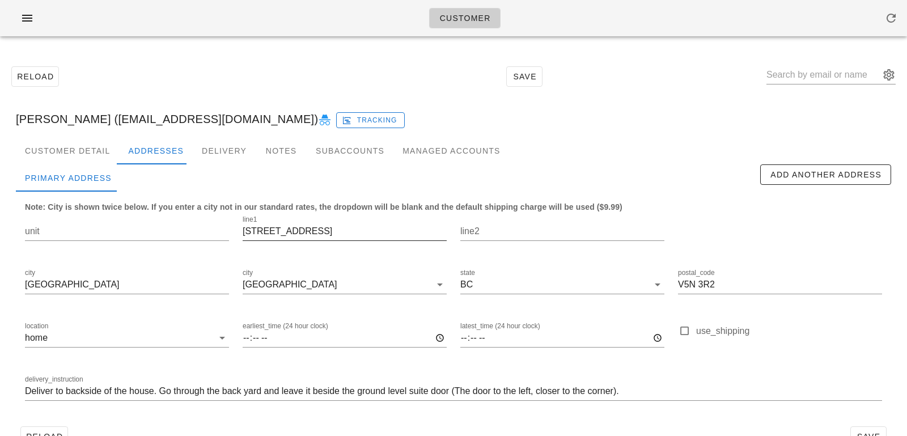
click at [314, 235] on input "[STREET_ADDRESS]" at bounding box center [345, 231] width 204 height 18
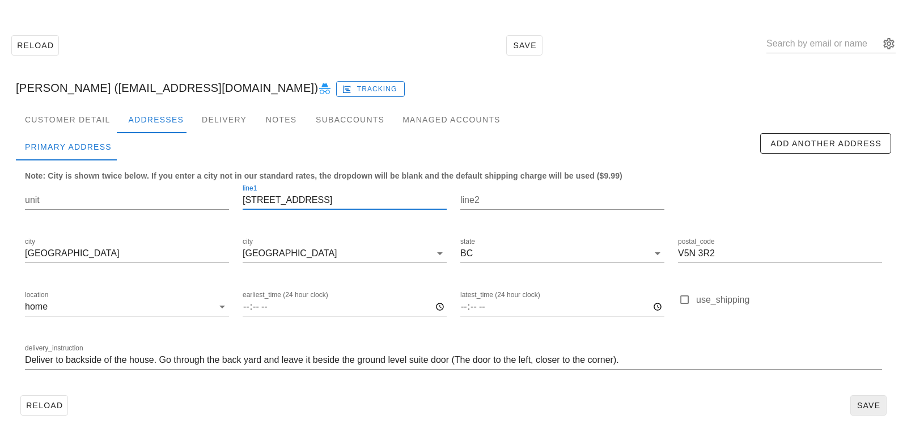
type input "[STREET_ADDRESS]"
click at [871, 401] on span "Save" at bounding box center [869, 405] width 26 height 9
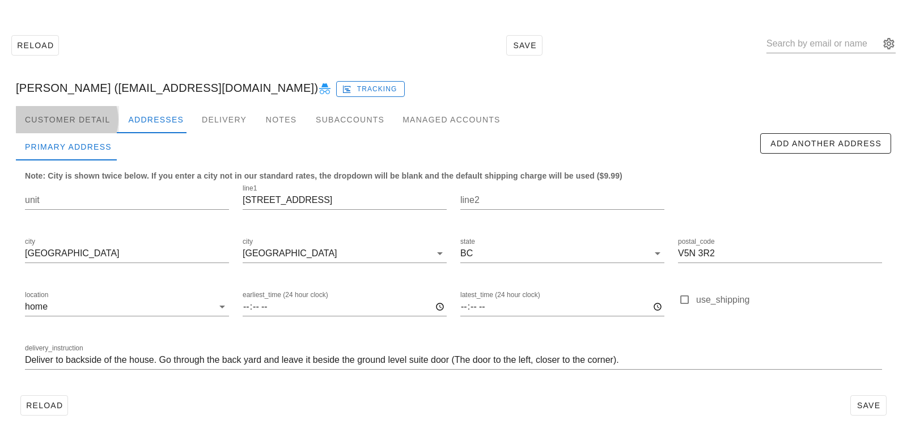
click at [82, 126] on div "Customer Detail" at bounding box center [67, 119] width 103 height 27
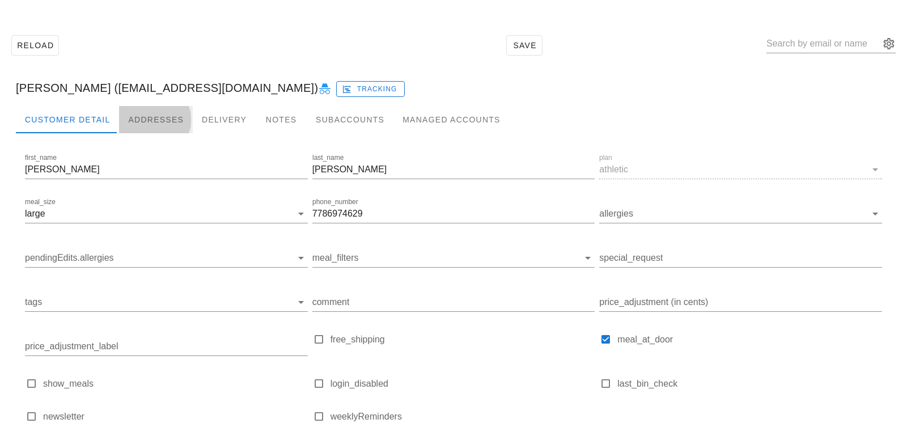
click at [180, 113] on div "Addresses" at bounding box center [156, 119] width 74 height 27
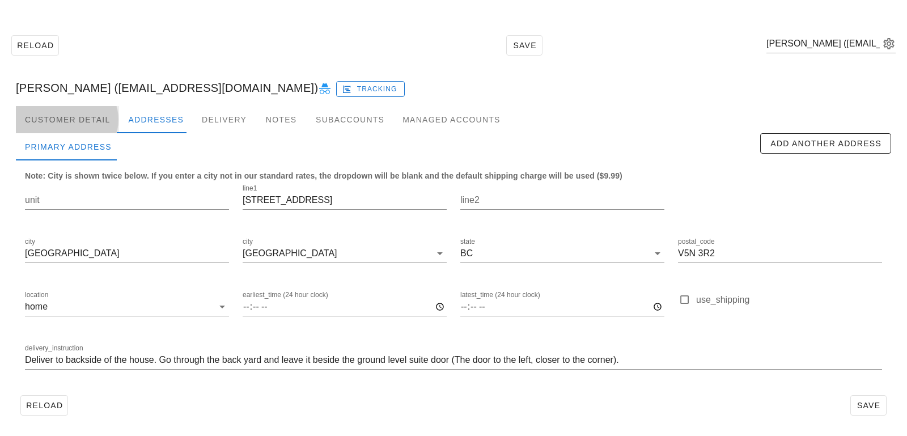
click at [87, 131] on div "Customer Detail" at bounding box center [67, 119] width 103 height 27
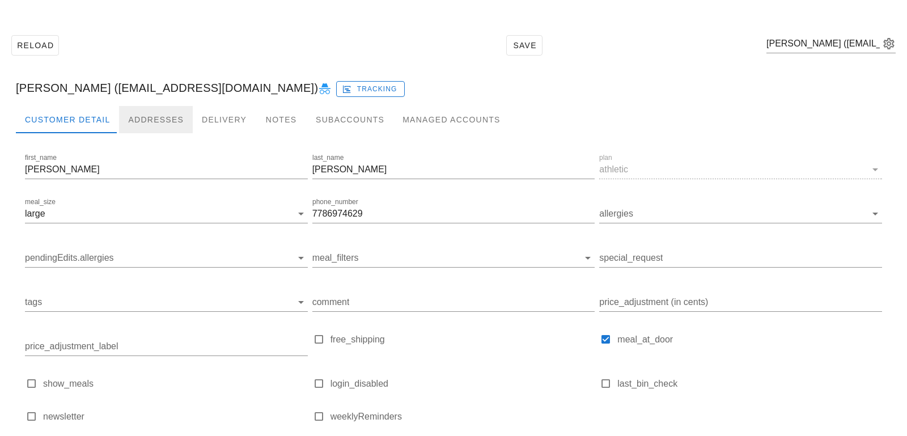
click at [170, 118] on div "Addresses" at bounding box center [156, 119] width 74 height 27
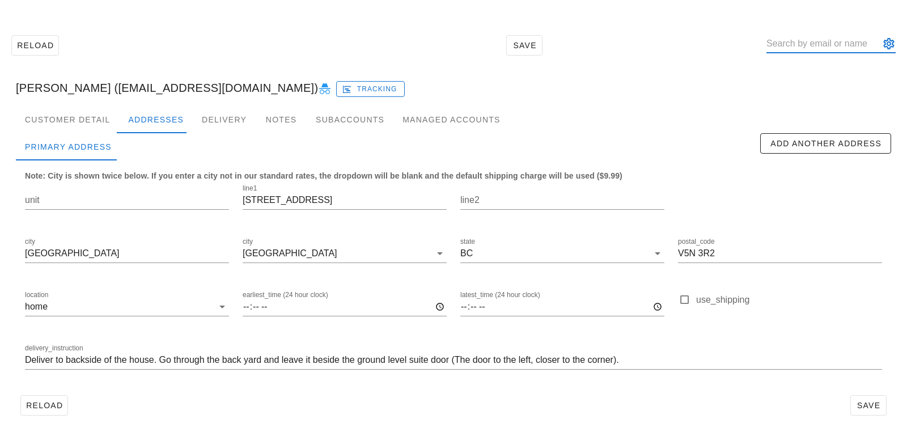
click at [808, 36] on input "text" at bounding box center [823, 44] width 113 height 18
paste input "[EMAIL_ADDRESS][DOMAIN_NAME]"
type input "[EMAIL_ADDRESS][DOMAIN_NAME]"
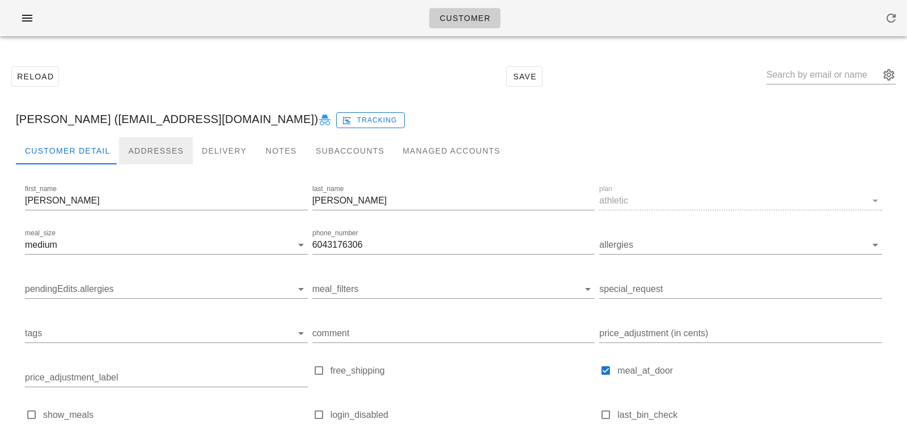
click at [153, 141] on div "Addresses" at bounding box center [156, 150] width 74 height 27
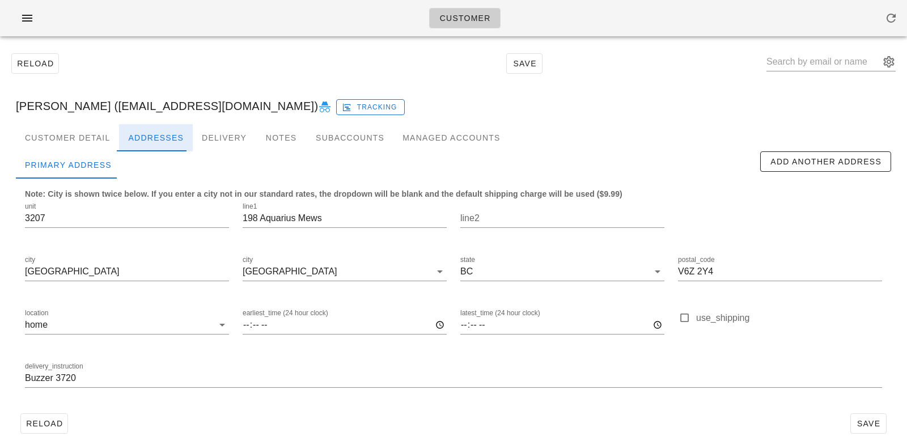
scroll to position [17, 0]
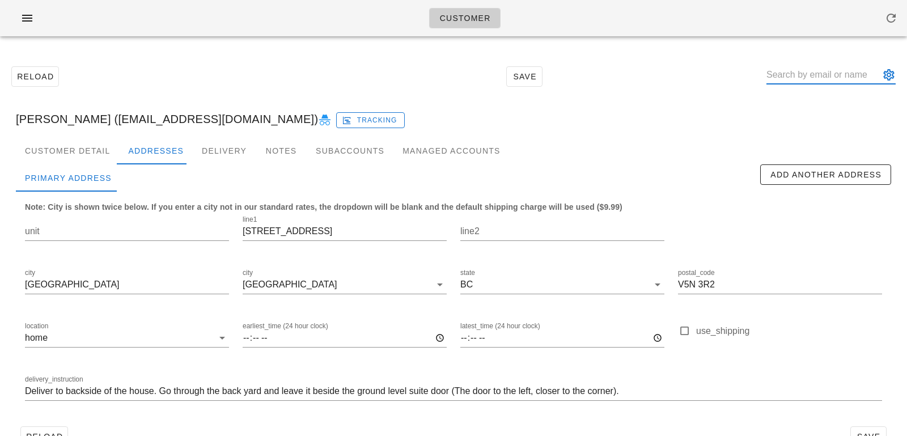
click at [814, 80] on input "text" at bounding box center [823, 75] width 113 height 18
paste input "angjn920@gmail.com"
type input "angjn920@gmail.com"
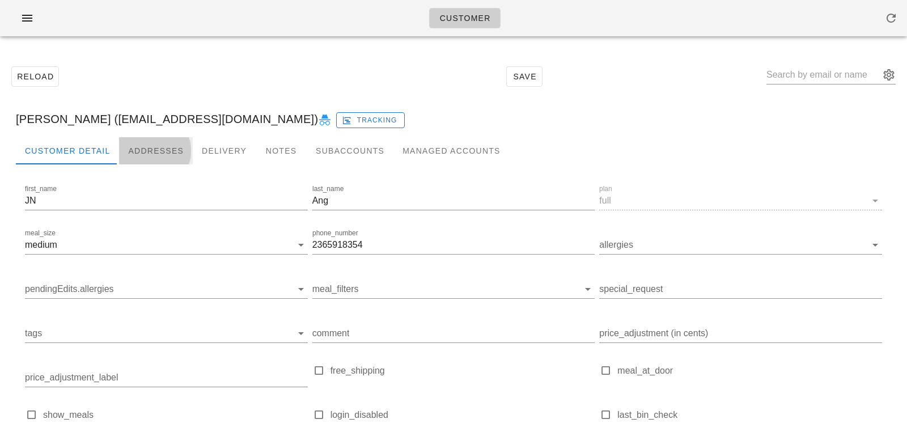
click at [149, 143] on div "Addresses" at bounding box center [156, 150] width 74 height 27
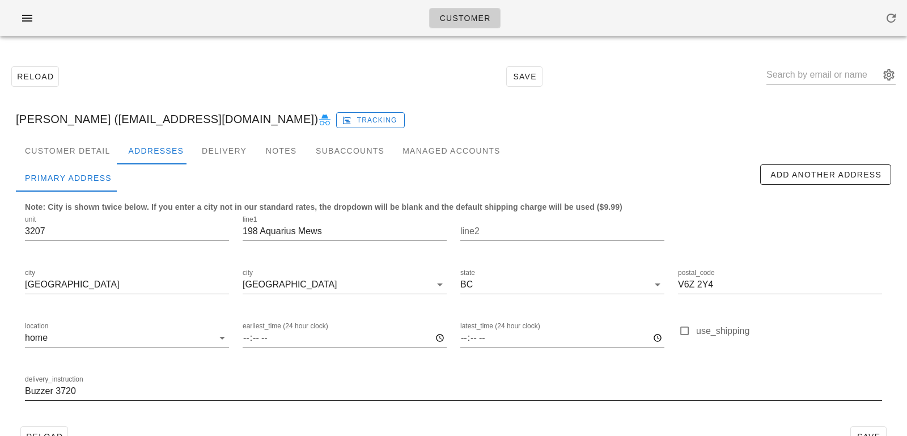
click at [26, 392] on input "Buzzer 3720" at bounding box center [453, 391] width 857 height 18
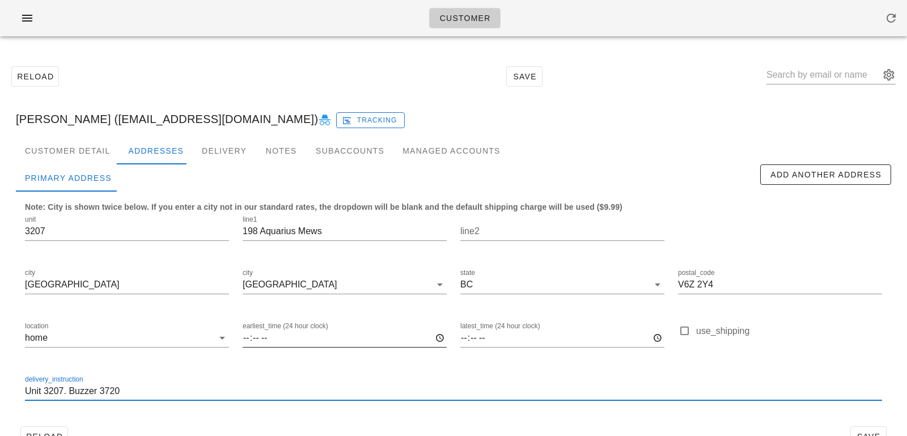
scroll to position [31, 0]
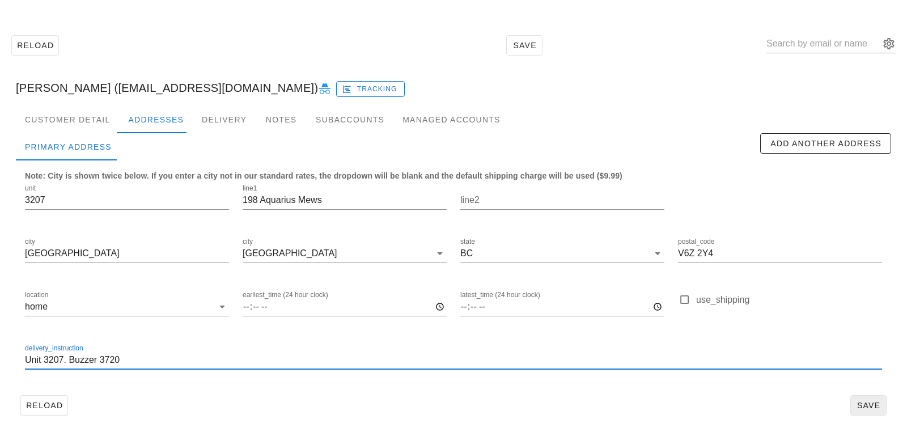
type input "Unit 3207. Buzzer 3720"
click at [864, 402] on span "Save" at bounding box center [869, 405] width 26 height 9
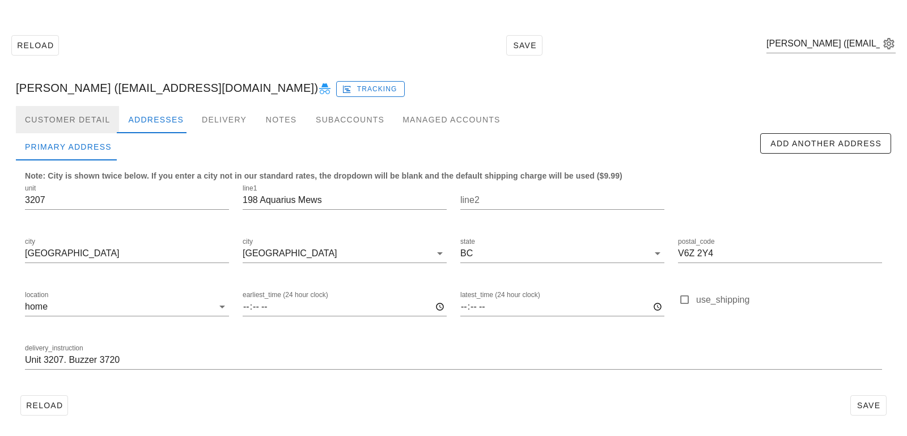
click at [97, 107] on div "Customer Detail" at bounding box center [67, 119] width 103 height 27
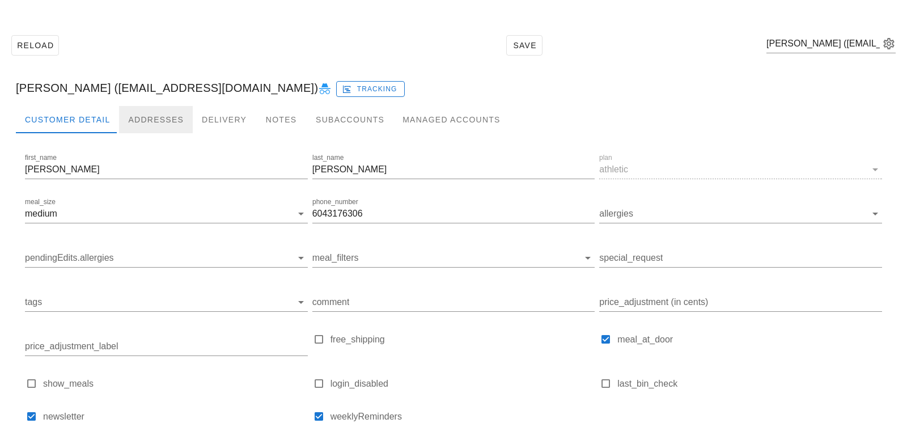
click at [154, 119] on div "Addresses" at bounding box center [156, 119] width 74 height 27
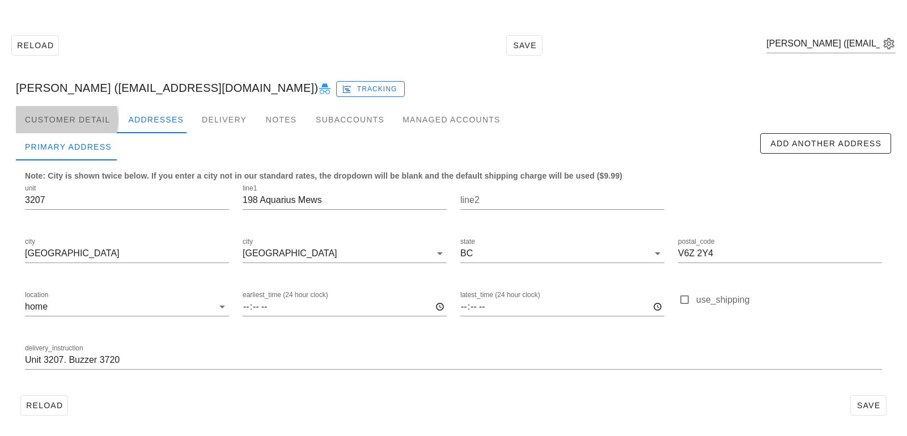
click at [93, 120] on div "Customer Detail" at bounding box center [67, 119] width 103 height 27
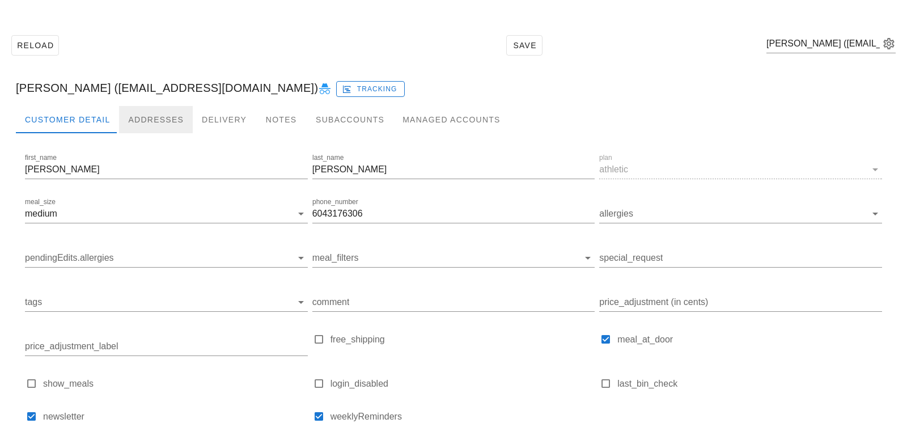
click at [164, 111] on div "Addresses" at bounding box center [156, 119] width 74 height 27
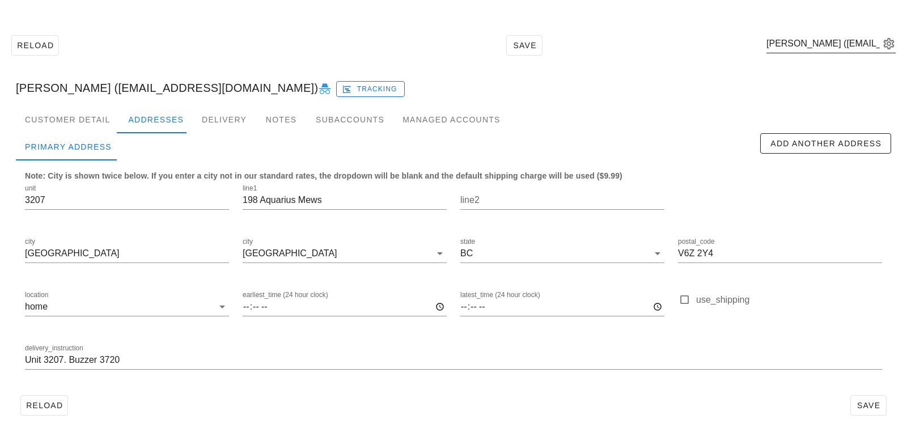
click at [793, 53] on div "Parveen Kaler (pkaler@gmail.com)" at bounding box center [831, 50] width 129 height 31
click at [793, 53] on div "Parveen Kaler (pkaler@gmail.com)" at bounding box center [831, 44] width 129 height 18
paste input "[EMAIL_ADDRESS][DOMAIN_NAME]"
type input "[EMAIL_ADDRESS][DOMAIN_NAME]"
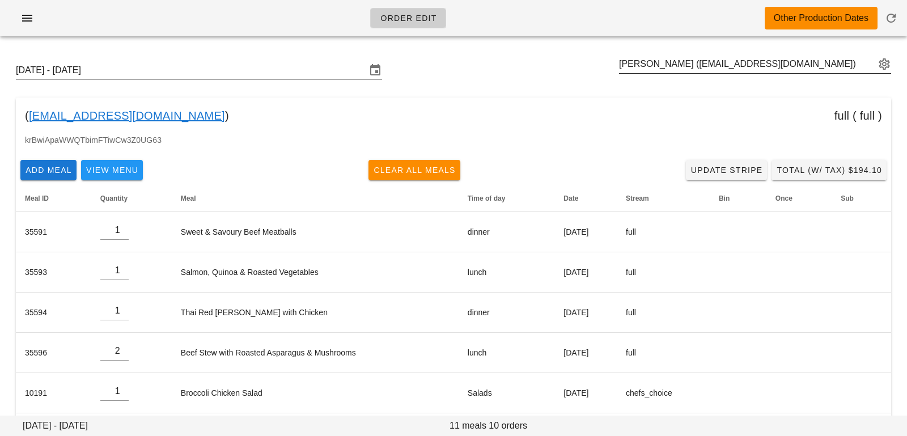
click at [891, 62] on button "appended action" at bounding box center [885, 64] width 14 height 14
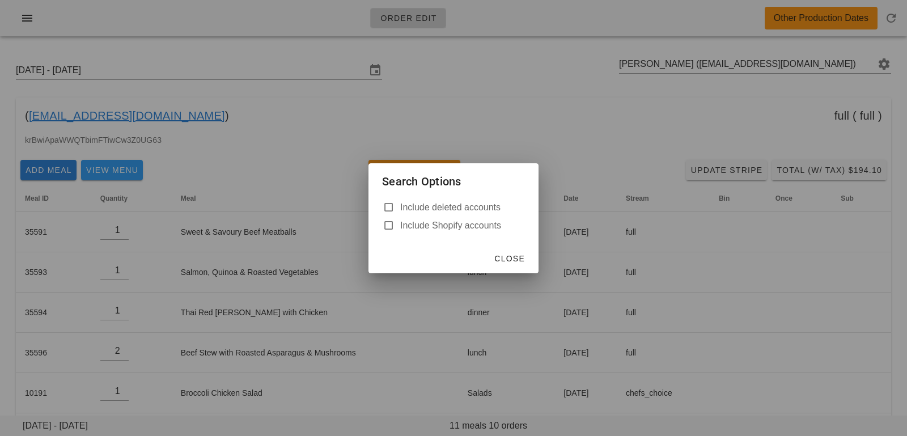
click at [466, 205] on label "Include deleted accounts" at bounding box center [462, 207] width 125 height 11
checkbox input "true"
click at [504, 257] on span "Close" at bounding box center [509, 258] width 31 height 9
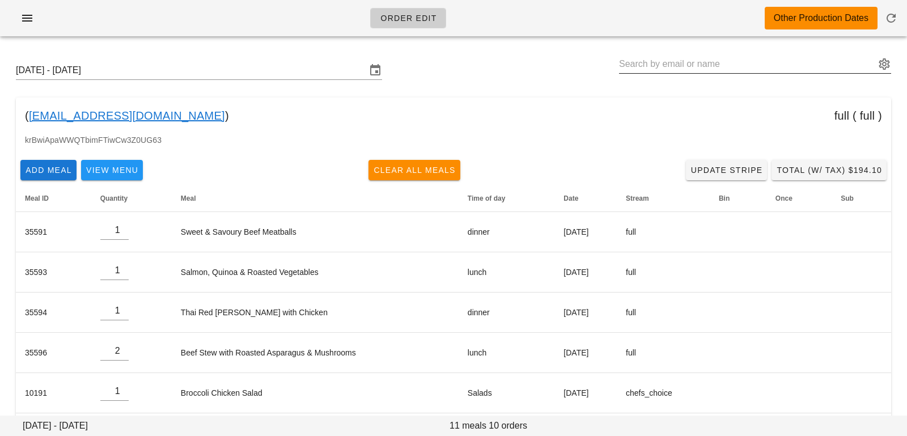
click at [639, 70] on input "text" at bounding box center [747, 64] width 256 height 18
type input "[PERSON_NAME] ([EMAIL_ADDRESS][DOMAIN_NAME])"
click at [743, 67] on input "text" at bounding box center [747, 64] width 256 height 18
paste input "[PERSON_NAME][EMAIL_ADDRESS][DOMAIN_NAME]"
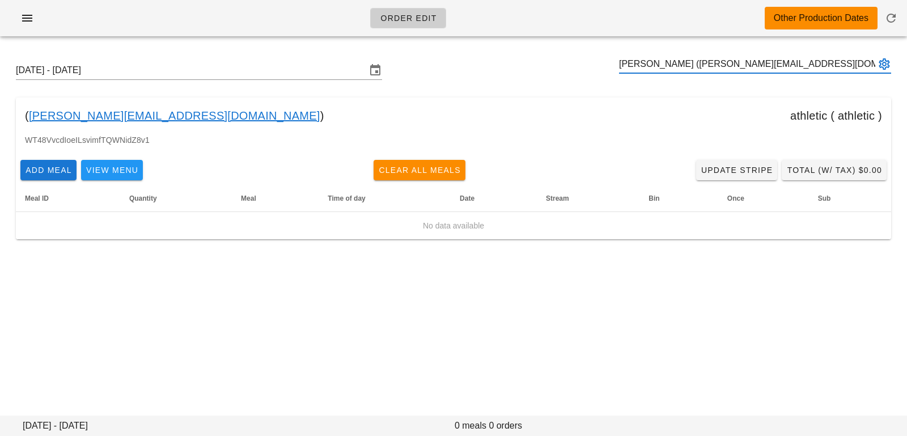
click at [886, 59] on button "appended action" at bounding box center [885, 64] width 14 height 14
type input "[PERSON_NAME] ([PERSON_NAME][EMAIL_ADDRESS][DOMAIN_NAME])"
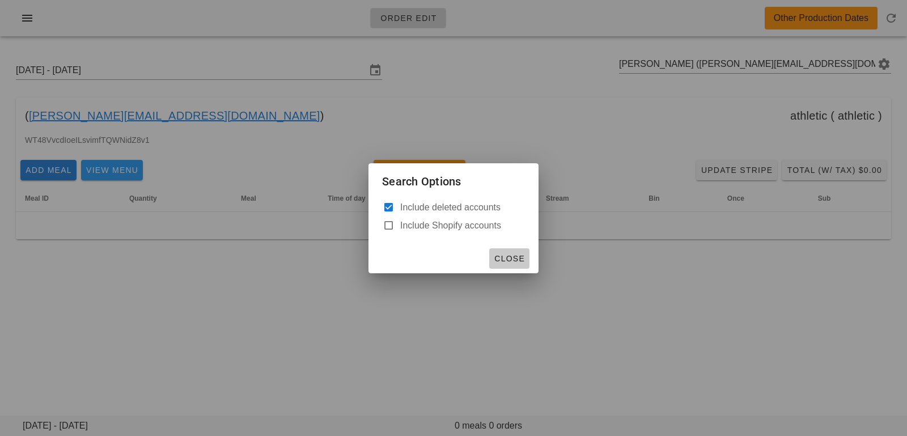
click at [502, 259] on span "Close" at bounding box center [509, 258] width 31 height 9
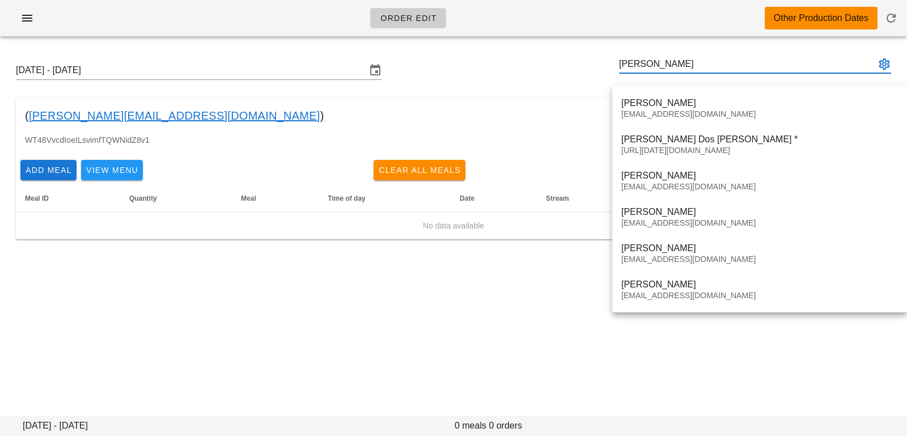
type input "denise"
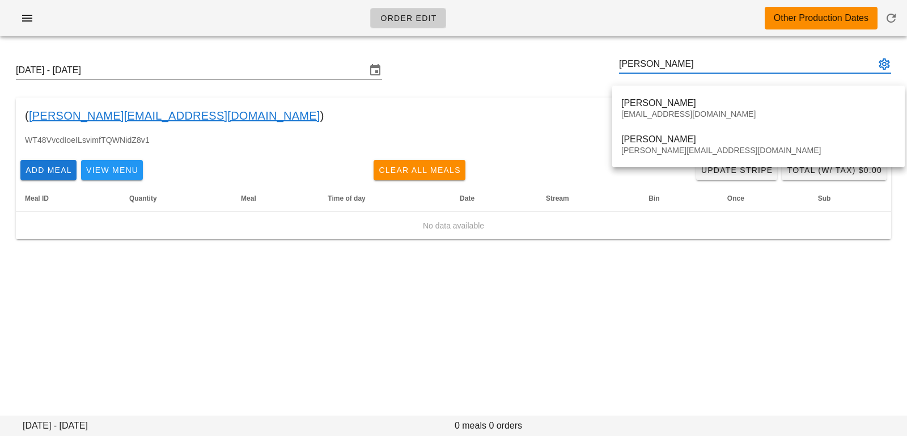
type input "denise w"
click at [277, 108] on div "( denisew@telus.net ) athletic ( athletic )" at bounding box center [454, 116] width 876 height 36
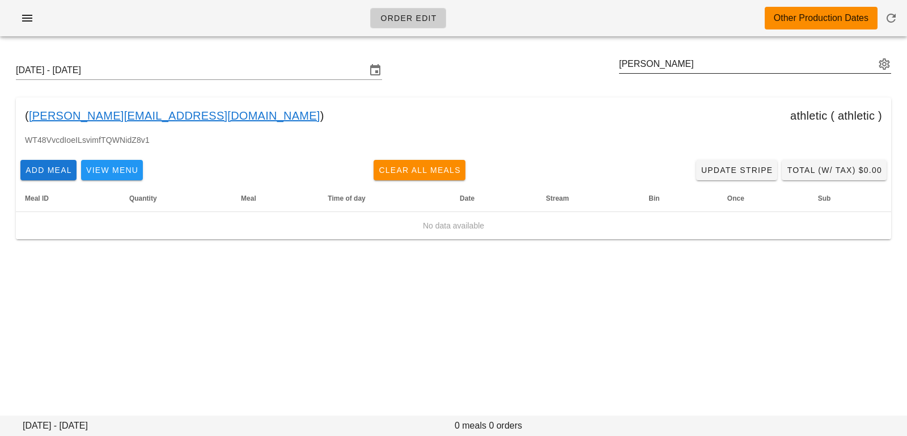
click at [637, 73] on div "denise w" at bounding box center [755, 64] width 272 height 18
paste input "Levi.Hayworth@gmail.com"
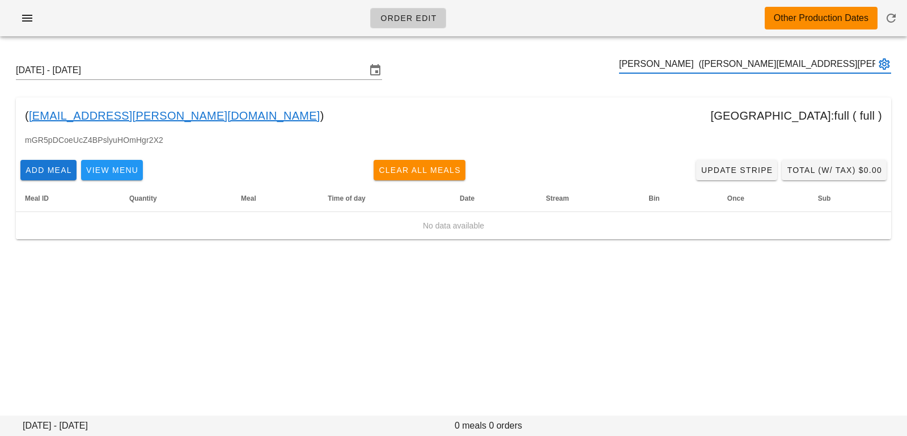
type input "Levi Hayworth (Levi.Hayworth@gmail.com)"
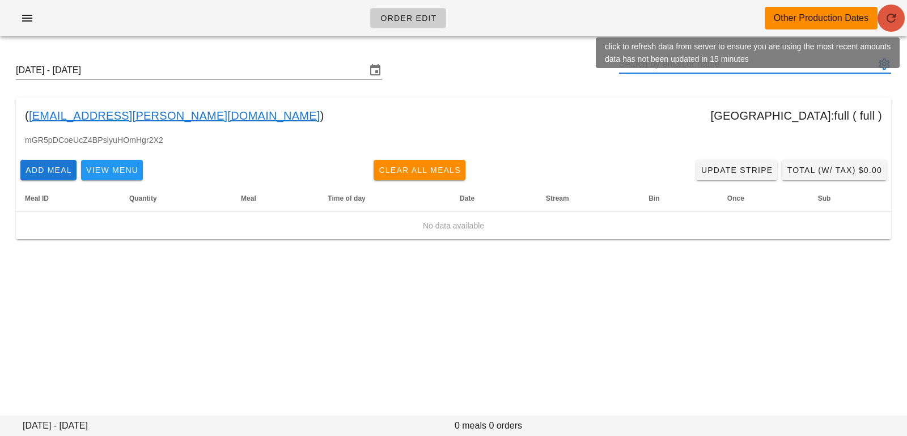
click at [890, 26] on button "button" at bounding box center [891, 18] width 27 height 27
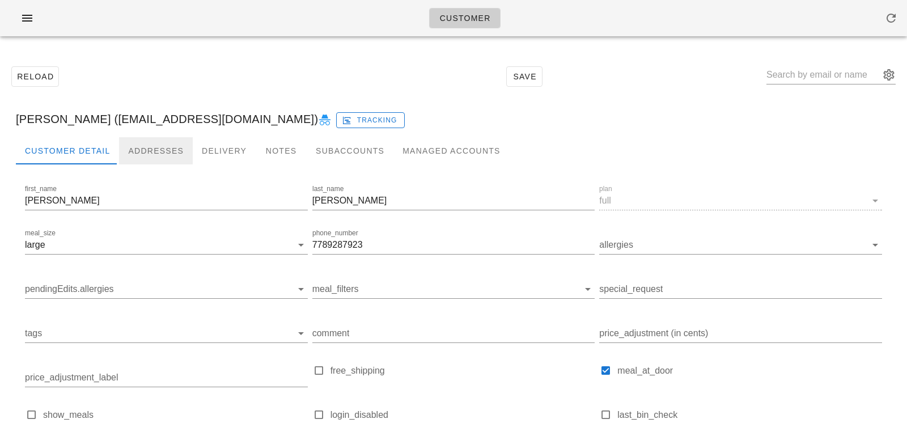
click at [139, 159] on div "Addresses" at bounding box center [156, 150] width 74 height 27
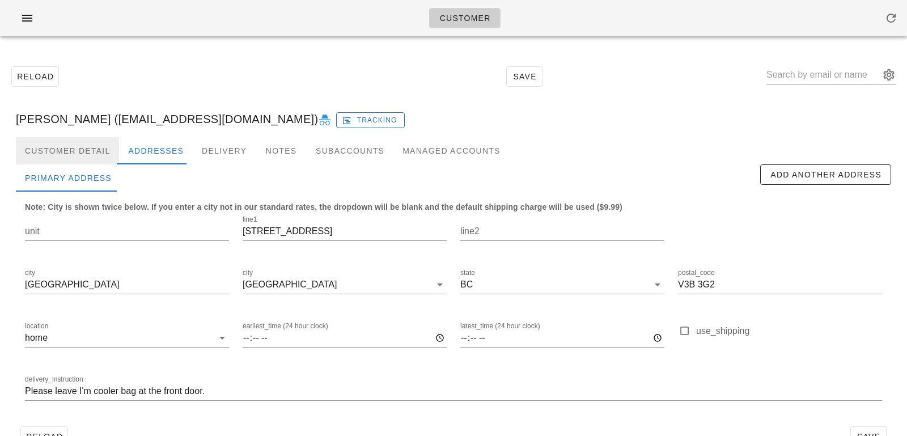
click at [112, 147] on div "Customer Detail" at bounding box center [67, 150] width 103 height 27
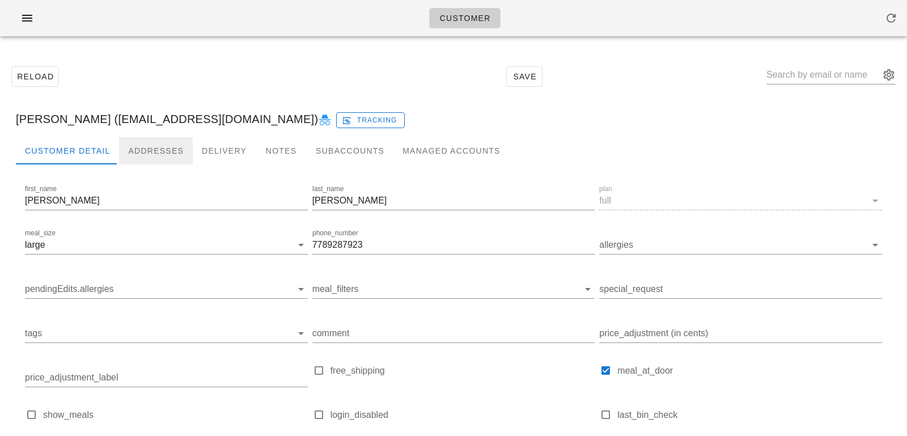
click at [135, 143] on div "Addresses" at bounding box center [156, 150] width 74 height 27
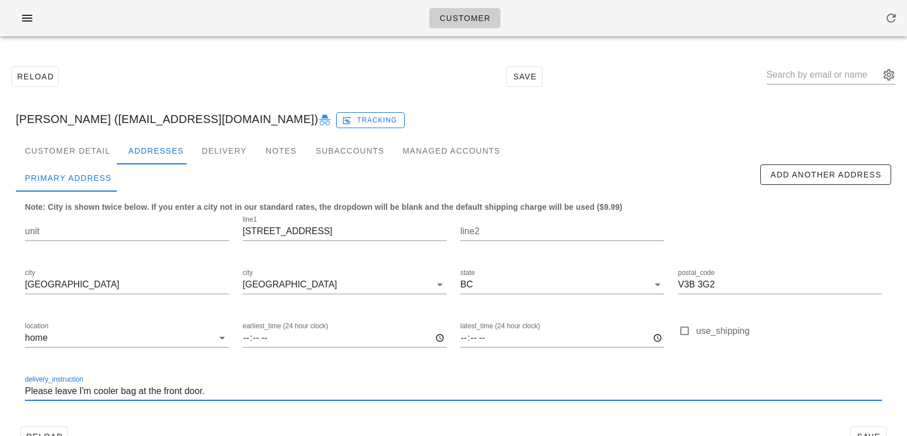
click at [89, 387] on input "Please leave I'm cooler bag at the front door." at bounding box center [453, 391] width 857 height 18
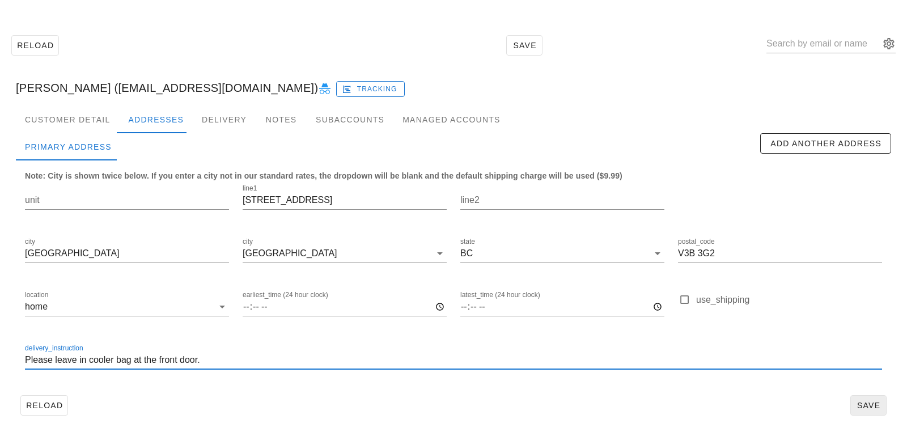
type input "Please leave in cooler bag at the front door."
click at [869, 405] on span "Save" at bounding box center [869, 405] width 26 height 9
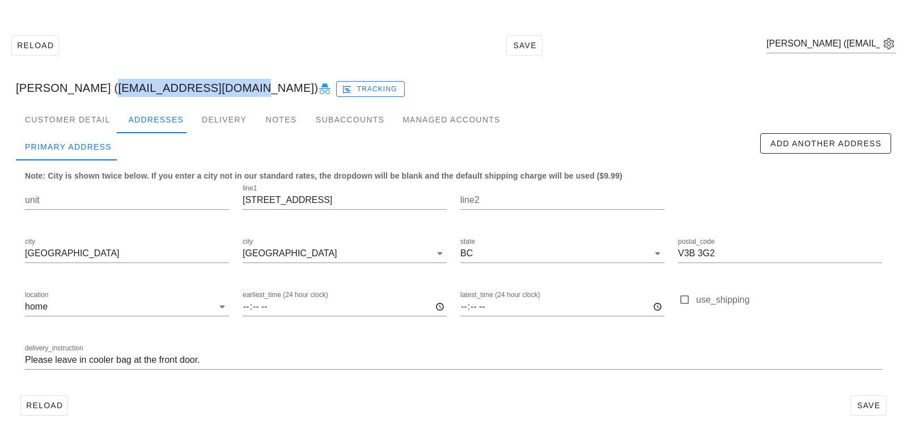
drag, startPoint x: 95, startPoint y: 87, endPoint x: 227, endPoint y: 88, distance: 132.1
click at [227, 88] on div "Elyce Thomas (elycethomas7@gmail.com) Tracking" at bounding box center [454, 88] width 894 height 36
copy div "elycethomas7@gmail.com"
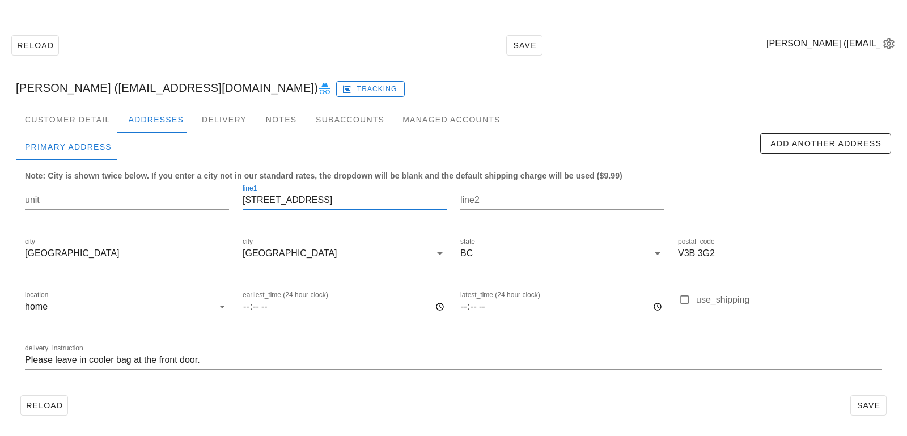
drag, startPoint x: 344, startPoint y: 200, endPoint x: 291, endPoint y: 156, distance: 68.8
click at [293, 158] on div "Primary Address Add Another Address Note: City is shown twice below. If you ent…" at bounding box center [454, 261] width 876 height 257
click at [100, 116] on div "Customer Detail" at bounding box center [67, 119] width 103 height 27
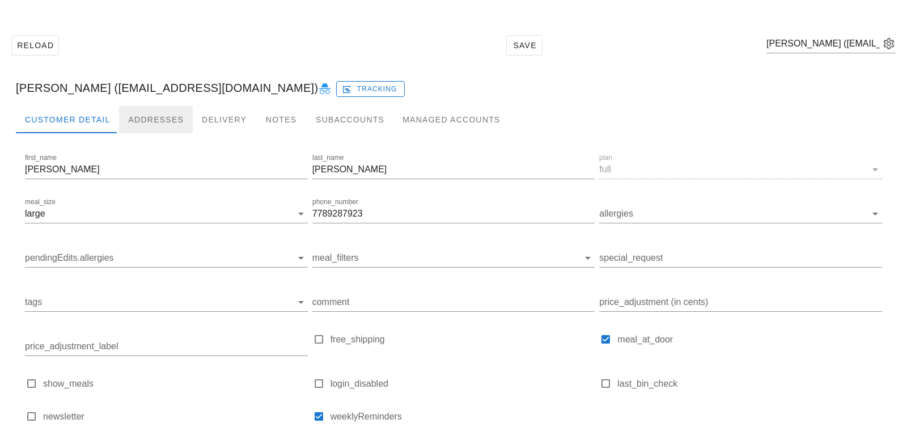
click at [155, 118] on div "Addresses" at bounding box center [156, 119] width 74 height 27
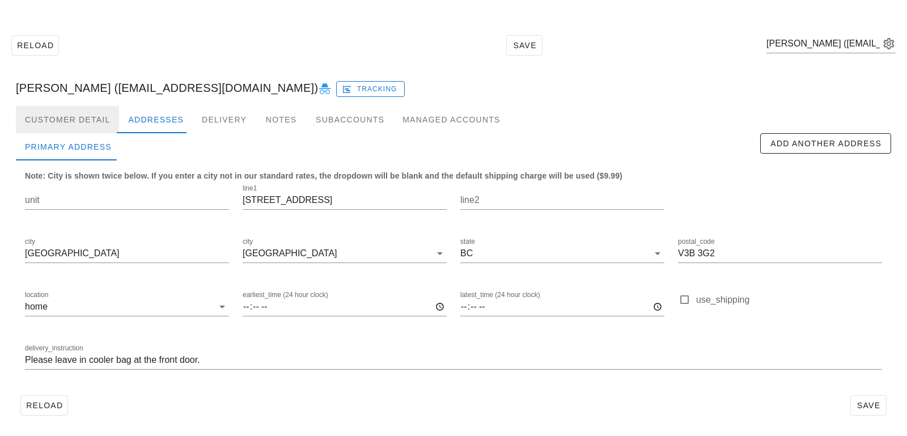
click at [82, 124] on div "Customer Detail" at bounding box center [67, 119] width 103 height 27
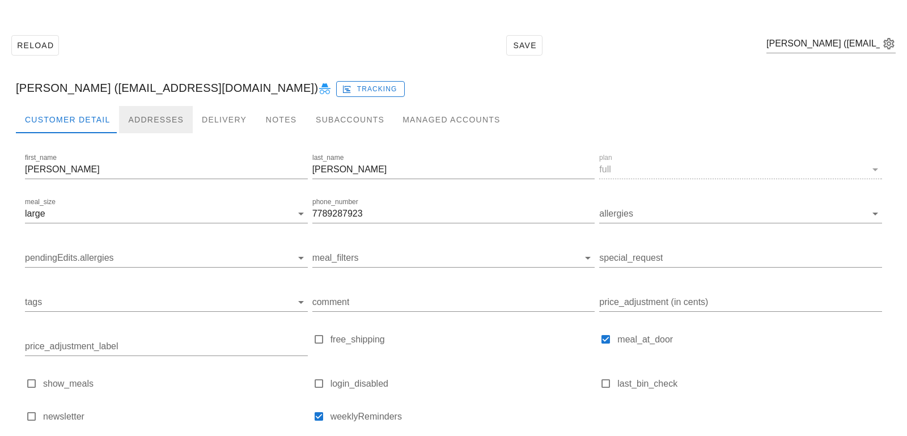
click at [141, 126] on div "Addresses" at bounding box center [156, 119] width 74 height 27
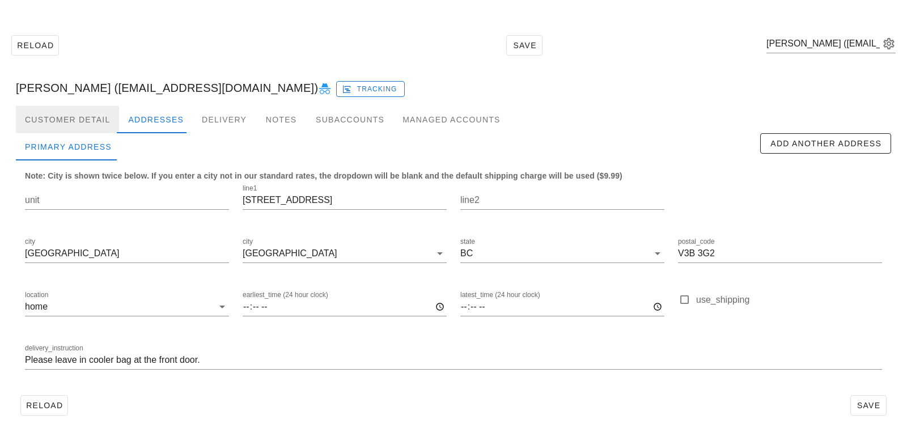
click at [82, 122] on div "Customer Detail" at bounding box center [67, 119] width 103 height 27
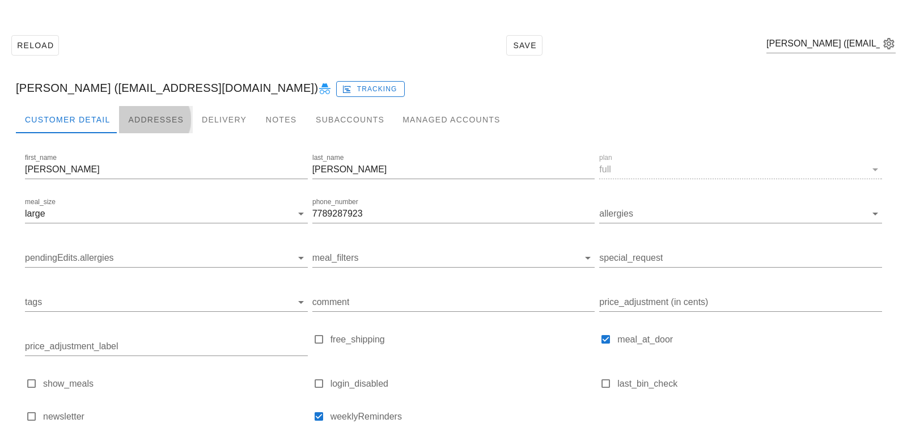
click at [154, 125] on div "Addresses" at bounding box center [156, 119] width 74 height 27
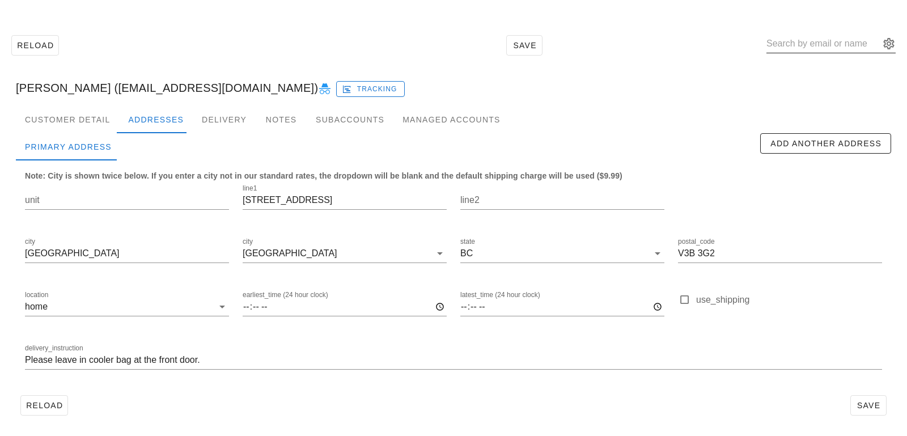
click at [815, 36] on input "text" at bounding box center [823, 44] width 113 height 18
paste input "denisew@telus.net"
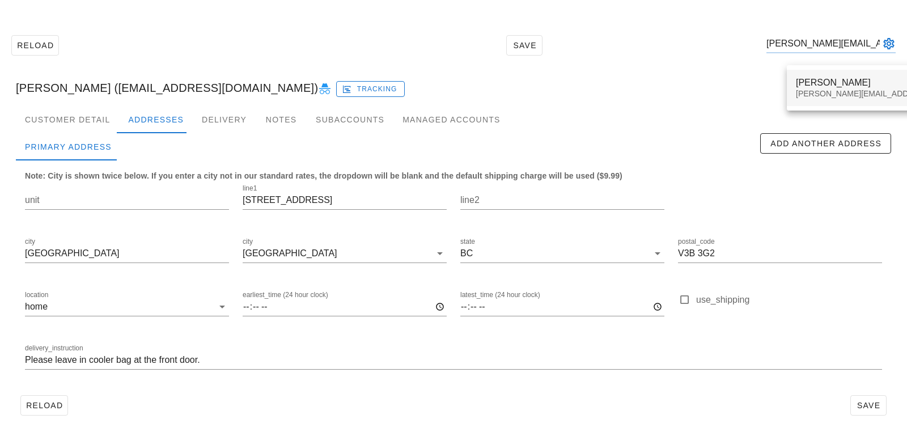
type input "denisew@telus.net"
click at [804, 94] on div "denisew@telus.net" at bounding box center [896, 94] width 200 height 10
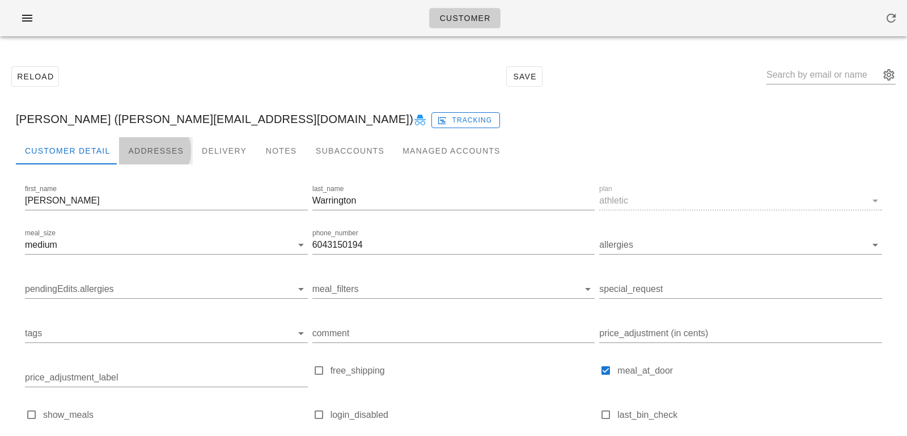
click at [156, 157] on div "Addresses" at bounding box center [156, 150] width 74 height 27
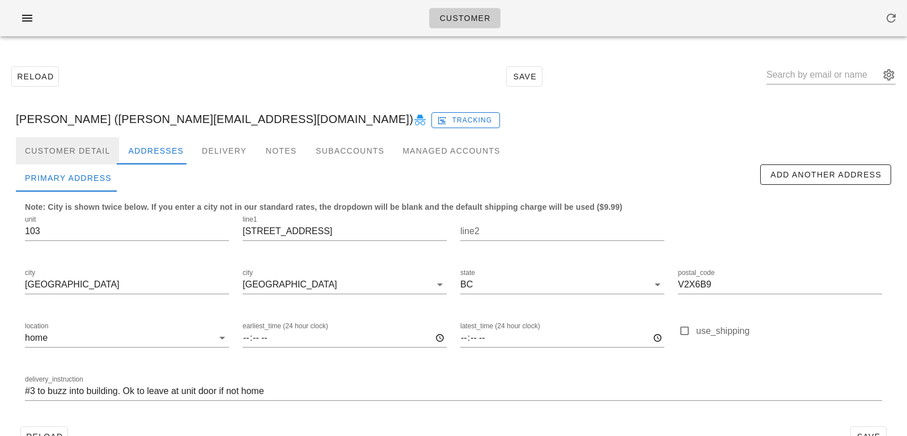
click at [80, 150] on div "Customer Detail" at bounding box center [67, 150] width 103 height 27
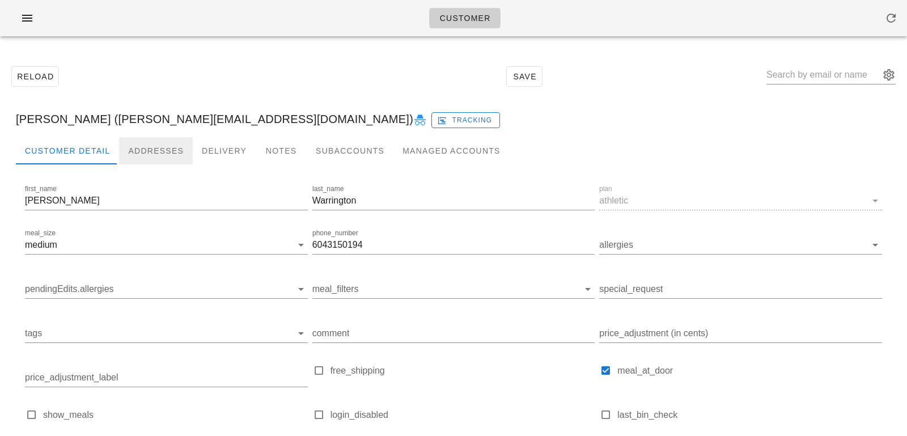
click at [136, 149] on div "Addresses" at bounding box center [156, 150] width 74 height 27
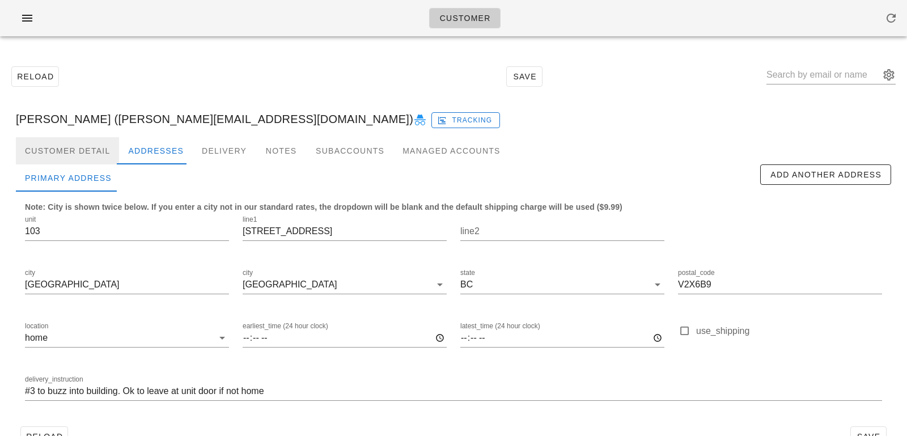
click at [94, 160] on div "Customer Detail" at bounding box center [67, 150] width 103 height 27
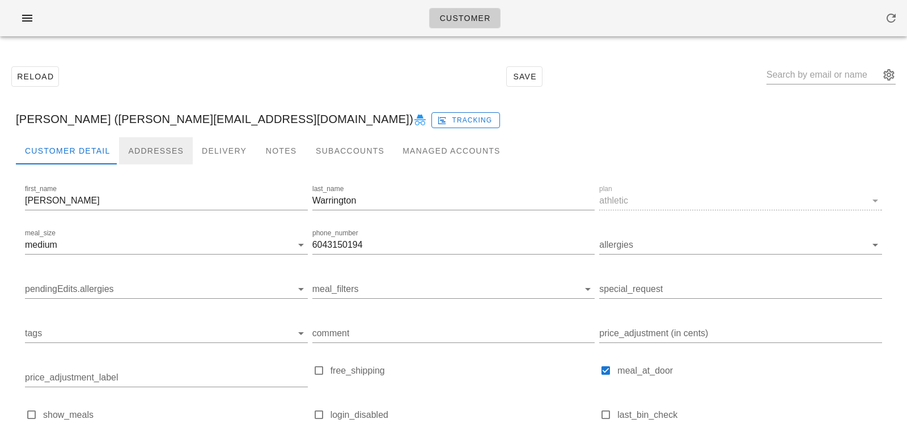
click at [150, 149] on div "Addresses" at bounding box center [156, 150] width 74 height 27
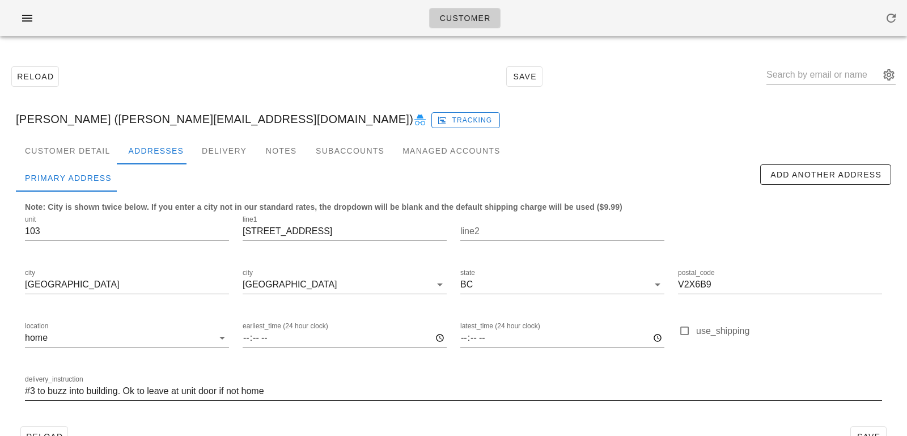
click at [26, 387] on input "#3 to buzz into building. Ok to leave at unit door if not home" at bounding box center [453, 391] width 857 height 18
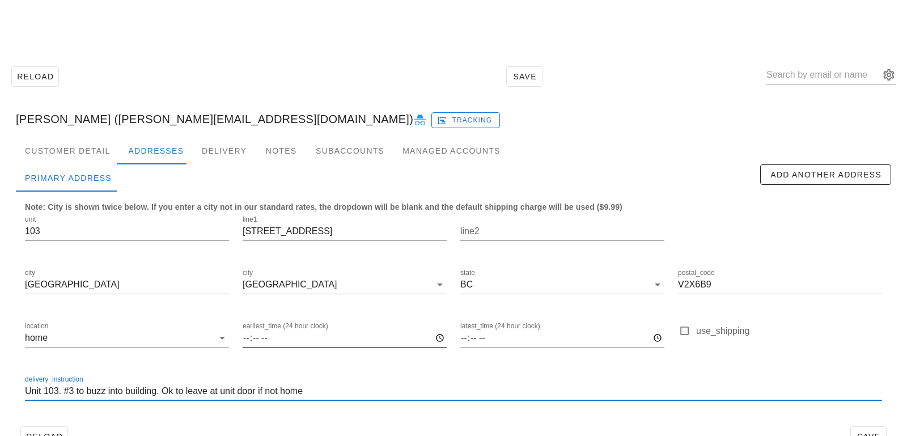
scroll to position [31, 0]
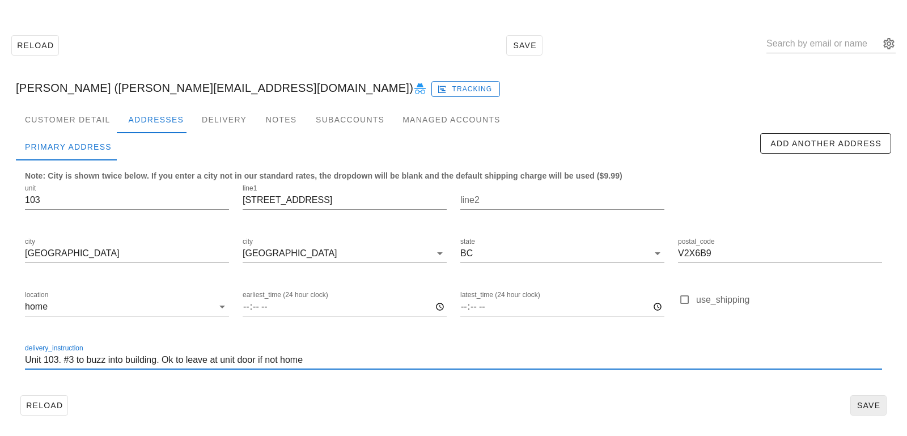
type input "Unit 103. #3 to buzz into building. Ok to leave at unit door if not home"
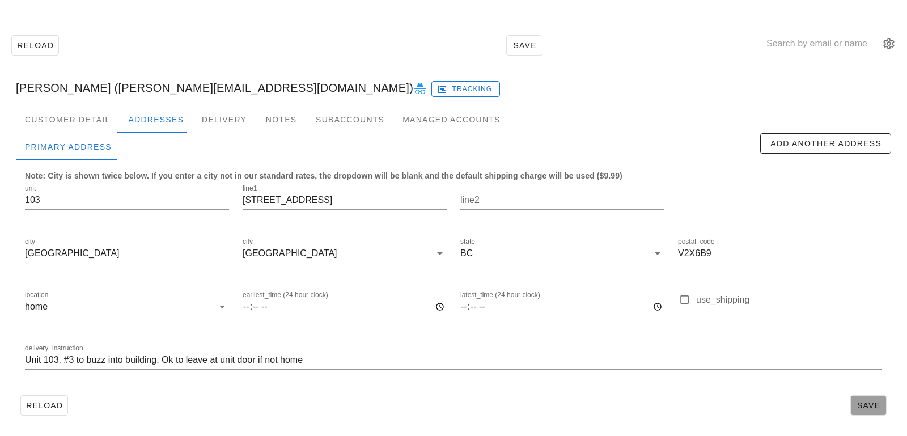
click at [877, 408] on span "Save" at bounding box center [869, 405] width 26 height 9
click at [851, 40] on input "text" at bounding box center [823, 44] width 113 height 18
paste input "Levi.Hayworth@gmail.com"
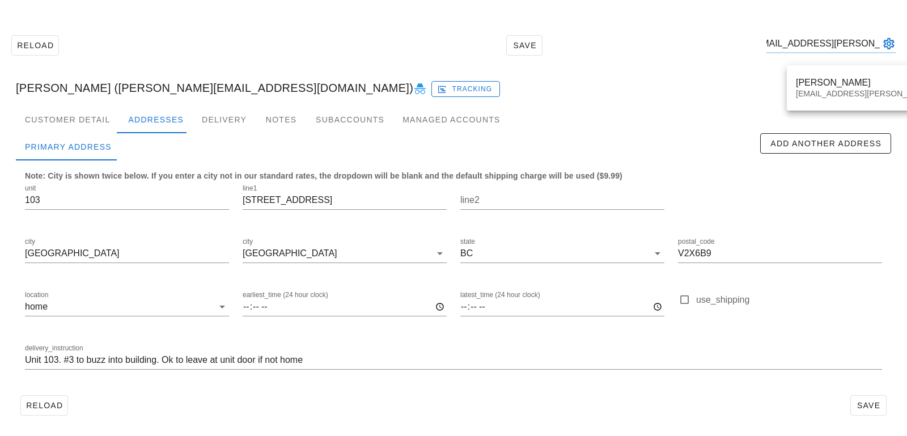
type input "Levi.Hayworth@gmail.com"
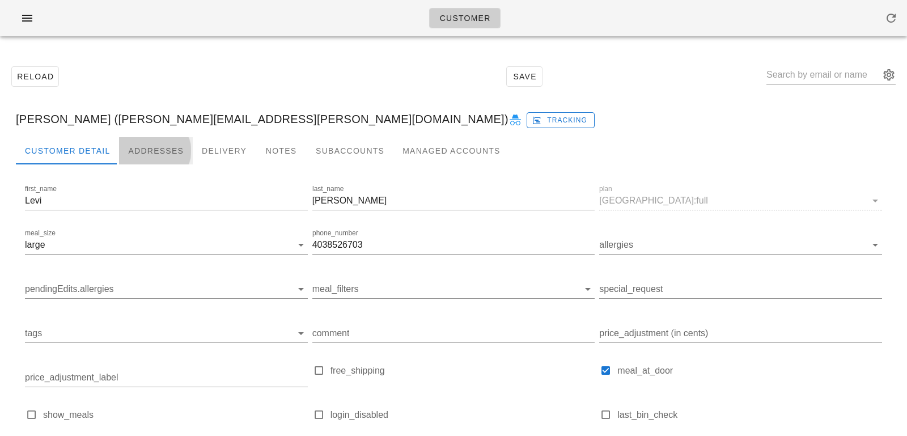
click at [162, 143] on div "Addresses" at bounding box center [156, 150] width 74 height 27
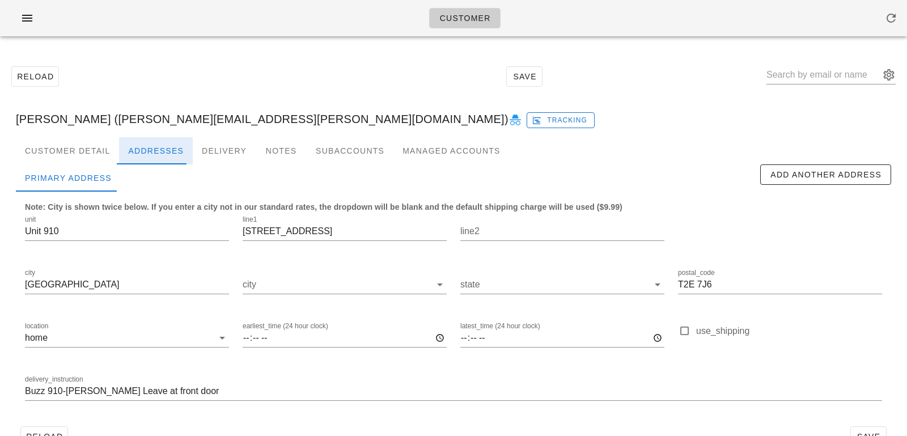
scroll to position [31, 0]
click at [76, 230] on input "Unit 910" at bounding box center [127, 231] width 204 height 18
click at [41, 232] on input "Unit 910" at bounding box center [127, 231] width 204 height 18
drag, startPoint x: 45, startPoint y: 232, endPoint x: 1, endPoint y: 231, distance: 44.2
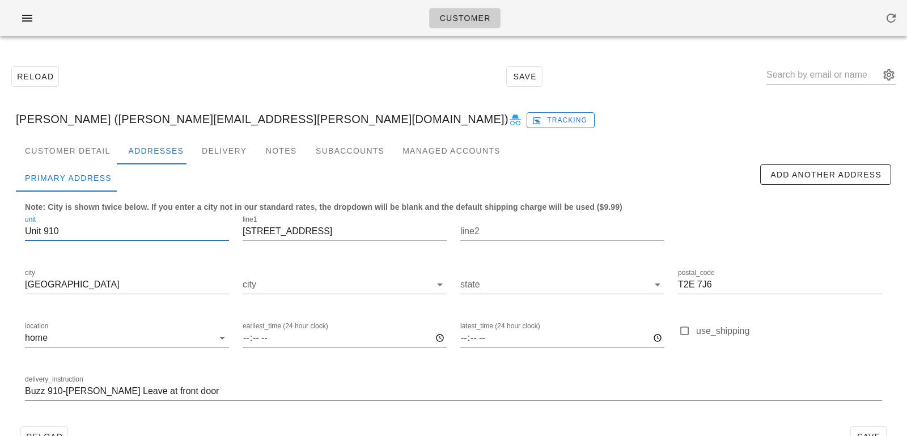
click at [2, 231] on div "Reload Save [PERSON_NAME] ([PERSON_NAME][EMAIL_ADDRESS][PERSON_NAME][DOMAIN_NAM…" at bounding box center [453, 256] width 907 height 422
type input "910"
click at [61, 391] on input "Buzz 910-[PERSON_NAME] Leave at front door" at bounding box center [453, 391] width 857 height 18
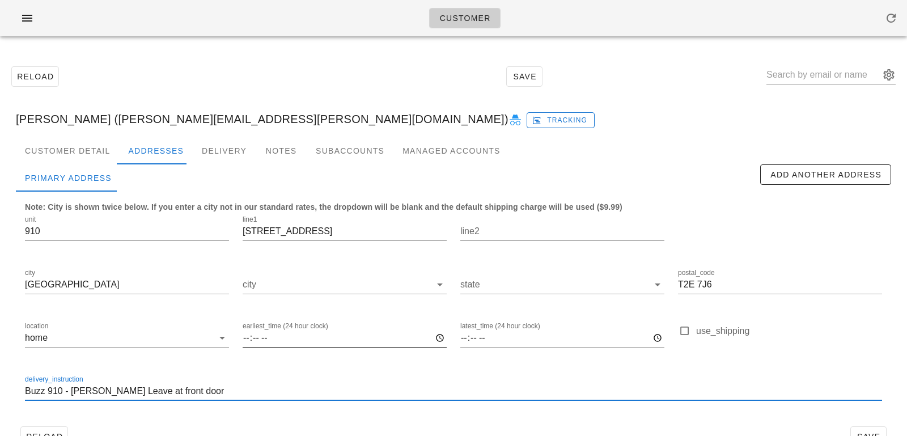
scroll to position [31, 0]
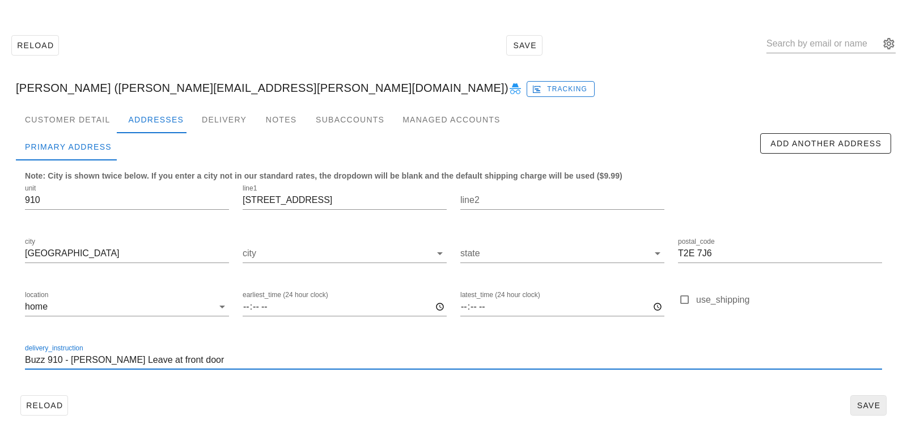
type input "Buzz 910 - [PERSON_NAME] Leave at front door"
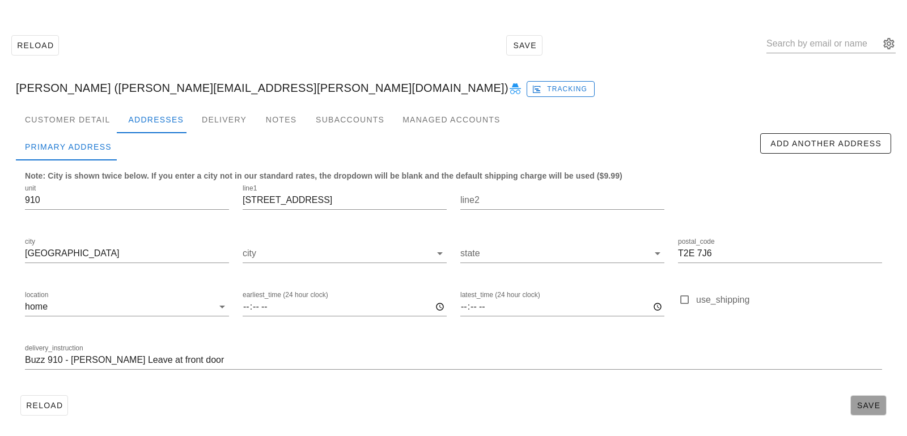
click at [876, 406] on span "Save" at bounding box center [869, 405] width 26 height 9
type input "[PERSON_NAME] ([PERSON_NAME][EMAIL_ADDRESS][PERSON_NAME][DOMAIN_NAME])"
click at [68, 133] on div "Customer Detail" at bounding box center [67, 119] width 103 height 27
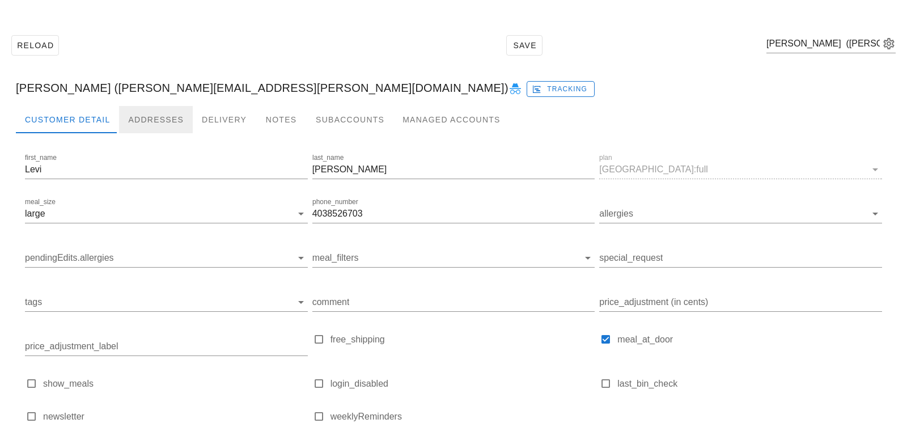
click at [151, 119] on div "Addresses" at bounding box center [156, 119] width 74 height 27
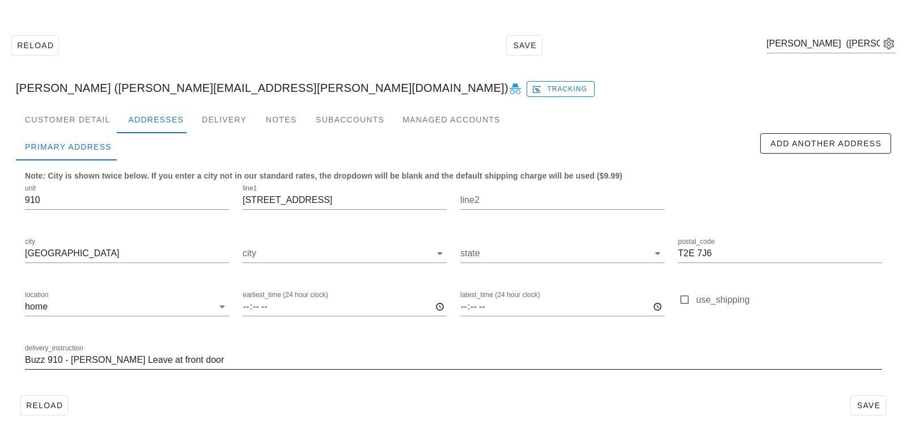
click at [27, 358] on input "Buzz 910 - [PERSON_NAME] Leave at front door" at bounding box center [453, 360] width 857 height 18
type input "Unit 910. Buzz 910 - [PERSON_NAME] Leave at front door"
click at [872, 402] on span "Save" at bounding box center [869, 405] width 26 height 9
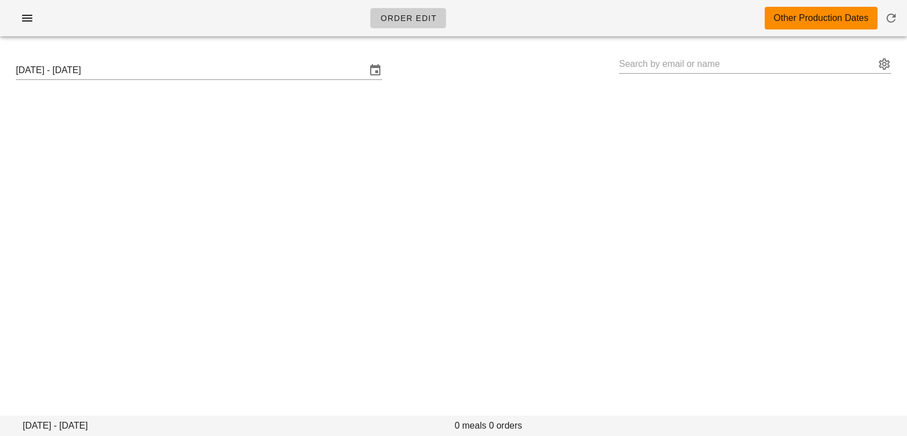
type input "[PERSON_NAME] ([PERSON_NAME][EMAIL_ADDRESS][PERSON_NAME][DOMAIN_NAME])"
